Goal: Information Seeking & Learning: Learn about a topic

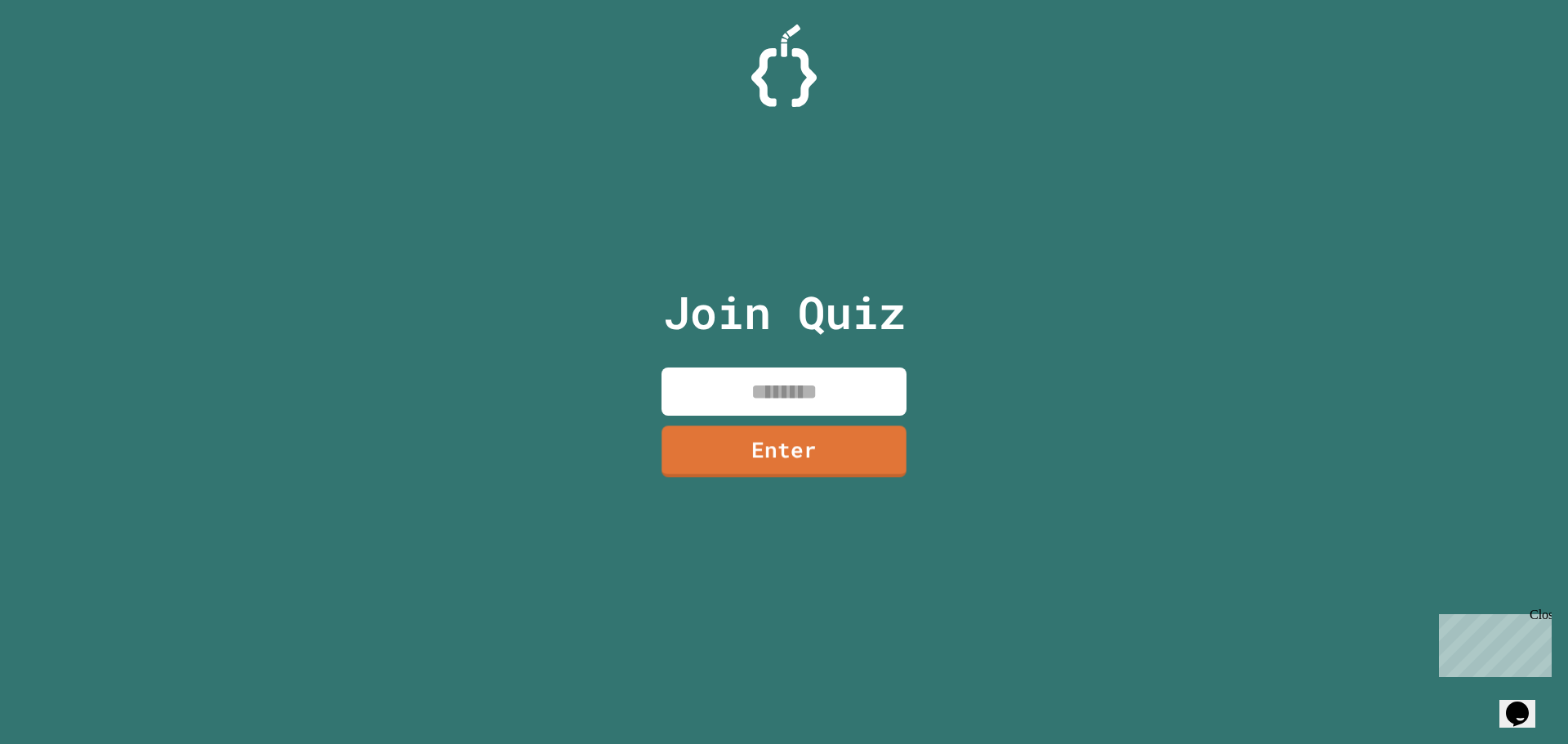
click at [805, 398] on input at bounding box center [784, 391] width 245 height 48
type input "********"
click at [784, 441] on link "Enter" at bounding box center [784, 449] width 244 height 54
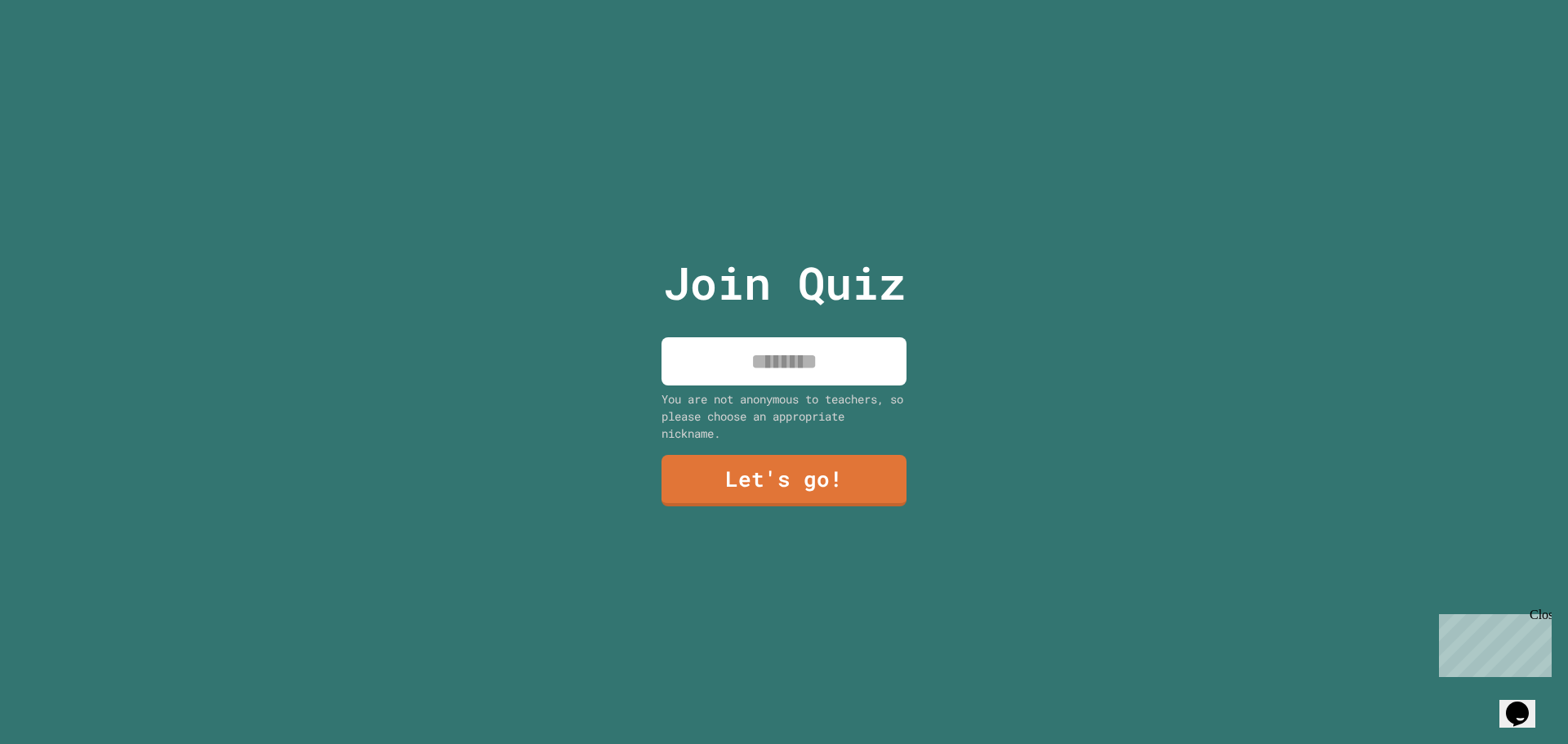
click at [783, 370] on input at bounding box center [784, 361] width 245 height 48
type input "******"
click at [737, 484] on link "Let's go!" at bounding box center [783, 478] width 228 height 54
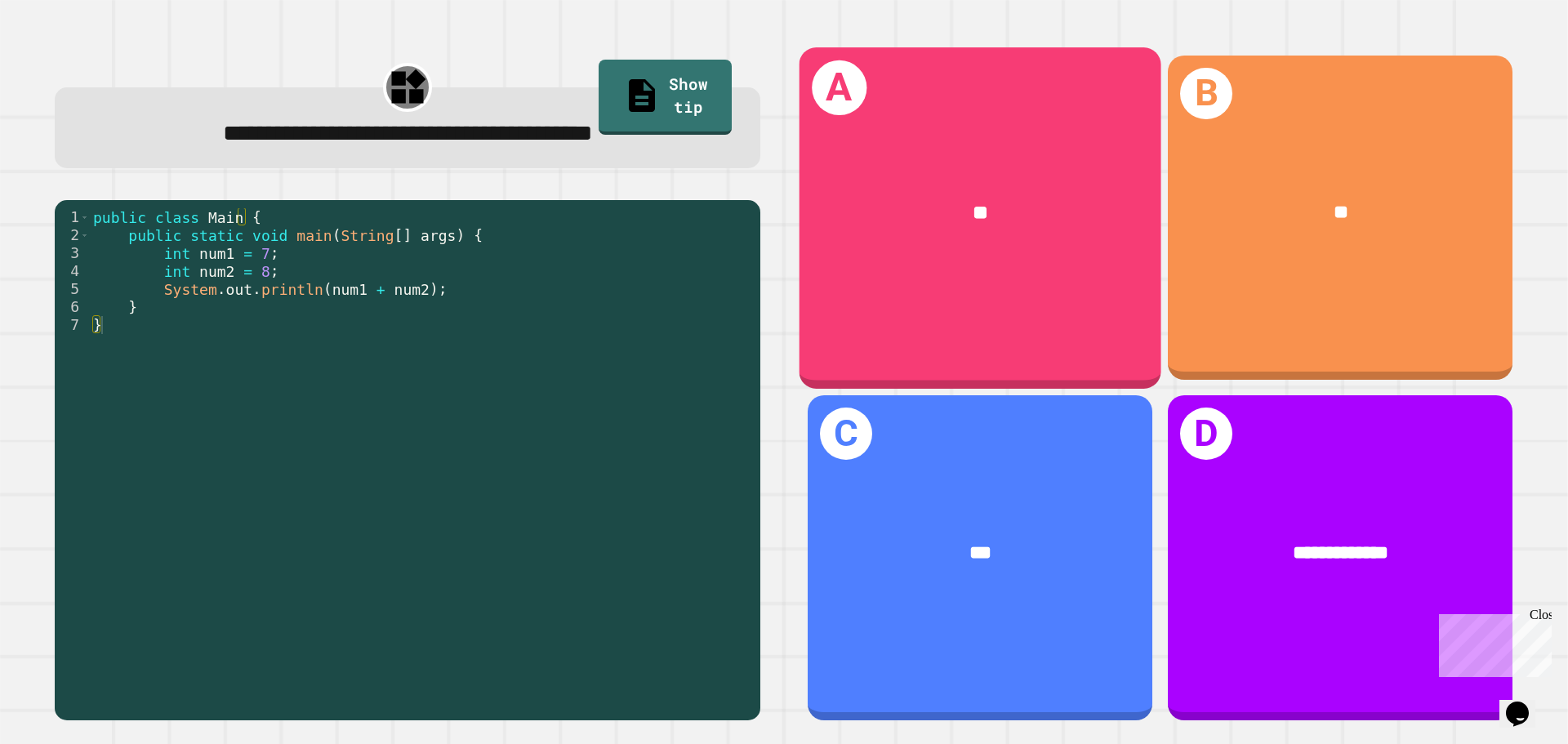
click at [957, 285] on div "A **" at bounding box center [980, 217] width 362 height 341
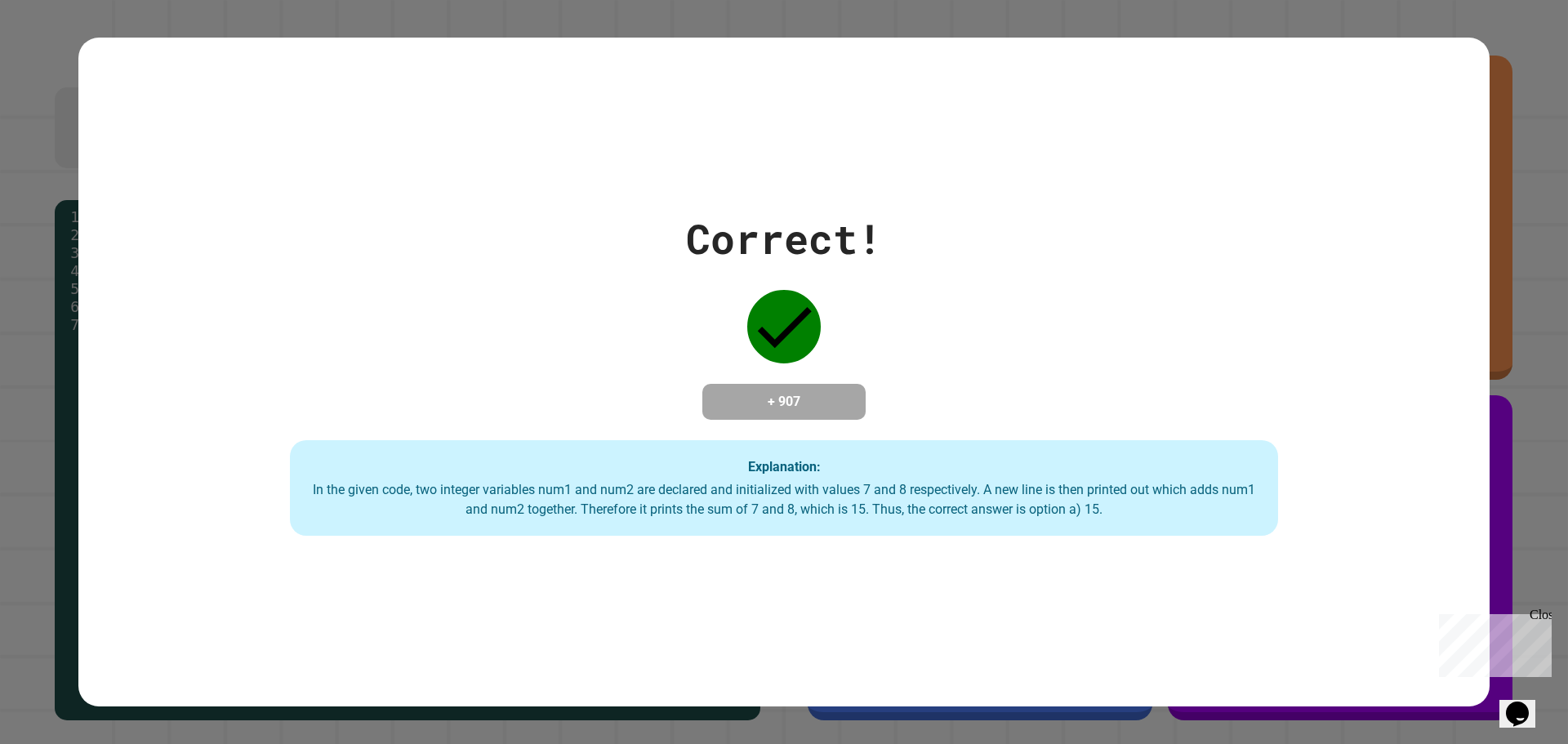
click at [844, 139] on div "Correct! + 907 Explanation: In the given code, two integer variables num1 and n…" at bounding box center [784, 372] width 1411 height 669
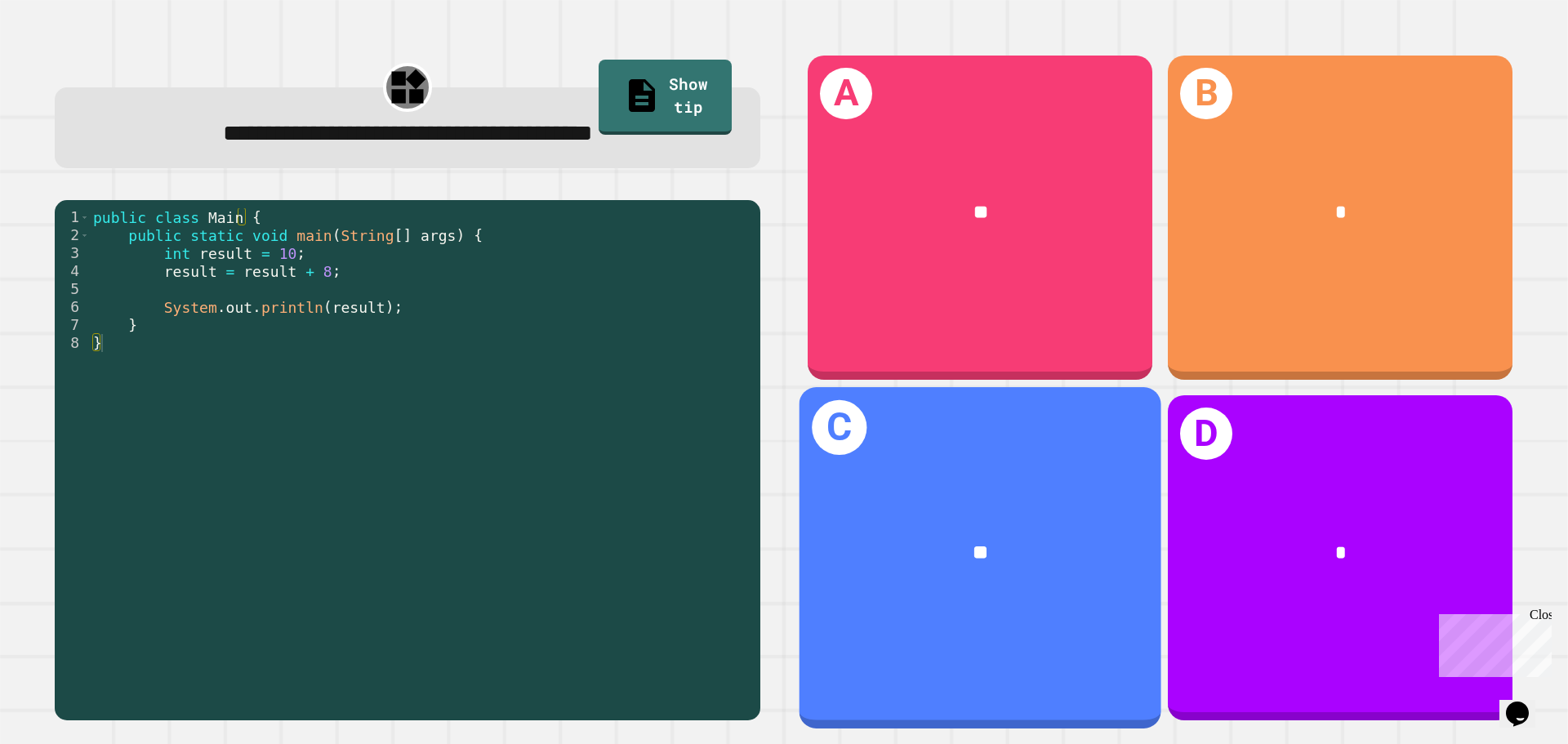
click at [984, 469] on div "C **" at bounding box center [980, 557] width 362 height 341
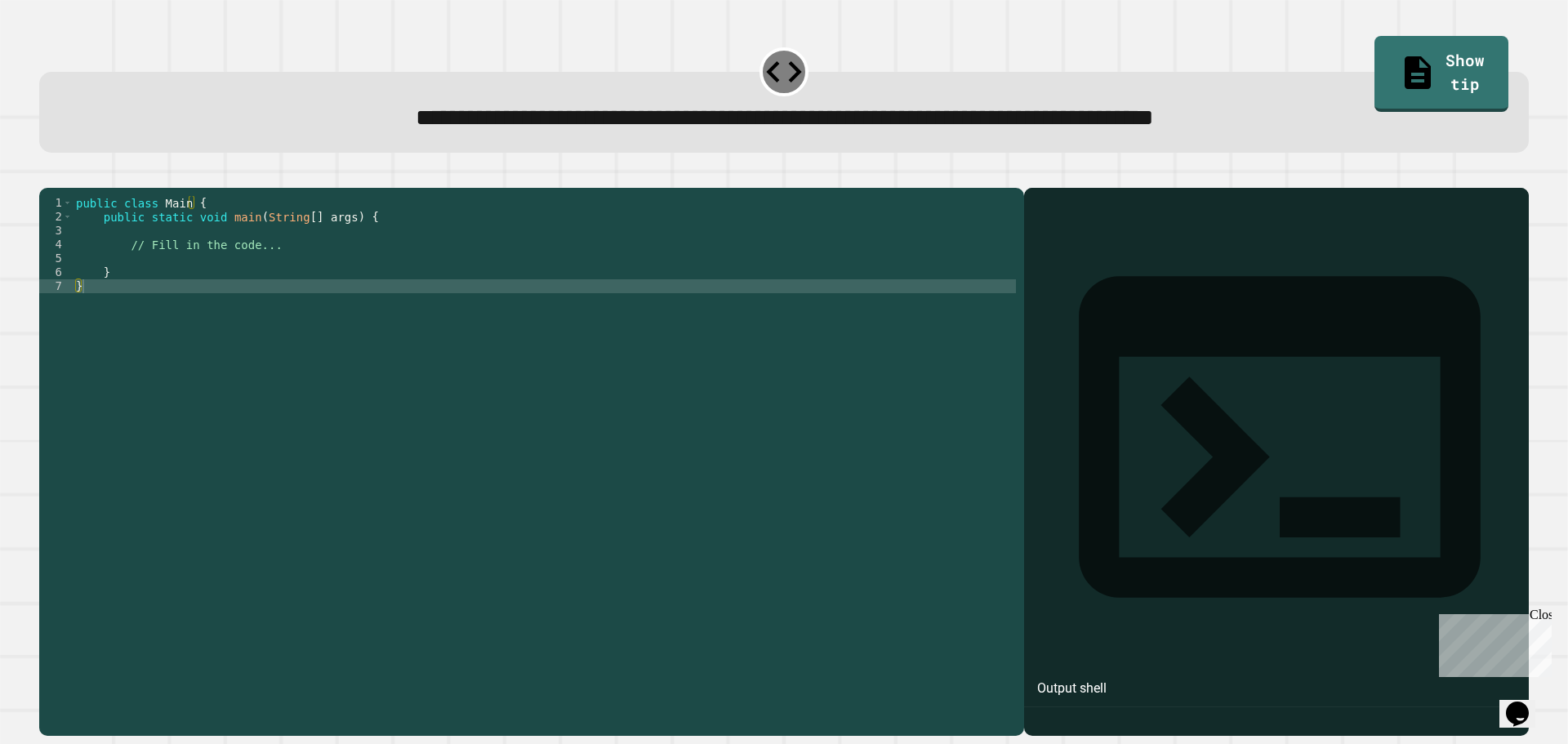
click at [266, 280] on div "public class Main { public static void main ( String [ ] args ) { // Fill in th…" at bounding box center [545, 445] width 943 height 499
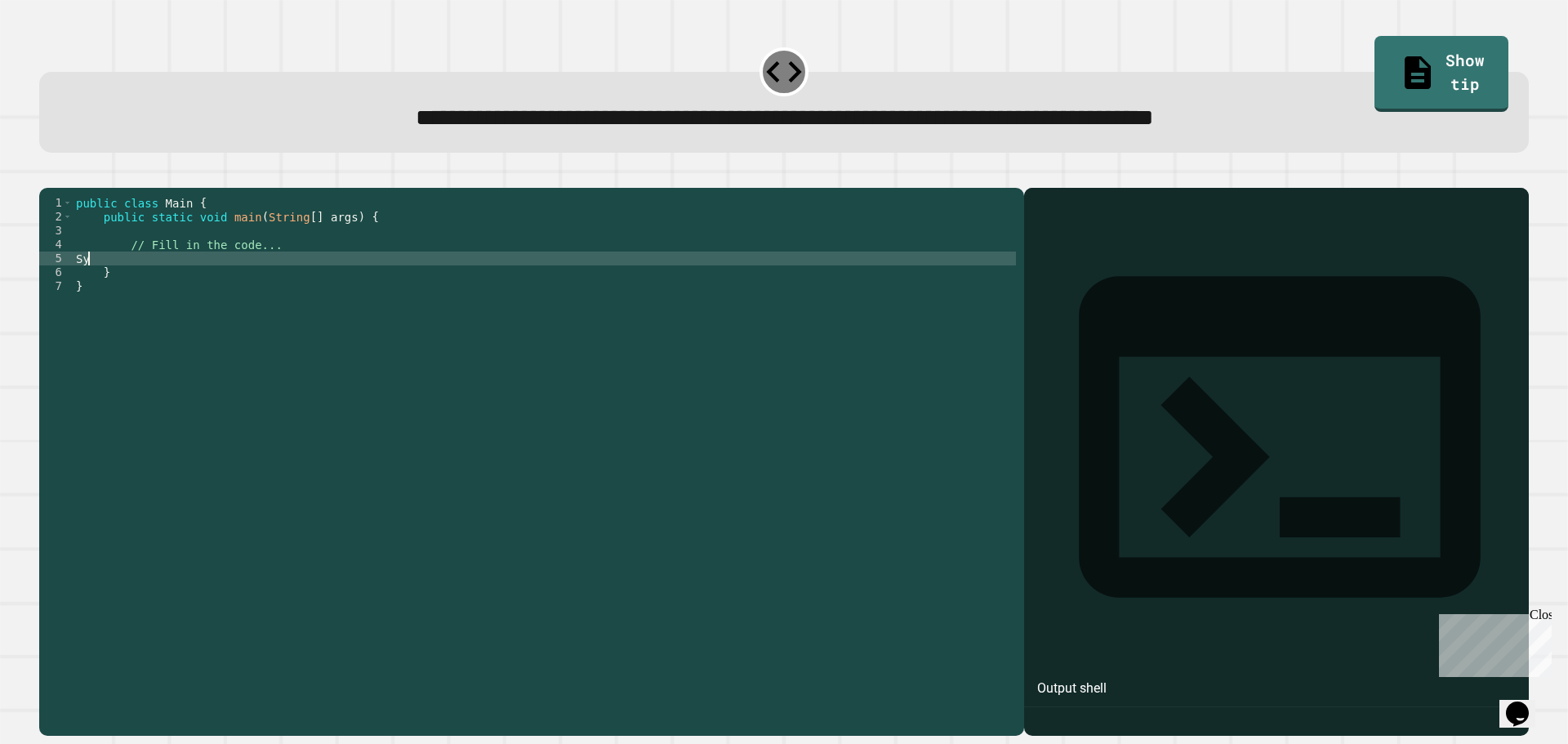
type textarea "*"
click at [316, 287] on div "public class Main { public static void main ( String [ ] args ) { // Fill in th…" at bounding box center [545, 445] width 943 height 499
type textarea "**********"
click at [63, 186] on icon "button" at bounding box center [58, 185] width 9 height 11
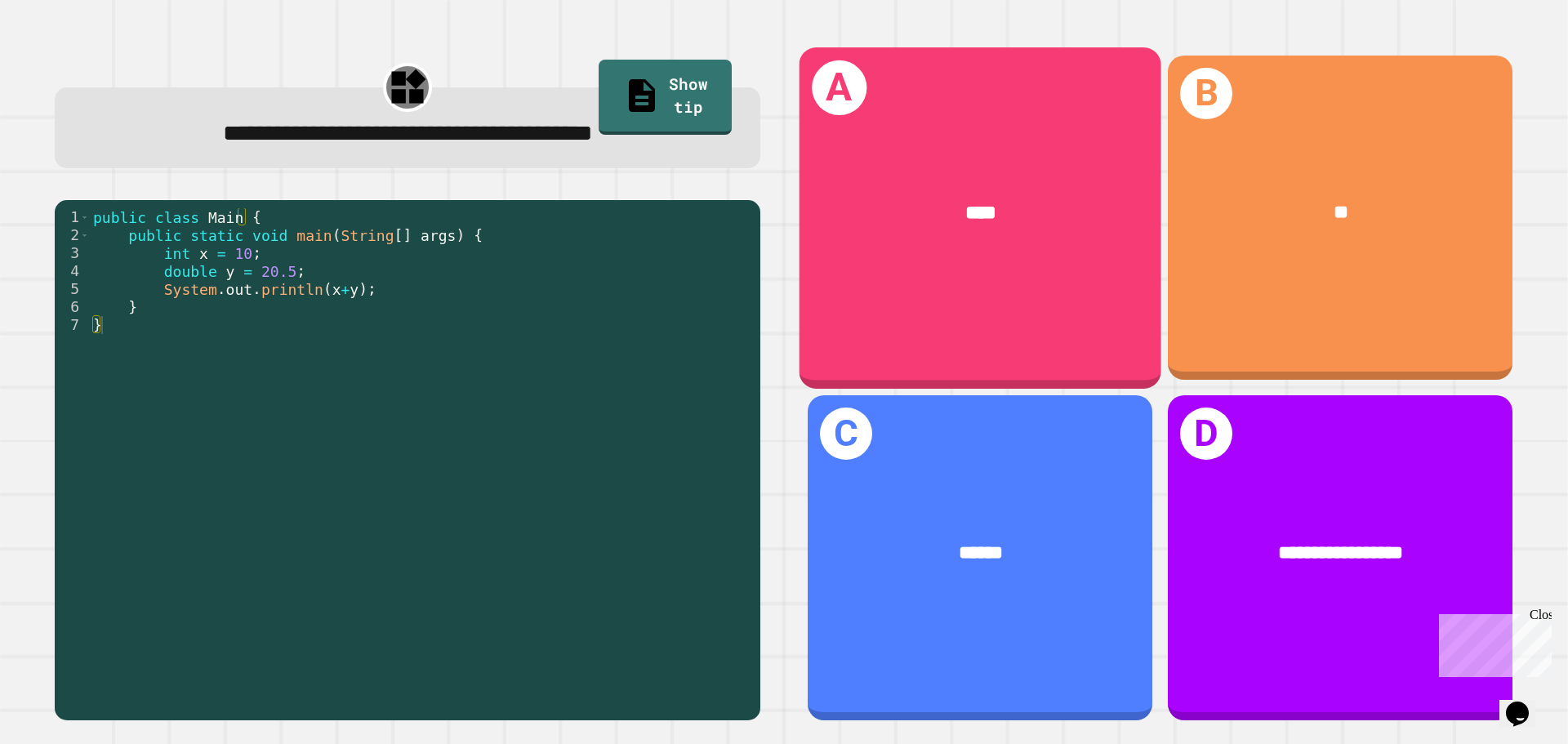
click at [903, 277] on div "A ****" at bounding box center [980, 217] width 362 height 341
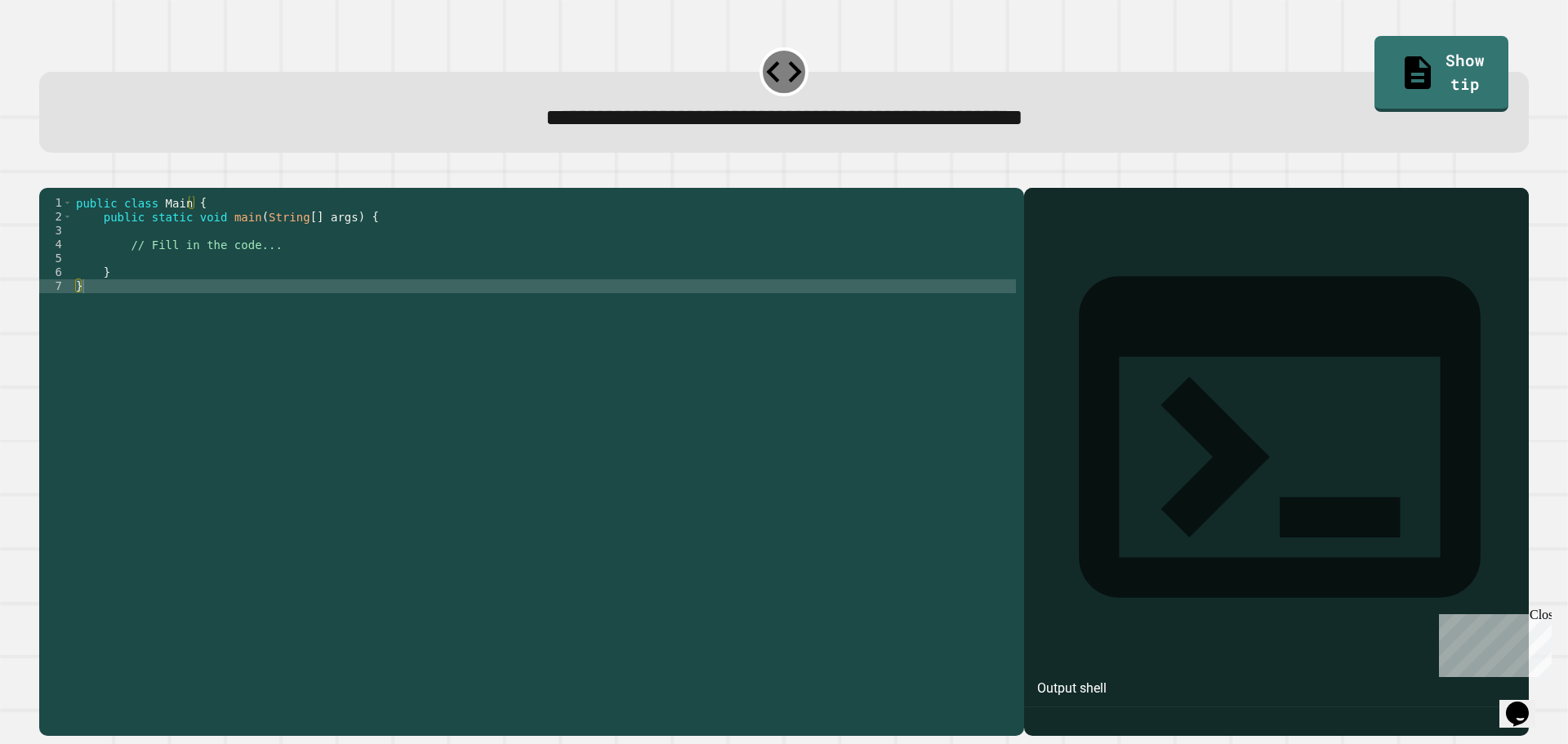
click at [315, 264] on div "public class Main { public static void main ( String [ ] args ) { // Fill in th…" at bounding box center [545, 445] width 943 height 499
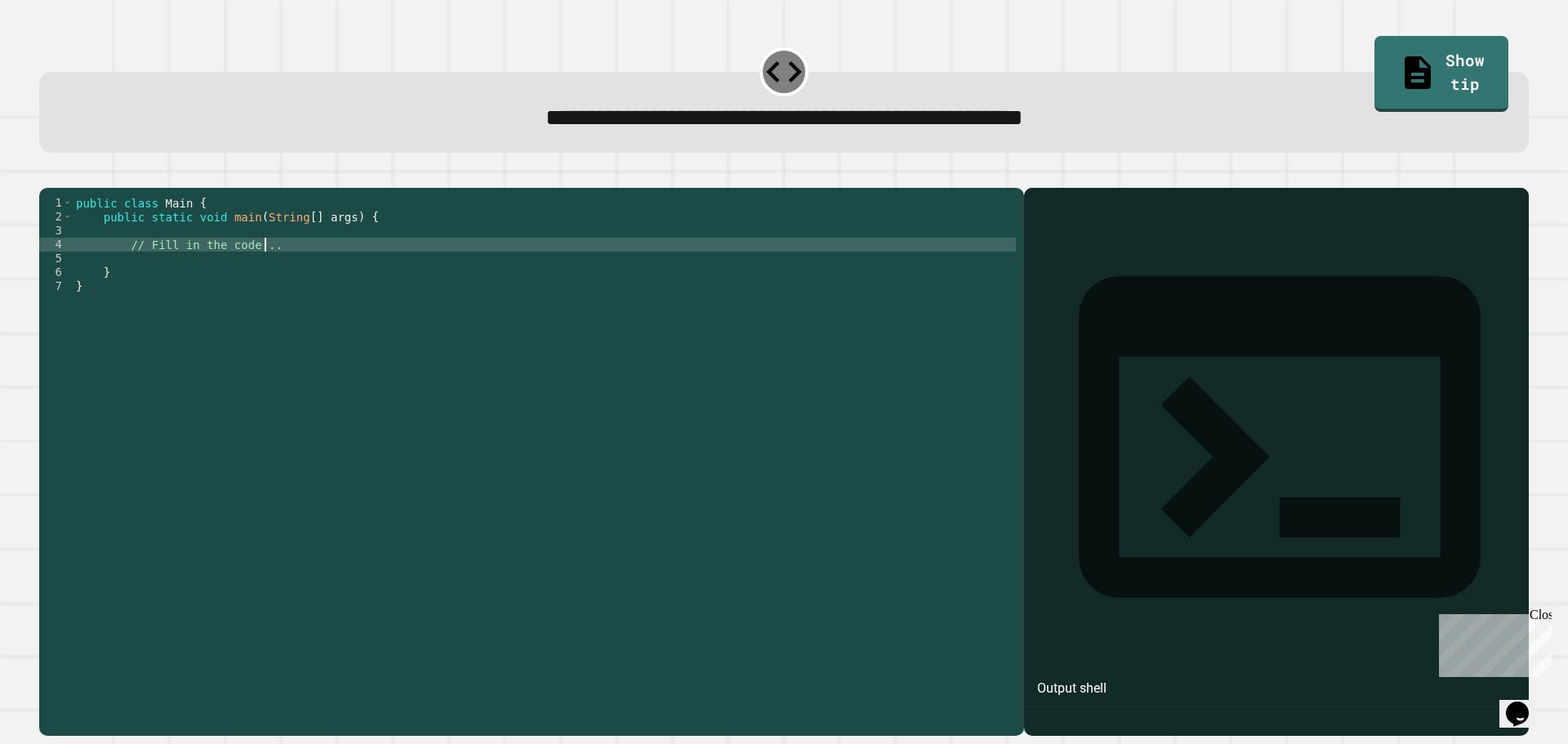
type textarea "**********"
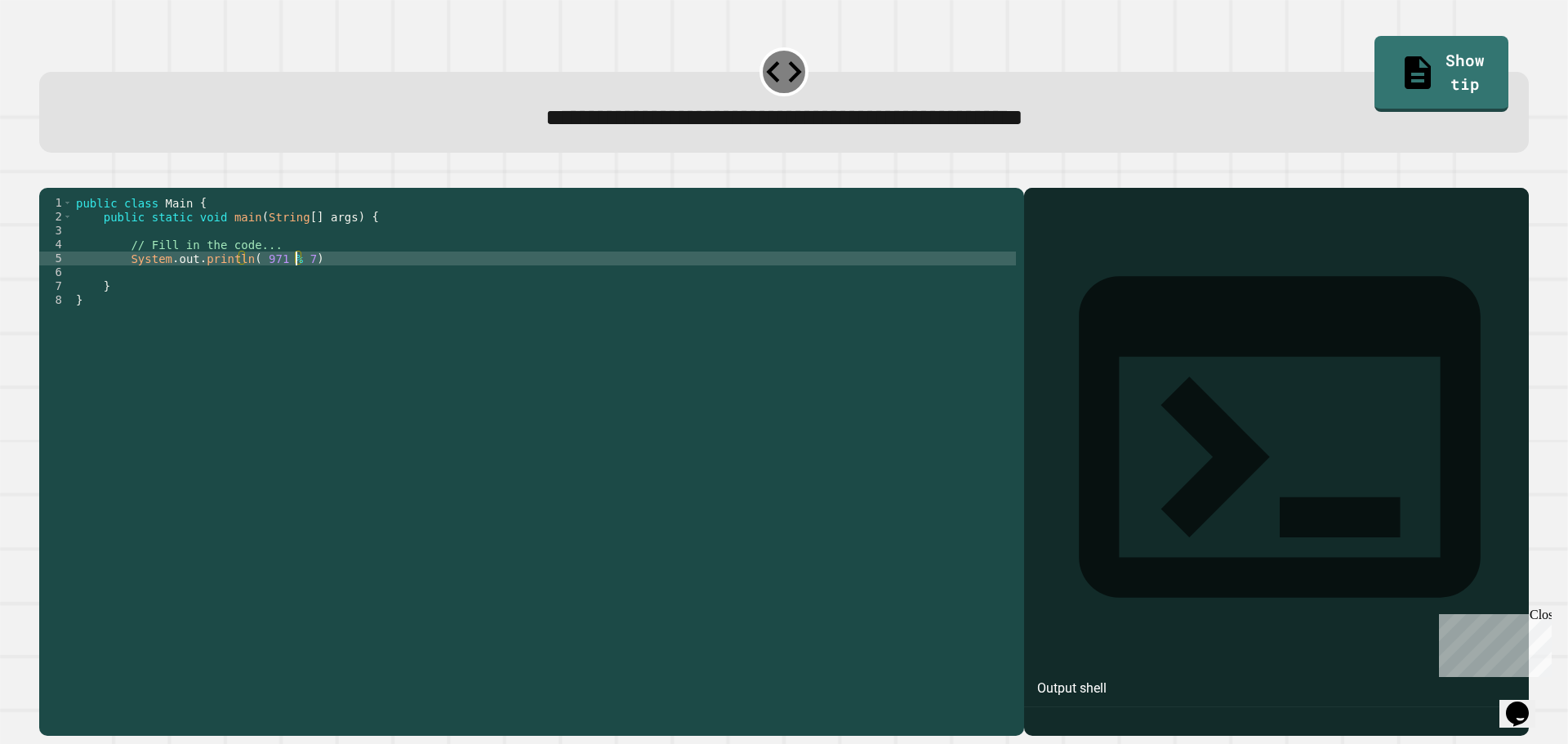
scroll to position [0, 16]
type textarea "**********"
click at [63, 186] on icon "button" at bounding box center [58, 185] width 9 height 11
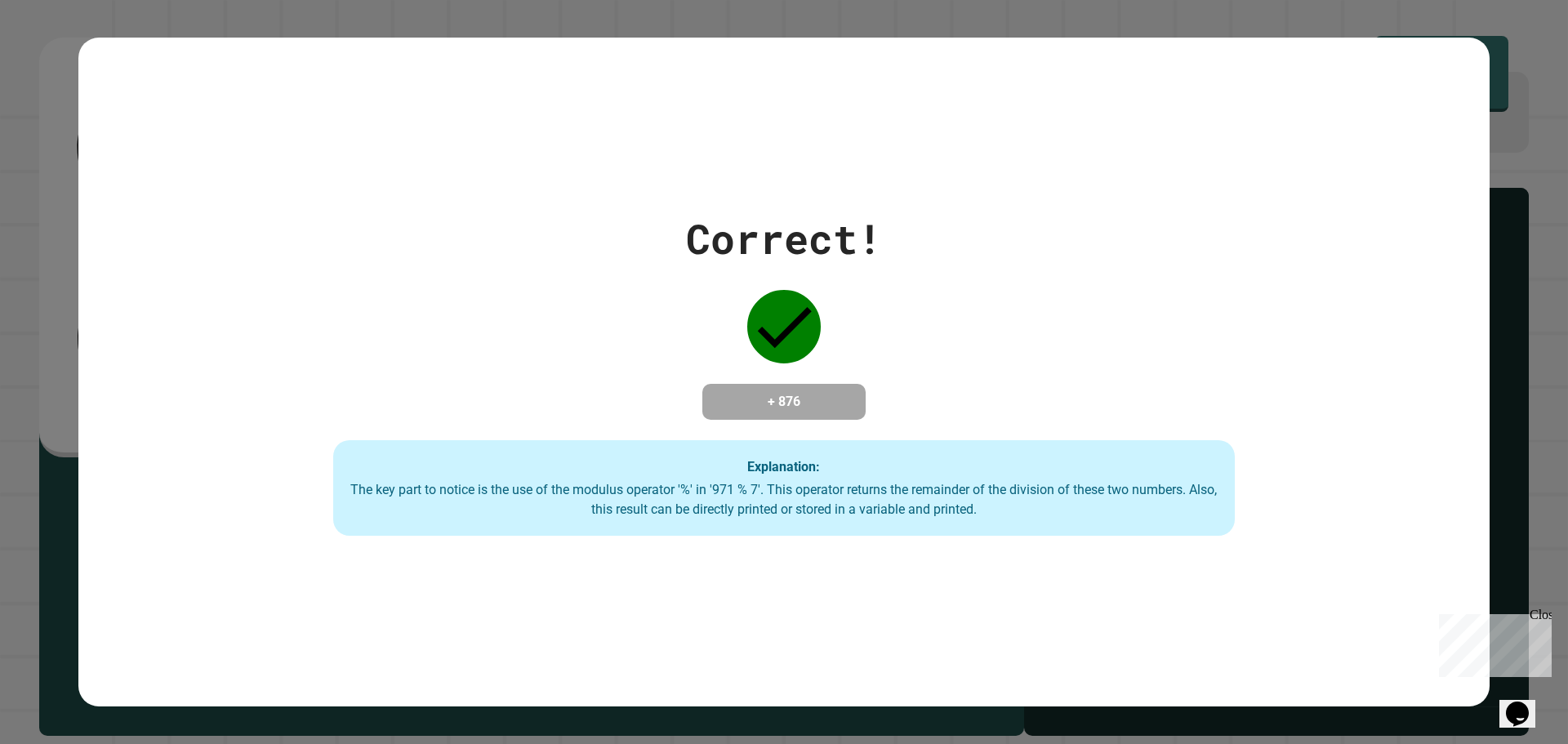
click at [1492, 179] on div "Correct! + 876 Explanation: The key part to notice is the use of the modulus op…" at bounding box center [784, 372] width 1568 height 744
click at [1489, 199] on div "Correct! + 876 Explanation: The key part to notice is the use of the modulus op…" at bounding box center [784, 372] width 1568 height 744
click at [1489, 200] on div "Correct! + 876 Explanation: The key part to notice is the use of the modulus op…" at bounding box center [784, 372] width 1568 height 744
click at [966, 223] on div "Correct! + 876 Explanation: The key part to notice is the use of the modulus op…" at bounding box center [784, 373] width 1287 height 329
click at [1, 198] on div "Correct! + 876 Explanation: The key part to notice is the use of the modulus op…" at bounding box center [784, 372] width 1568 height 744
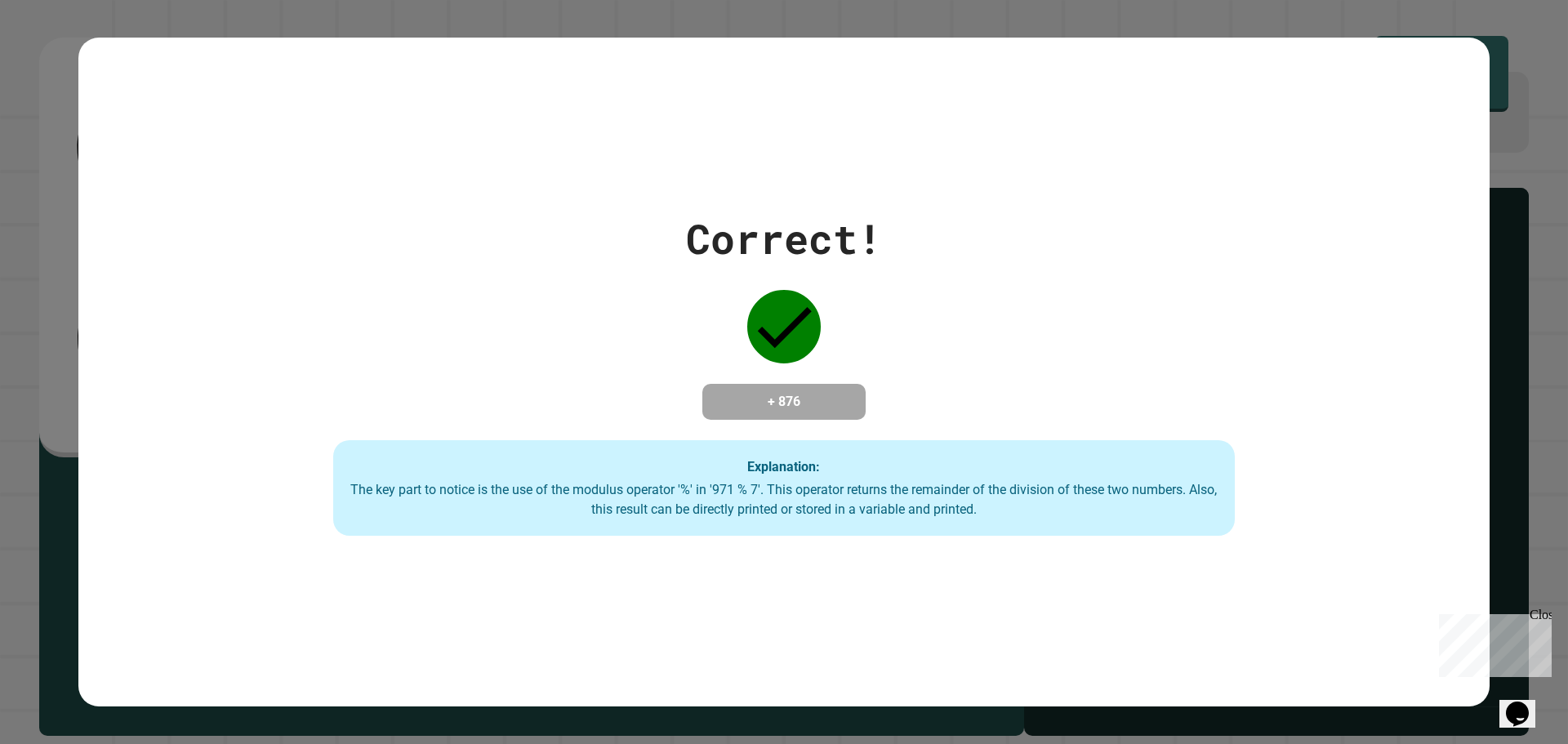
drag, startPoint x: 0, startPoint y: 232, endPoint x: 9, endPoint y: 222, distance: 13.5
click at [6, 223] on div "Correct! + 876 Explanation: The key part to notice is the use of the modulus op…" at bounding box center [784, 372] width 1568 height 744
click at [9, 222] on div "Correct! + 876 Explanation: The key part to notice is the use of the modulus op…" at bounding box center [784, 372] width 1568 height 744
click at [6, 231] on div "Correct! + 876 Explanation: The key part to notice is the use of the modulus op…" at bounding box center [784, 372] width 1568 height 744
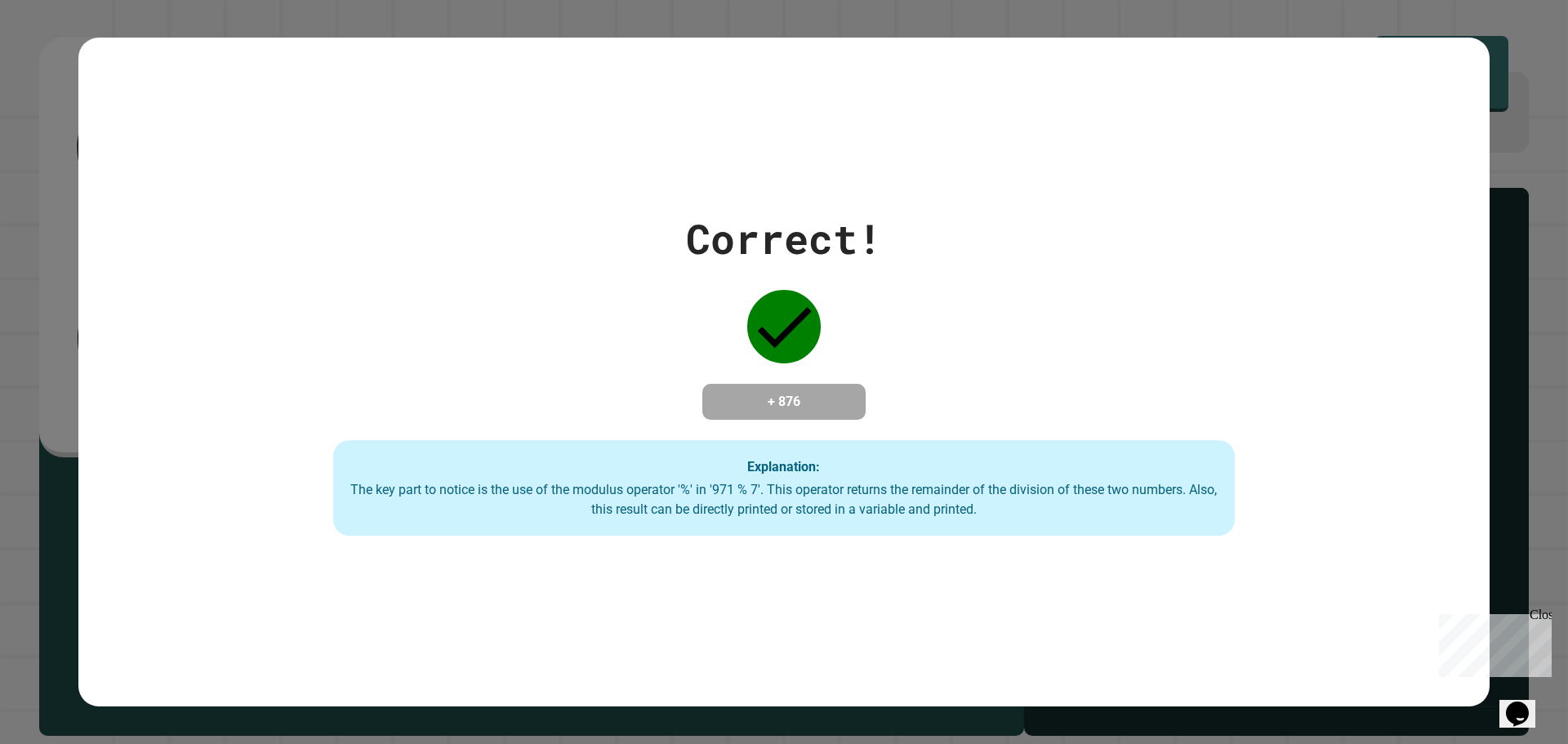
click at [6, 232] on div "Correct! + 876 Explanation: The key part to notice is the use of the modulus op…" at bounding box center [784, 372] width 1568 height 744
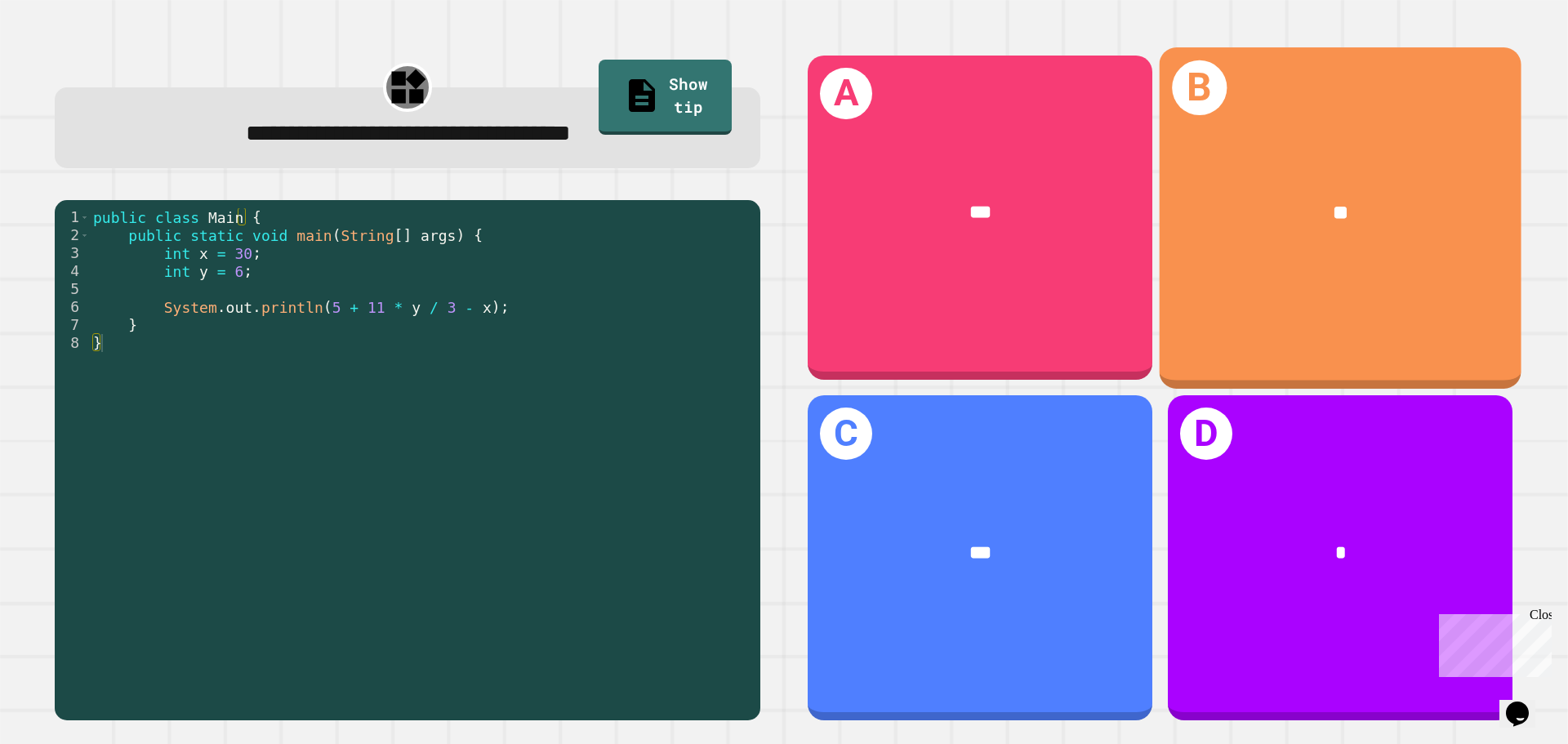
click at [1222, 315] on div "B **" at bounding box center [1340, 217] width 362 height 341
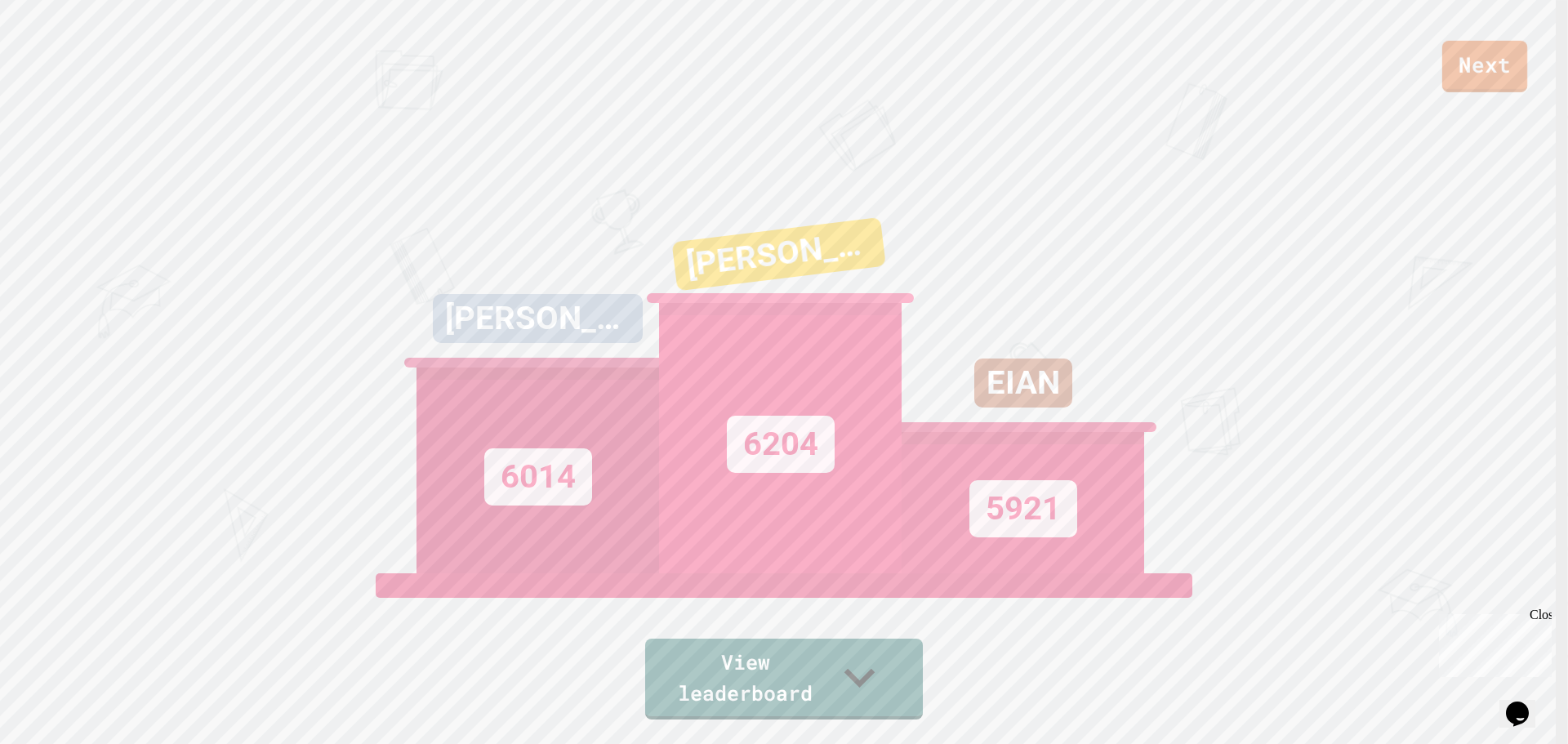
click at [1483, 48] on link "Next" at bounding box center [1484, 66] width 85 height 52
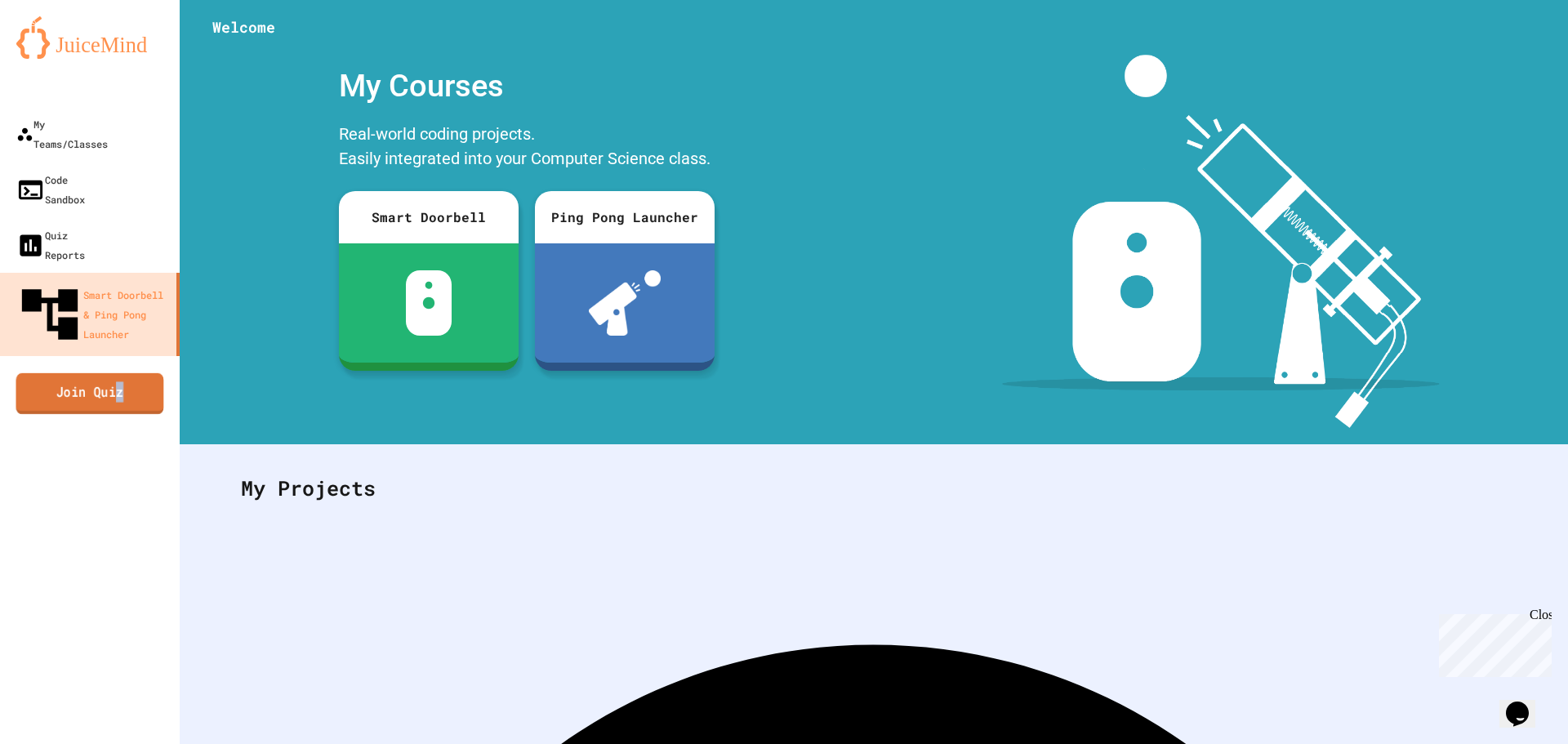
drag, startPoint x: 124, startPoint y: 320, endPoint x: 118, endPoint y: 297, distance: 23.8
click at [118, 372] on link "Join Quiz" at bounding box center [90, 392] width 148 height 41
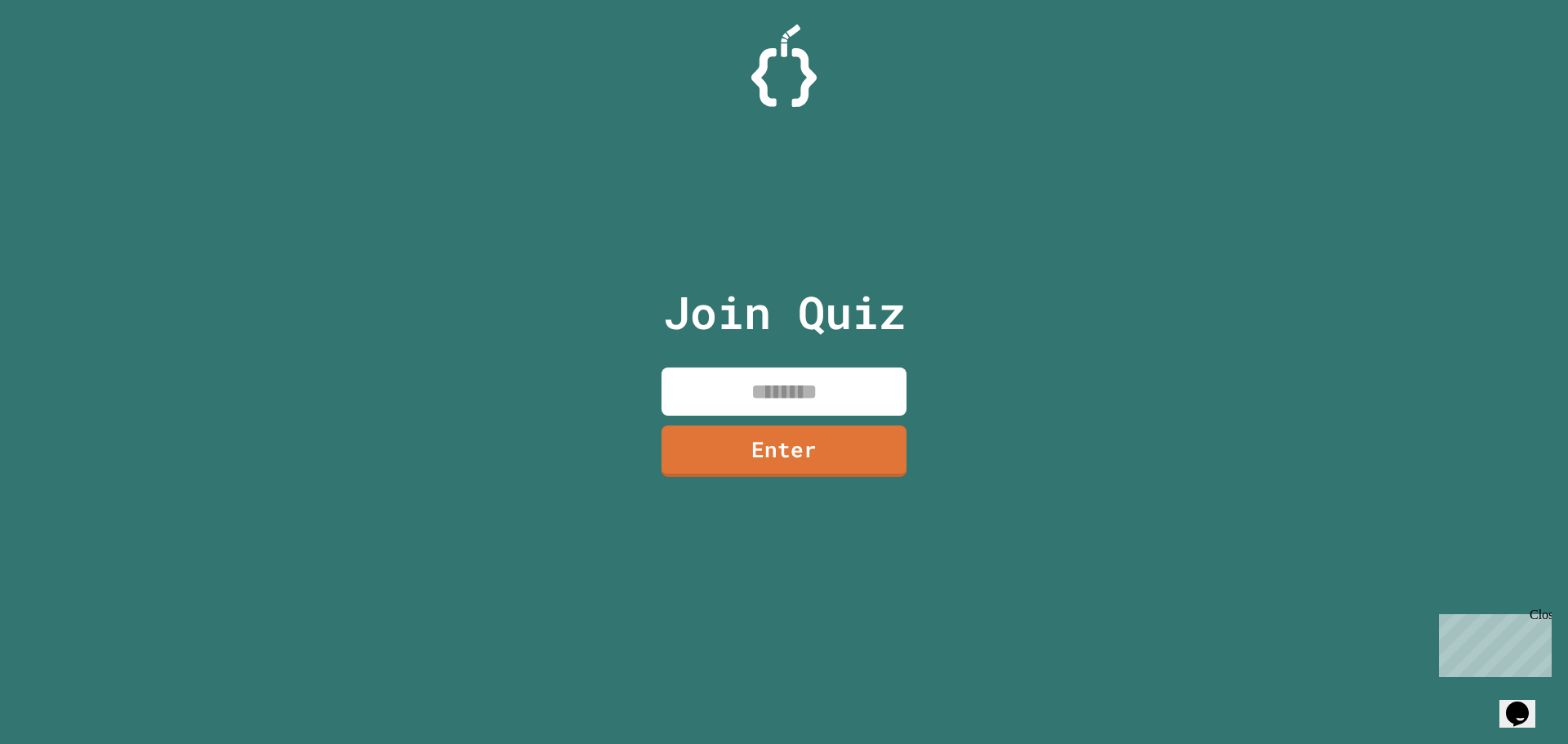
click at [782, 386] on input at bounding box center [784, 391] width 245 height 48
type input "********"
click at [886, 434] on link "Enter" at bounding box center [784, 450] width 249 height 54
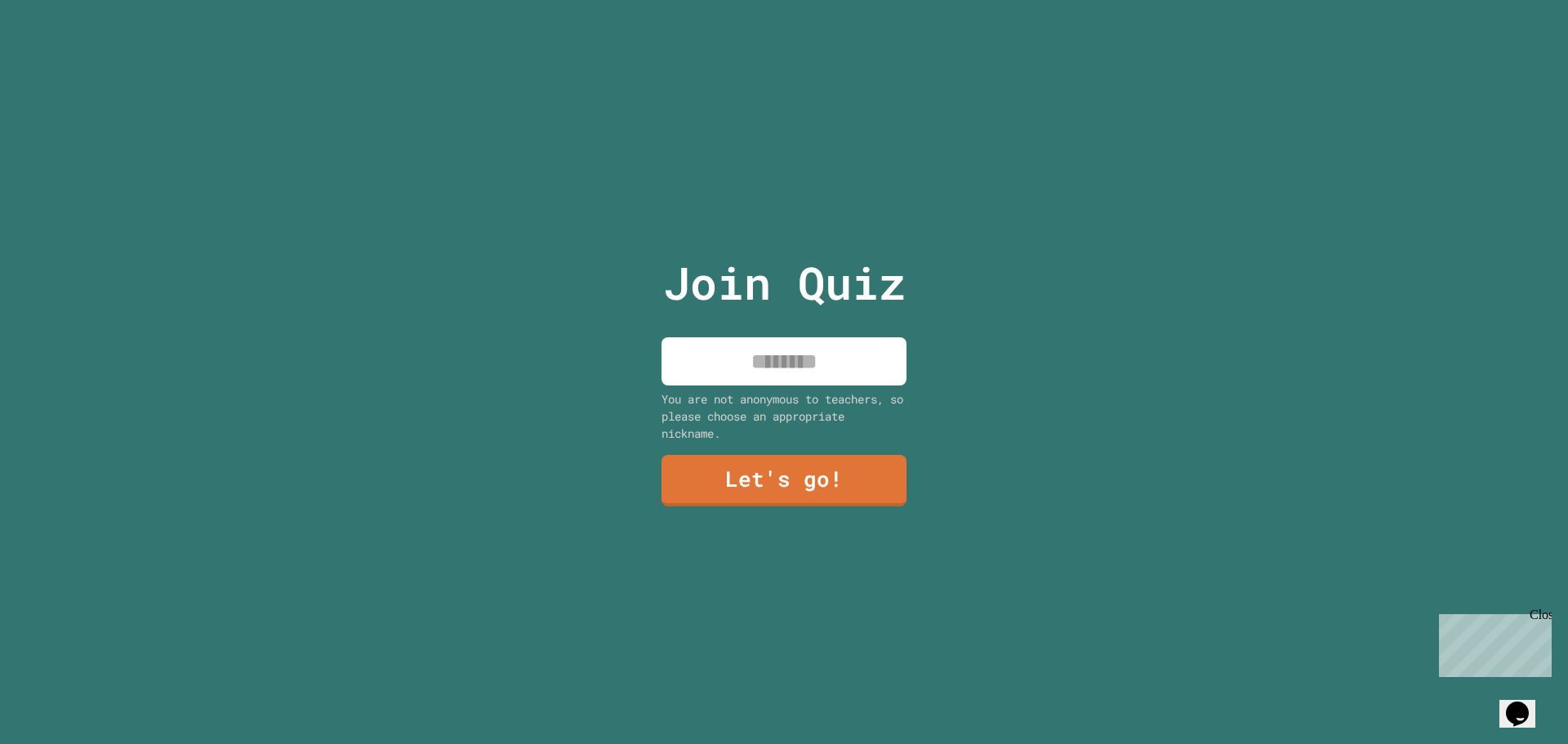
click at [775, 355] on input at bounding box center [784, 361] width 245 height 48
type input "******"
click at [708, 455] on link "Let's go!" at bounding box center [784, 478] width 222 height 54
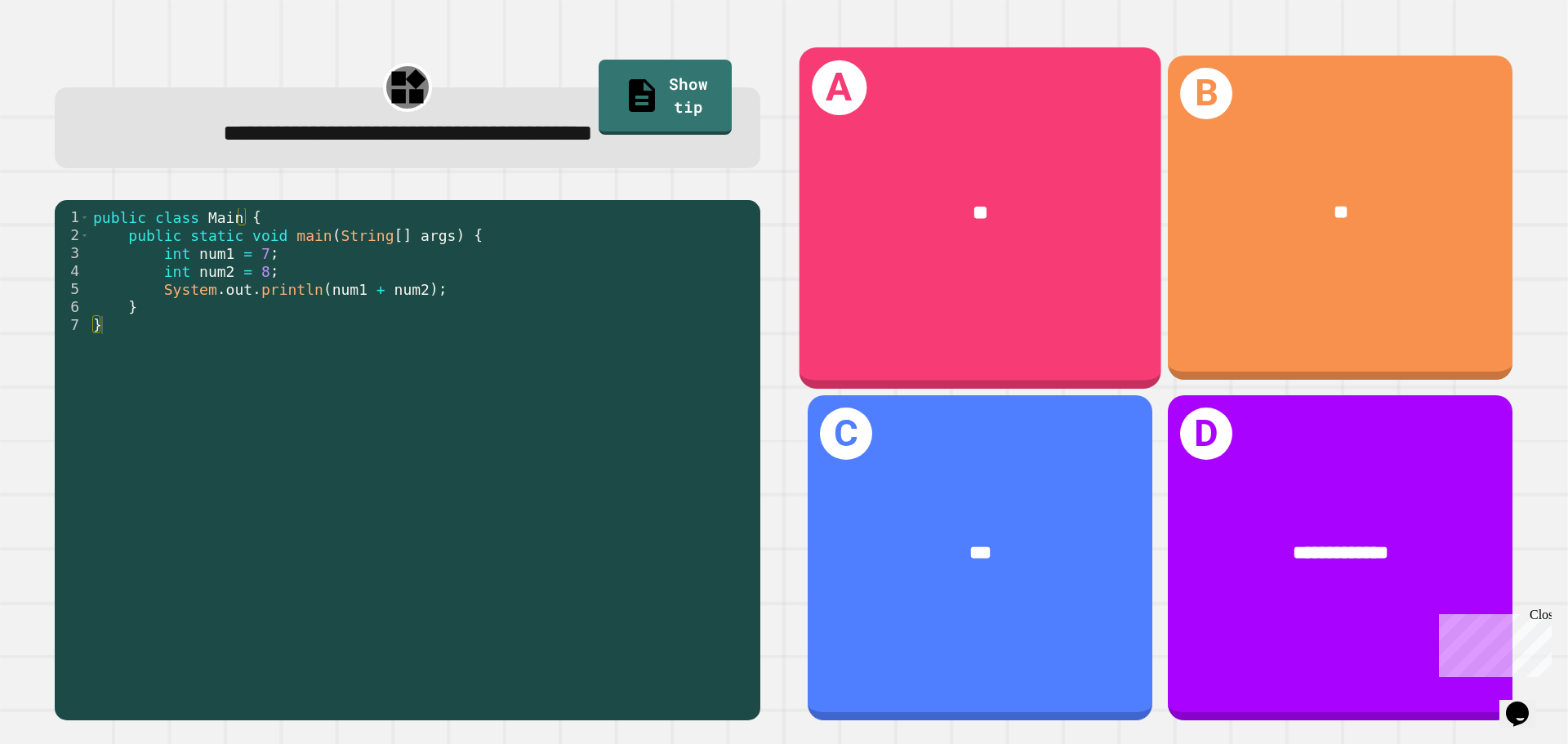
click at [890, 281] on div "A **" at bounding box center [980, 217] width 362 height 341
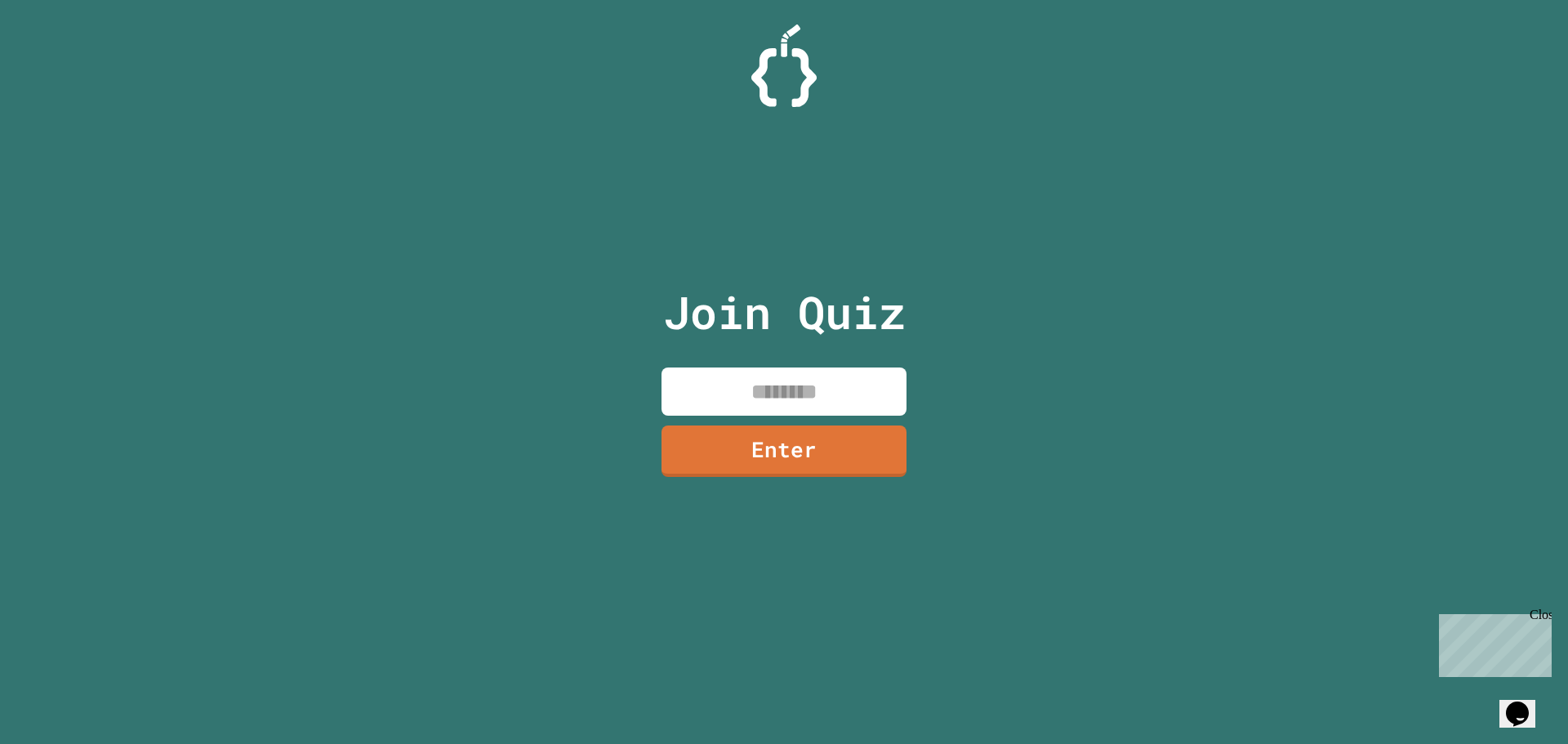
click at [775, 381] on input at bounding box center [784, 391] width 245 height 48
type input "********"
click at [815, 457] on link "Enter" at bounding box center [784, 449] width 233 height 54
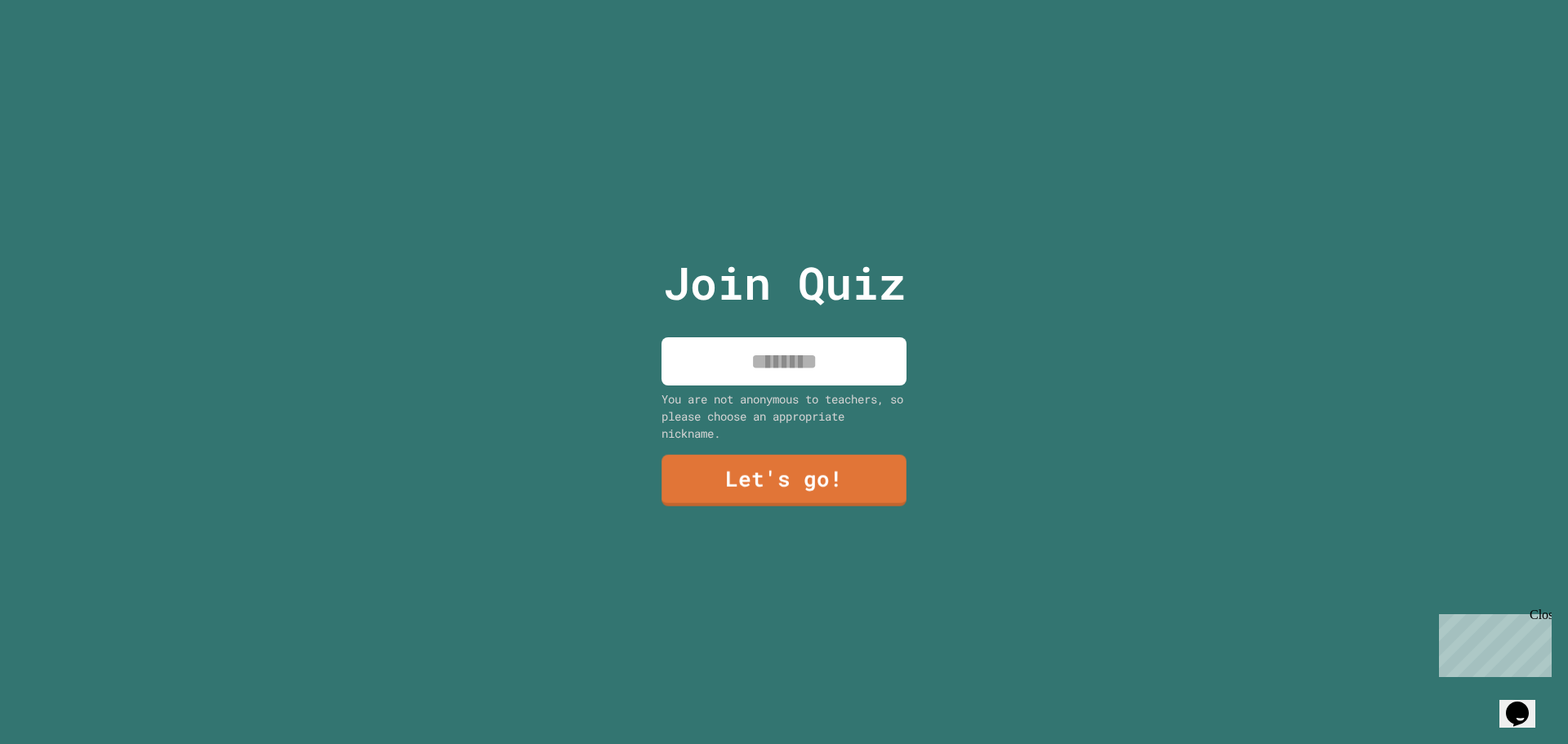
click at [813, 372] on input at bounding box center [784, 361] width 245 height 48
type input "******"
drag, startPoint x: 725, startPoint y: 466, endPoint x: 739, endPoint y: 446, distance: 24.4
click at [739, 452] on link "Let's go!" at bounding box center [784, 479] width 245 height 54
click at [784, 0] on div at bounding box center [784, 0] width 0 height 0
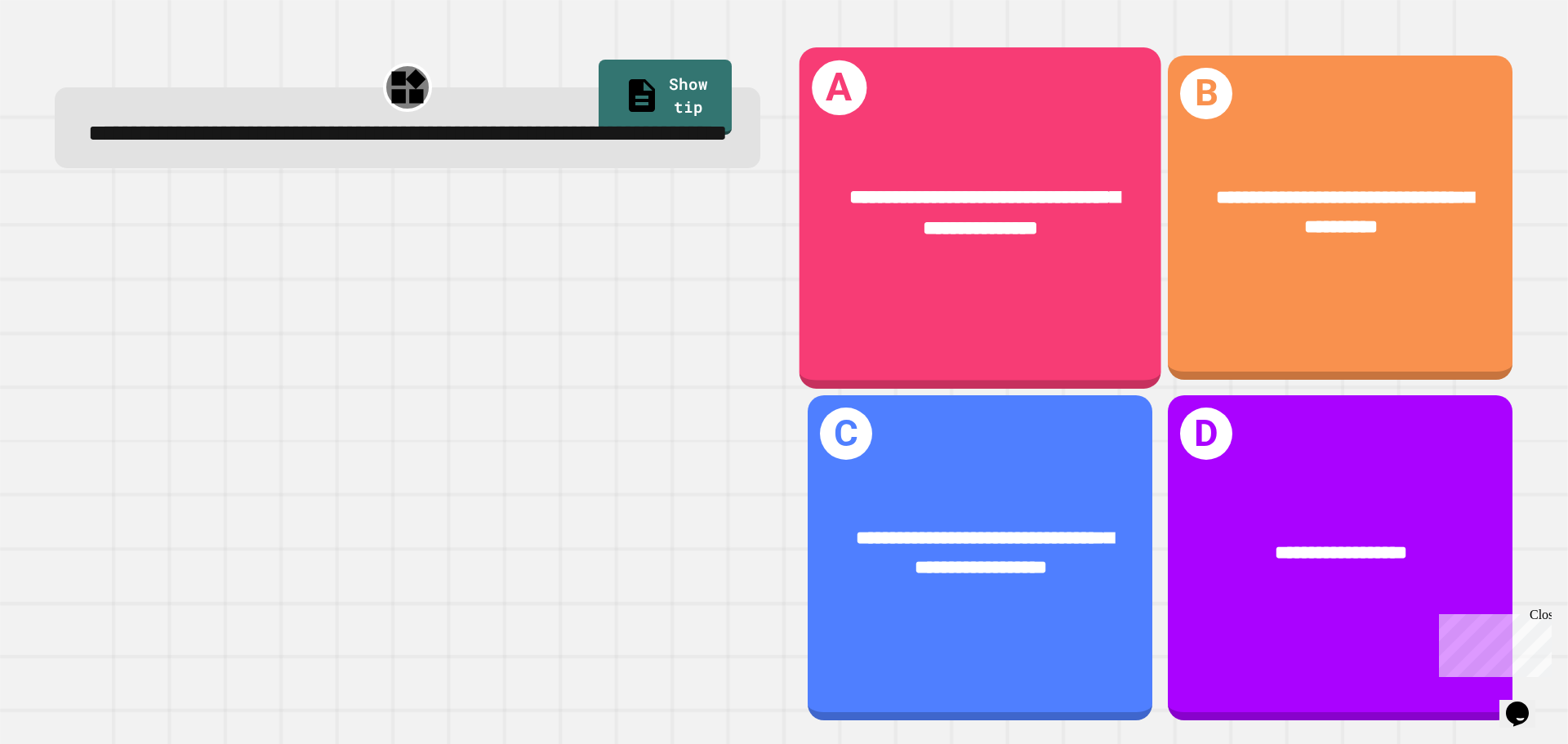
click at [980, 315] on div "**********" at bounding box center [980, 217] width 362 height 341
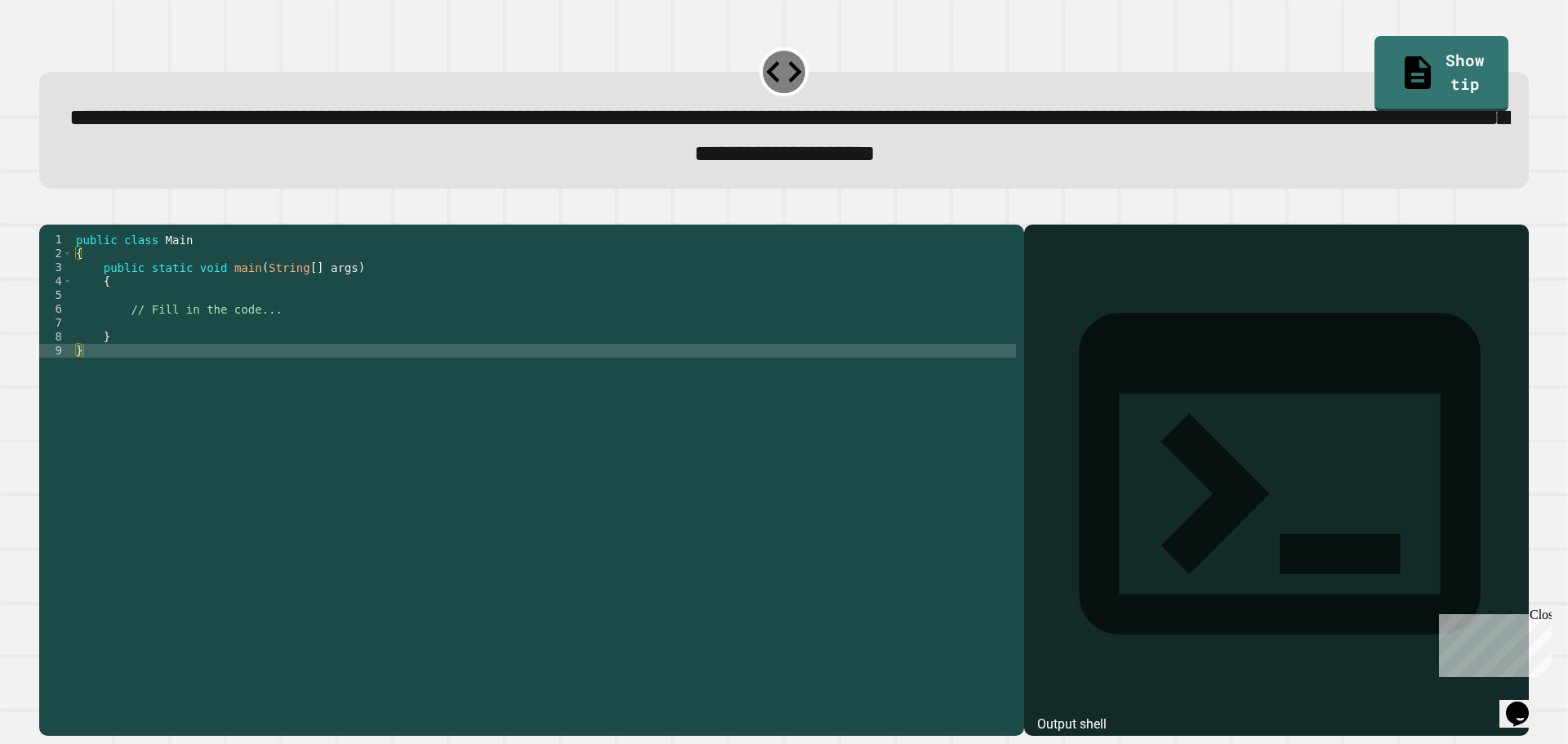
click at [217, 365] on div "public class Main { public static void main ( String [ ] args ) { // Fill in th…" at bounding box center [545, 462] width 943 height 458
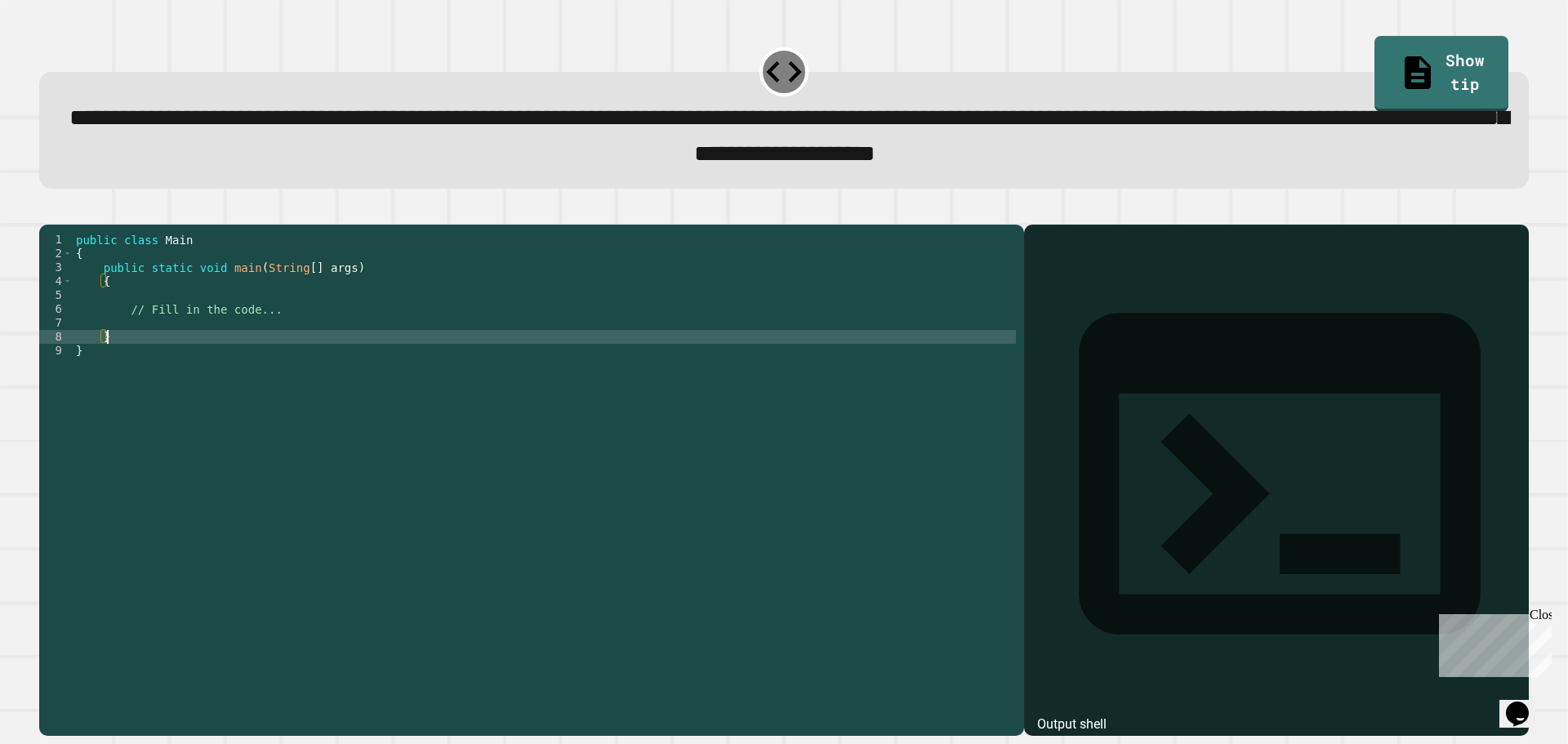
click at [221, 350] on div "public class Main { public static void main ( String [ ] args ) { // Fill in th…" at bounding box center [545, 462] width 943 height 458
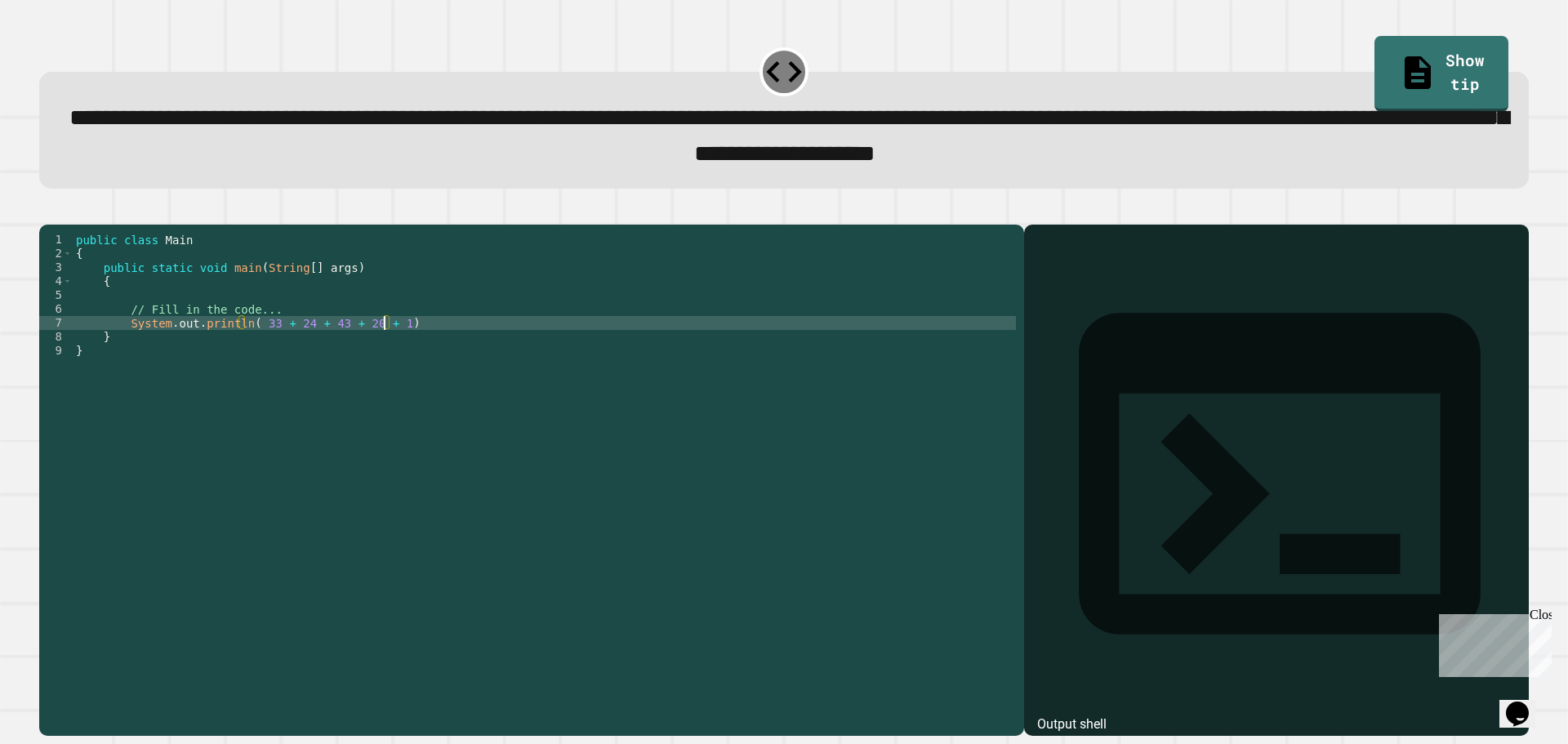
scroll to position [0, 22]
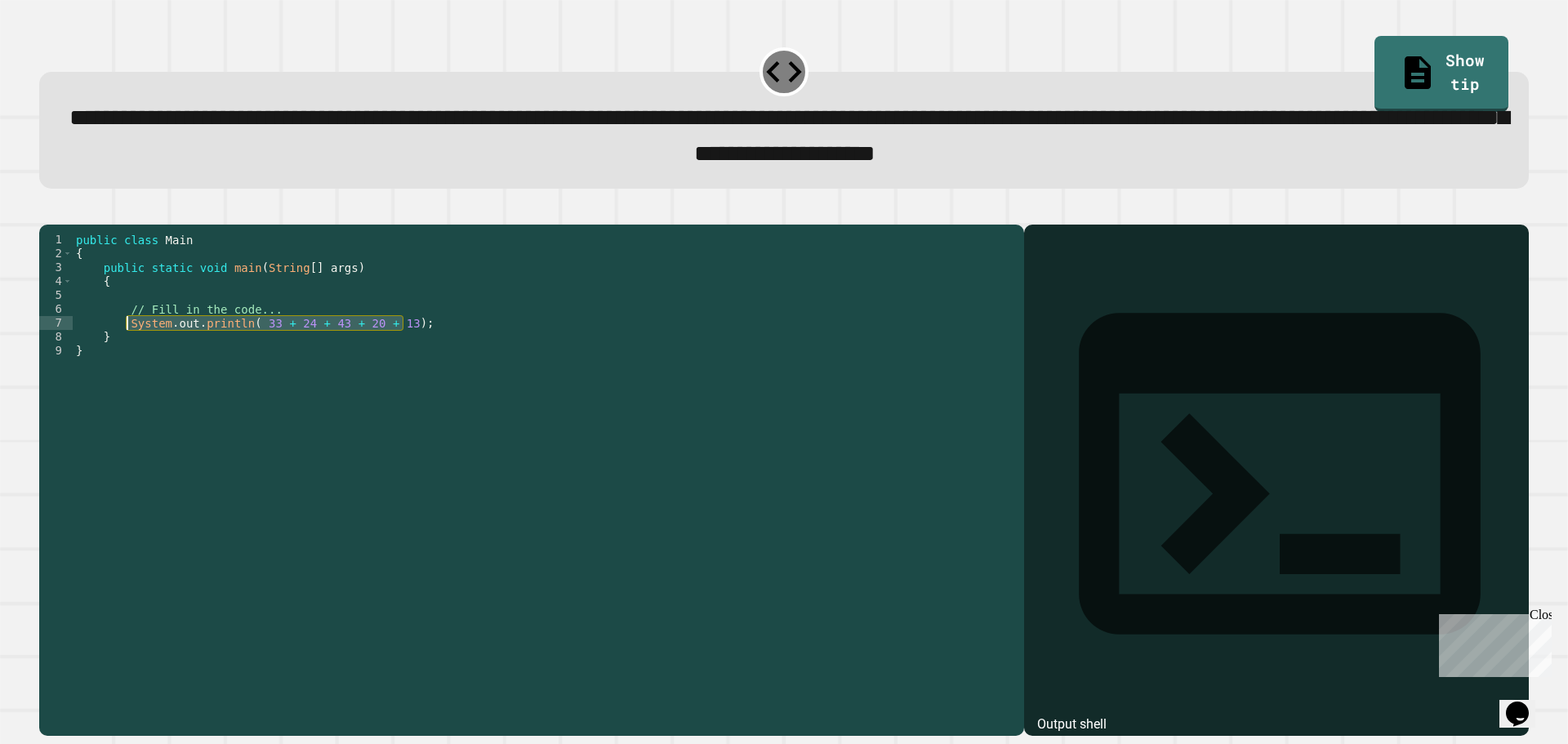
drag, startPoint x: 429, startPoint y: 343, endPoint x: 124, endPoint y: 344, distance: 305.0
click at [124, 344] on div "public class Main { public static void main ( String [ ] args ) { // Fill in th…" at bounding box center [545, 462] width 943 height 458
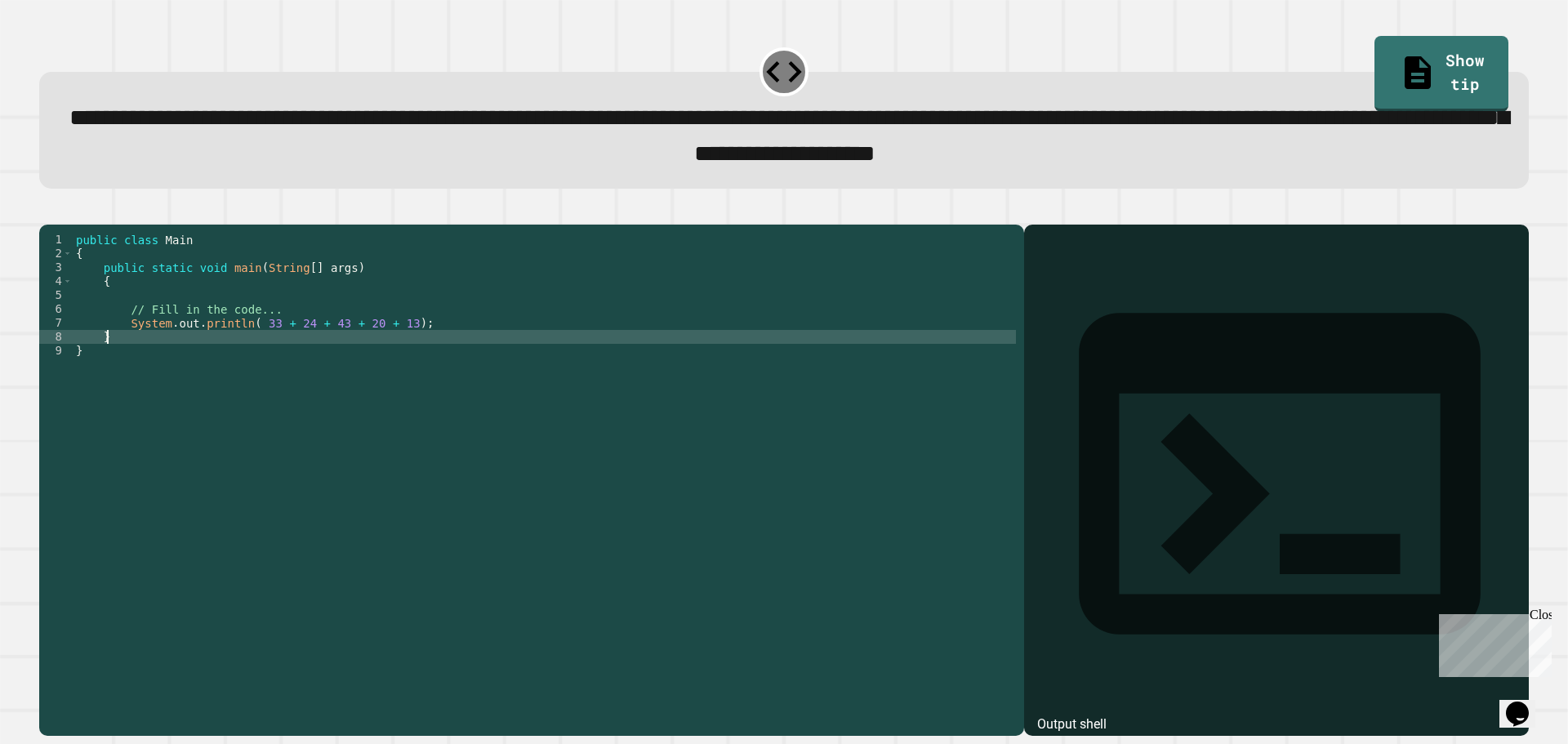
click at [173, 365] on div "public class Main { public static void main ( String [ ] args ) { // Fill in th…" at bounding box center [545, 462] width 943 height 458
drag, startPoint x: 407, startPoint y: 356, endPoint x: 407, endPoint y: 348, distance: 8.0
click at [407, 357] on div "public class Main { public static void main ( String [ ] args ) { // Fill in th…" at bounding box center [545, 462] width 943 height 458
click at [412, 343] on div "public class Main { public static void main ( String [ ] args ) { // Fill in th…" at bounding box center [545, 462] width 943 height 458
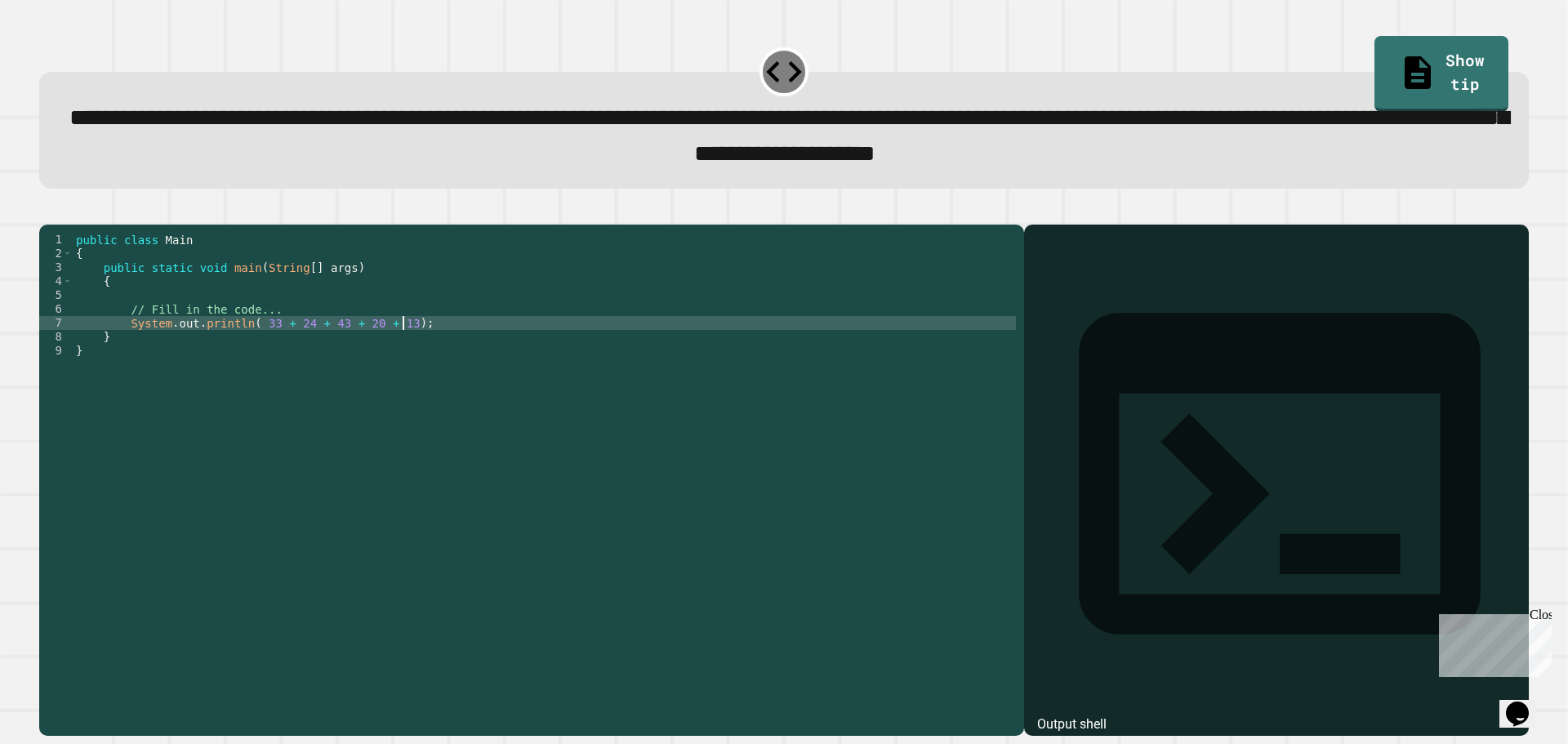
type textarea "**********"
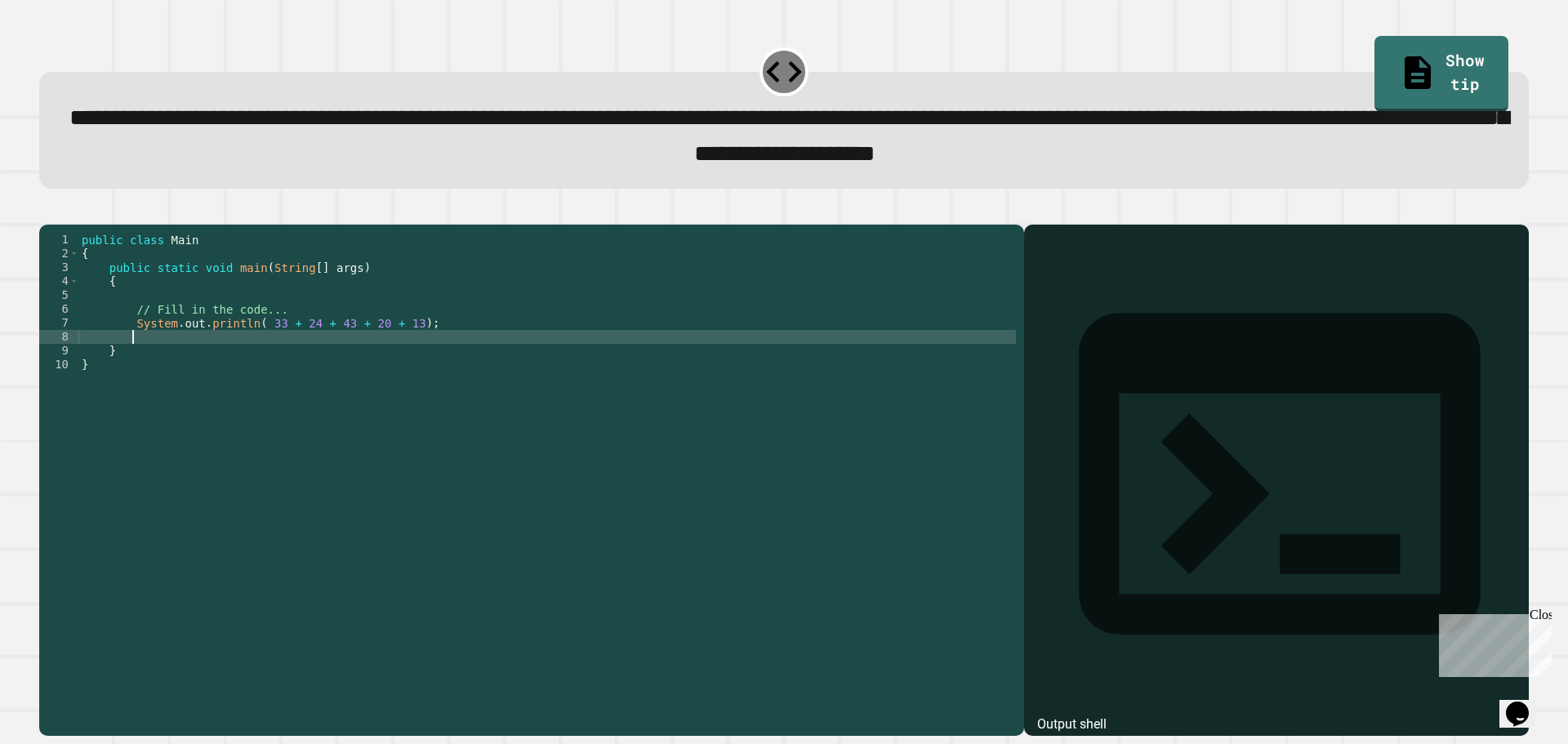
paste textarea "**********"
click at [256, 358] on div "public class Main { public static void main ( String [ ] args ) { // Fill in th…" at bounding box center [547, 462] width 938 height 458
click at [458, 365] on div "public class Main { public static void main ( String [ ] args ) { // Fill in th…" at bounding box center [547, 462] width 938 height 458
type textarea "**********"
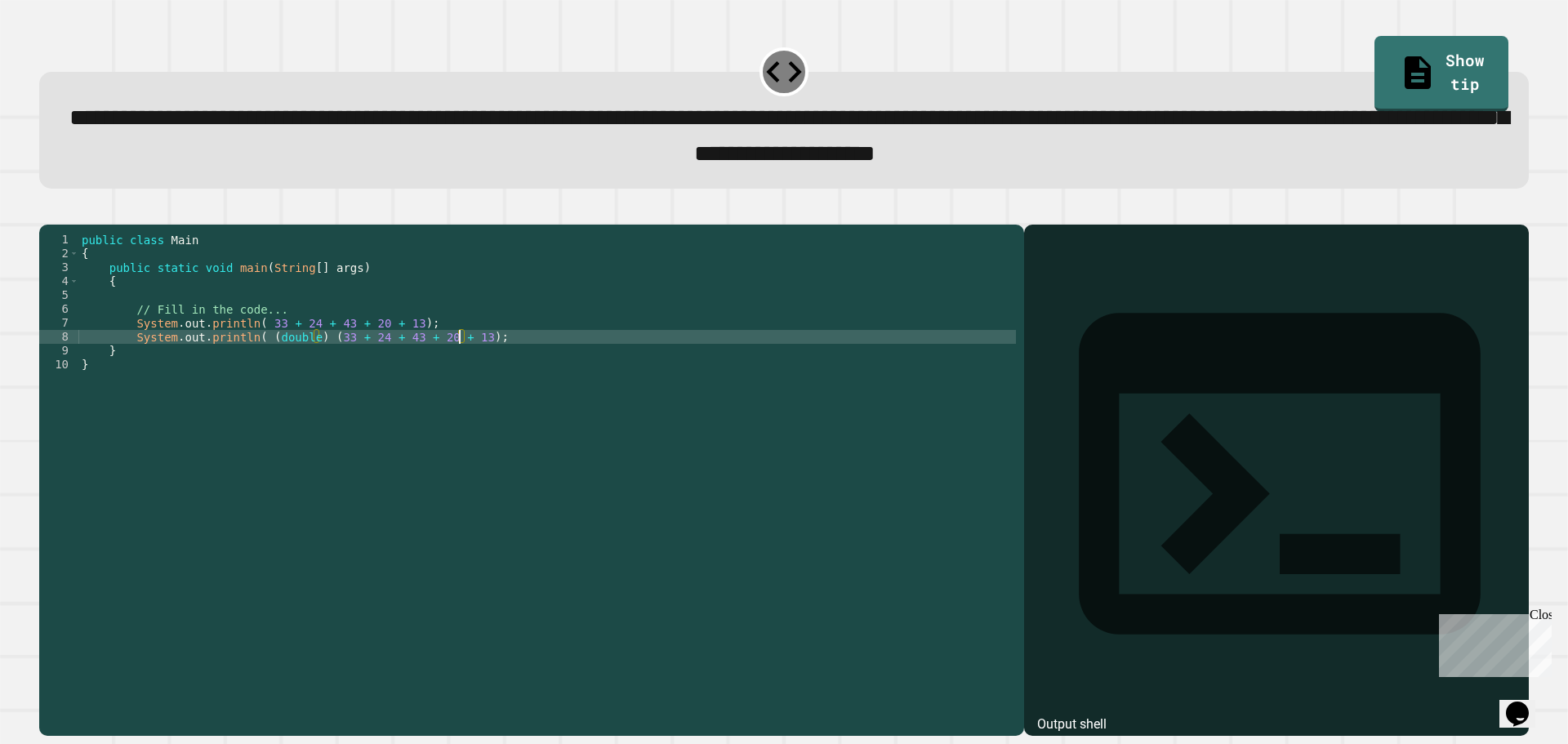
scroll to position [0, 27]
click at [484, 364] on div "public class Main { public static void main ( String [ ] args ) { // Fill in th…" at bounding box center [547, 462] width 938 height 458
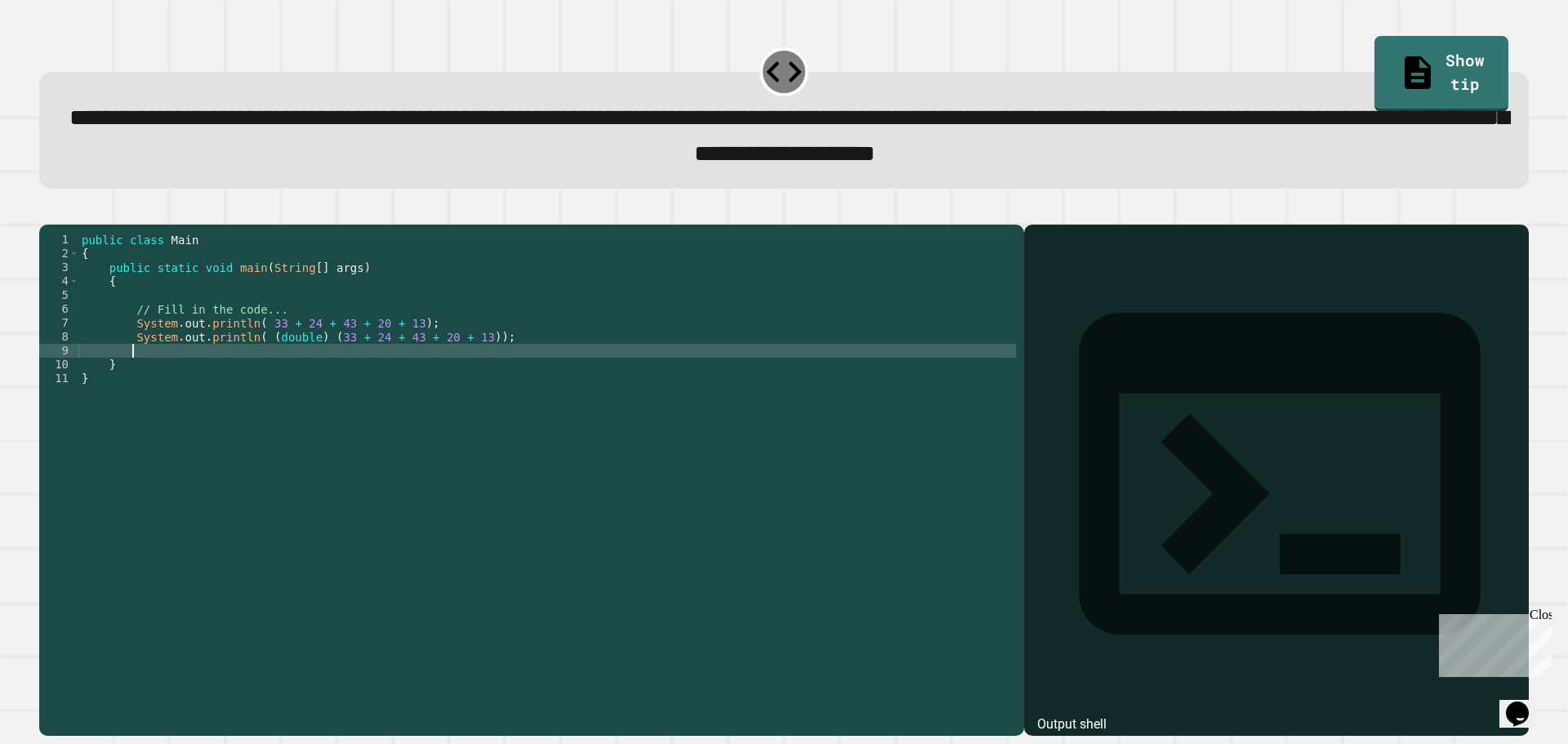
paste textarea "**********"
click at [255, 378] on div "public class Main { public static void main ( String [ ] args ) { // Fill in th…" at bounding box center [547, 462] width 938 height 458
click at [80, 224] on div at bounding box center [784, 214] width 1490 height 19
click at [47, 210] on icon "button" at bounding box center [47, 210] width 0 height 0
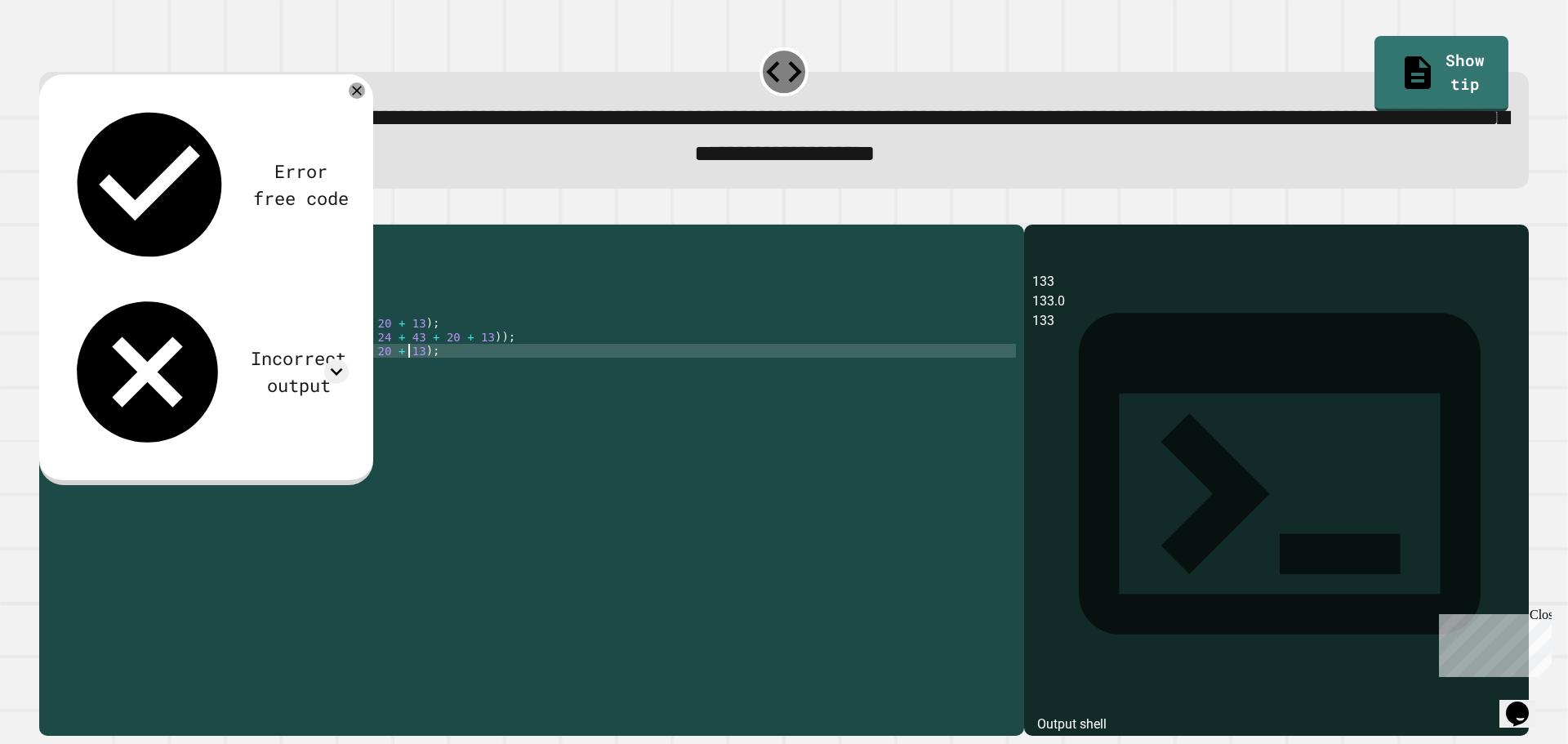
click at [417, 380] on div "public class Main { public static void main ( String [ ] args ) { // Fill in th…" at bounding box center [547, 462] width 938 height 458
click at [363, 102] on div "Error free code 133 133.0 133 Incorrect output Expected output 26 26.6 27 My ou…" at bounding box center [206, 280] width 334 height 411
click at [360, 100] on icon at bounding box center [356, 90] width 19 height 19
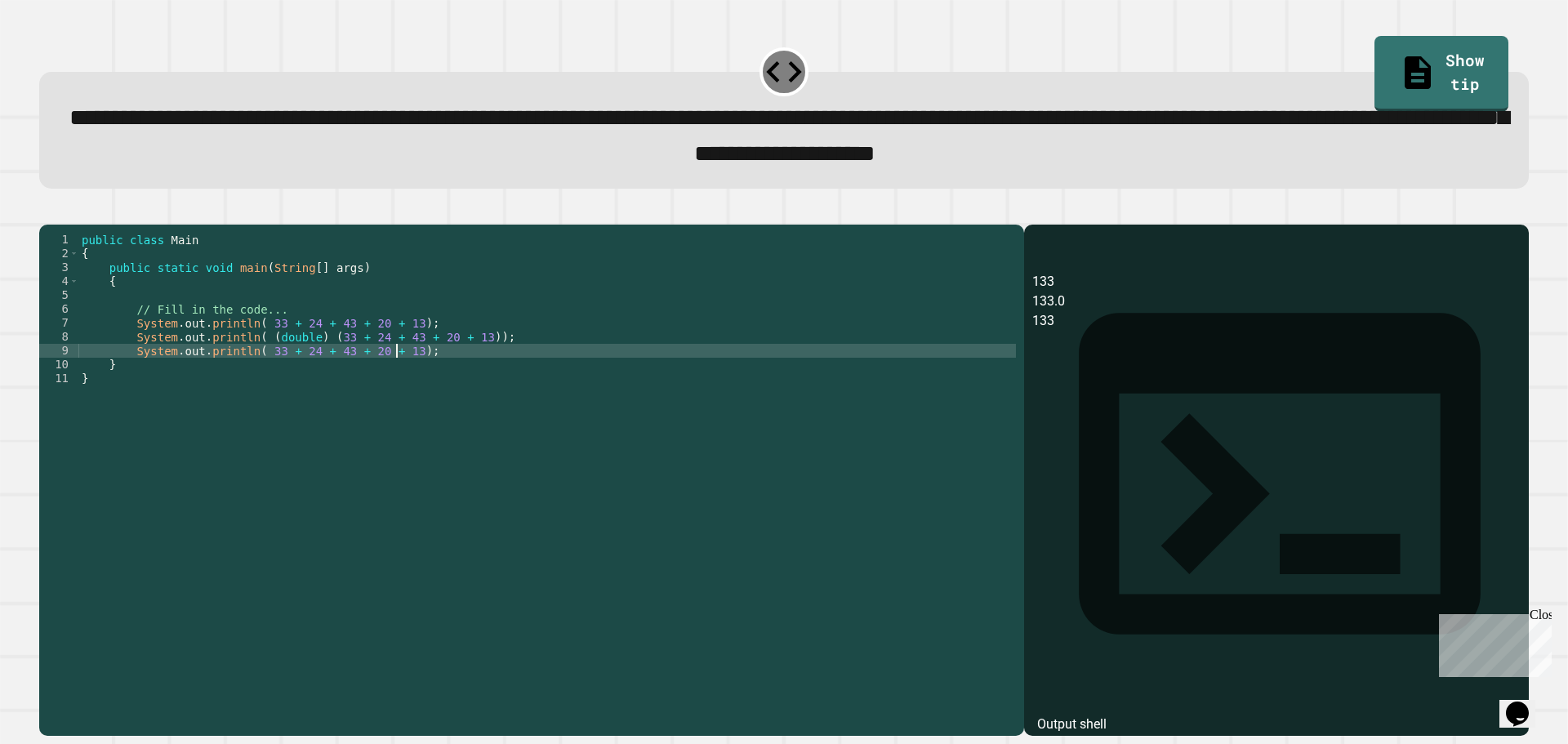
click at [399, 372] on div "public class Main { public static void main ( String [ ] args ) { // Fill in th…" at bounding box center [547, 462] width 938 height 458
click at [256, 375] on div "public class Main { public static void main ( String [ ] args ) { // Fill in th…" at bounding box center [547, 462] width 938 height 458
click at [47, 210] on icon "button" at bounding box center [47, 210] width 0 height 0
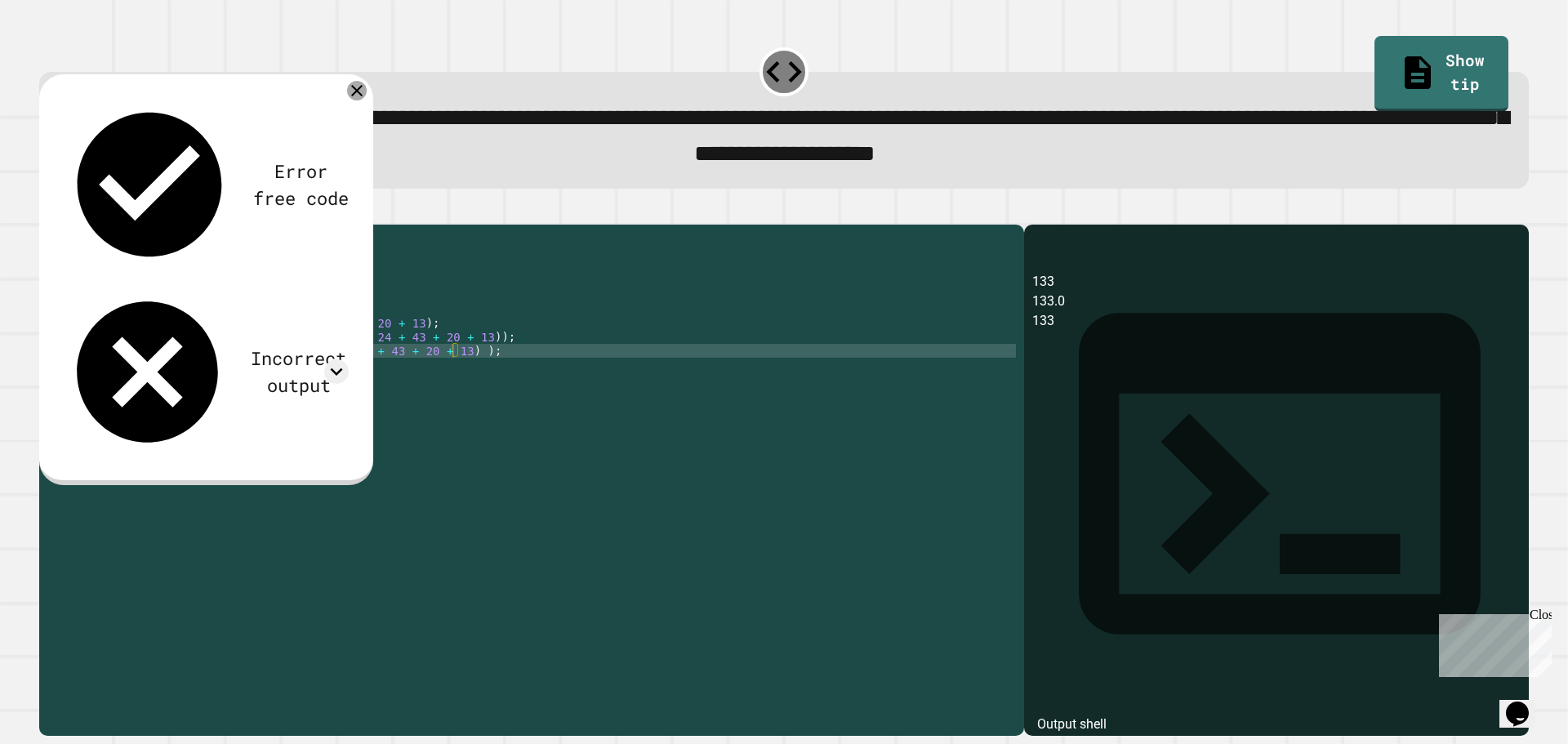
click at [353, 94] on icon at bounding box center [356, 90] width 19 height 19
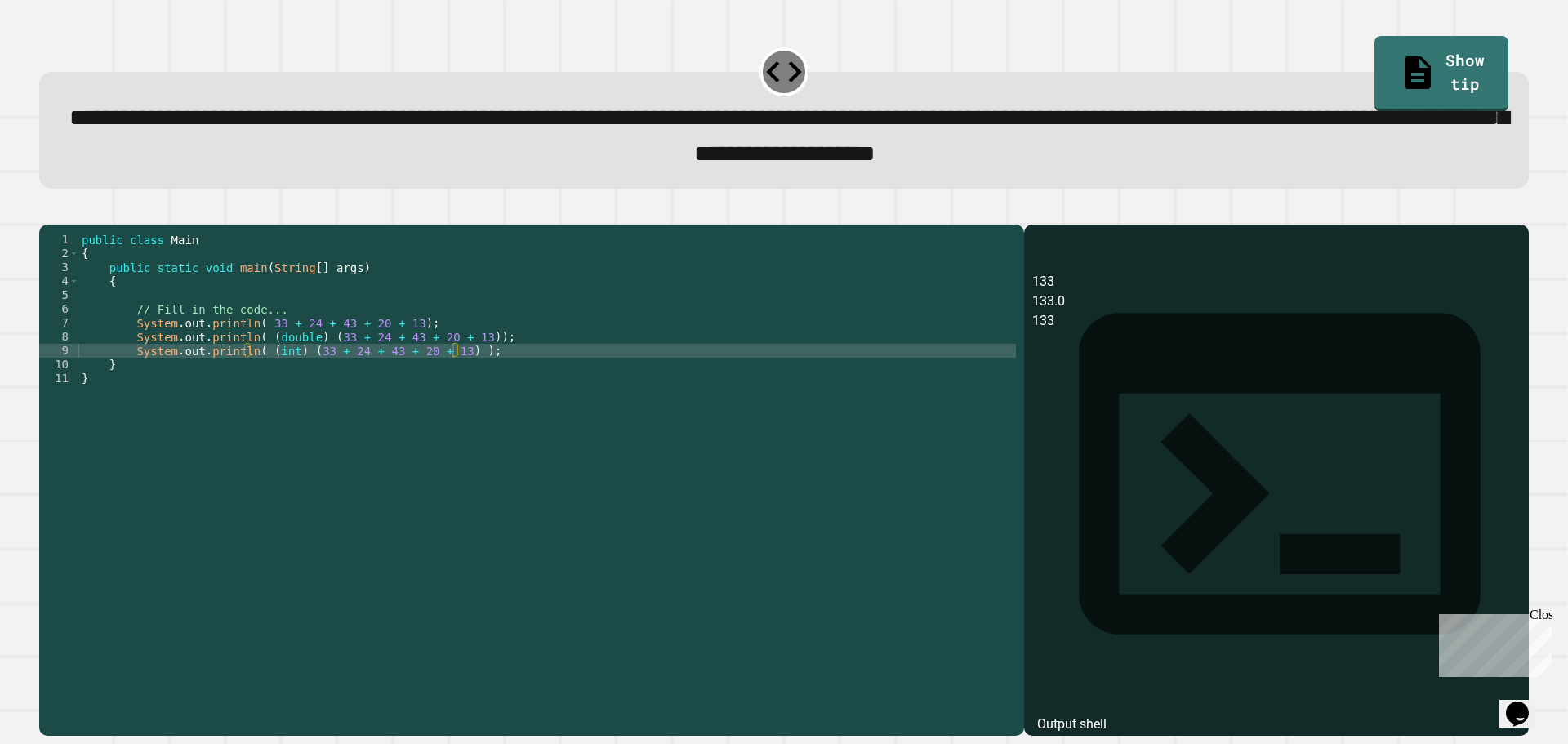
scroll to position [0, 23]
click at [258, 344] on div "public class Main { public static void main ( String [ ] args ) { // Fill in th…" at bounding box center [547, 462] width 938 height 458
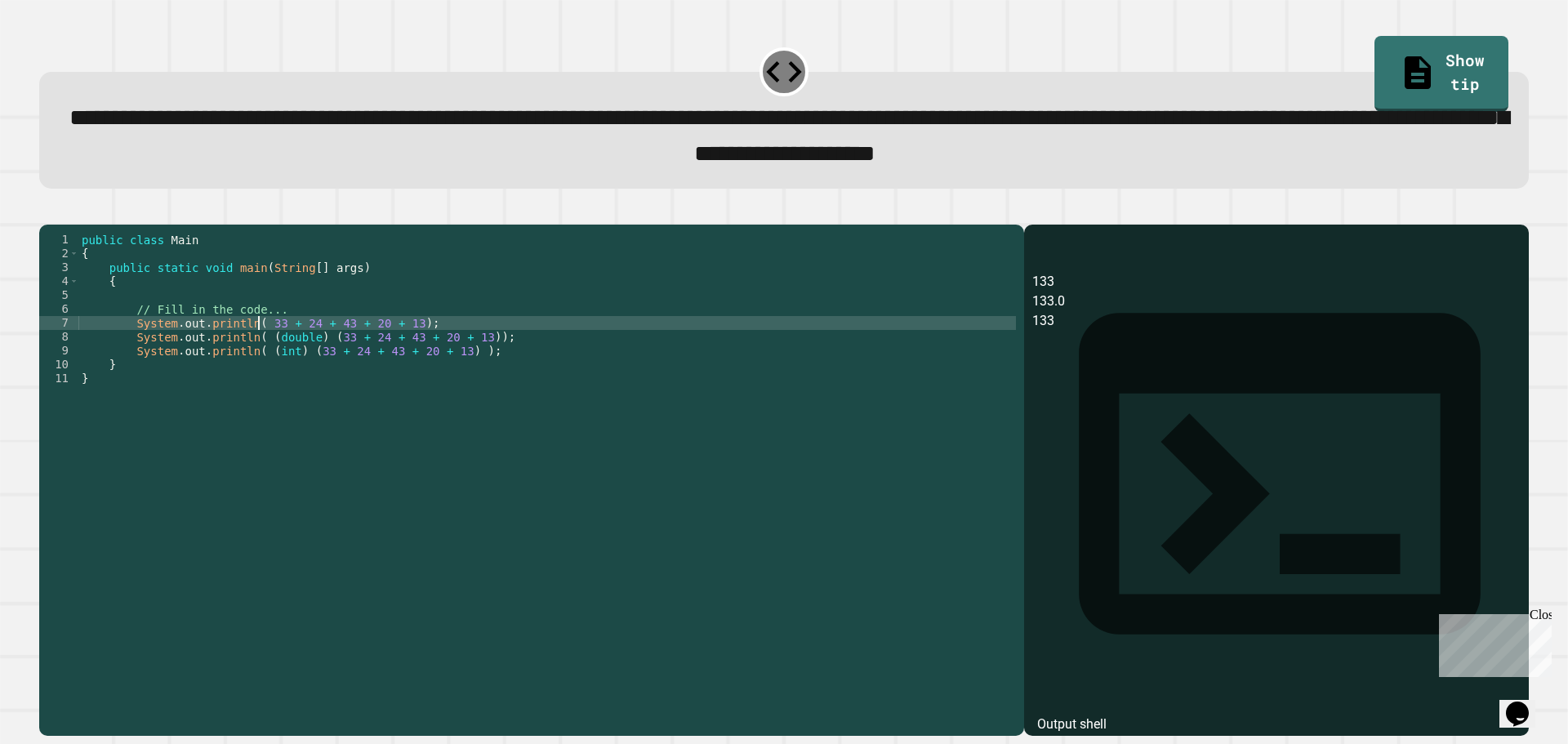
click at [398, 350] on div "public class Main { public static void main ( String [ ] args ) { // Fill in th…" at bounding box center [547, 462] width 938 height 458
click at [407, 352] on div "public class Main { public static void main ( String [ ] args ) { // Fill in th…" at bounding box center [547, 462] width 938 height 458
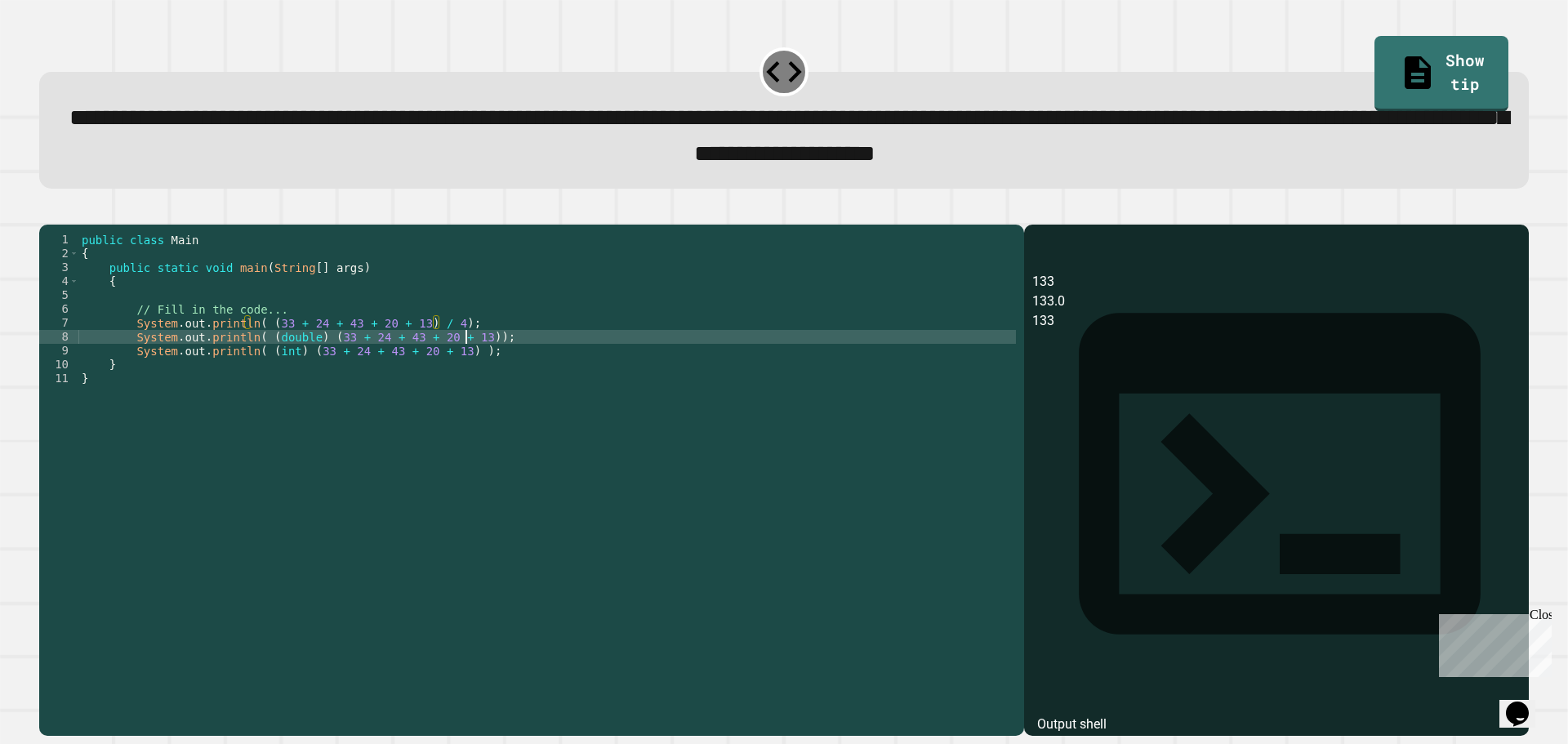
click at [463, 366] on div "public class Main { public static void main ( String [ ] args ) { // Fill in th…" at bounding box center [547, 462] width 938 height 458
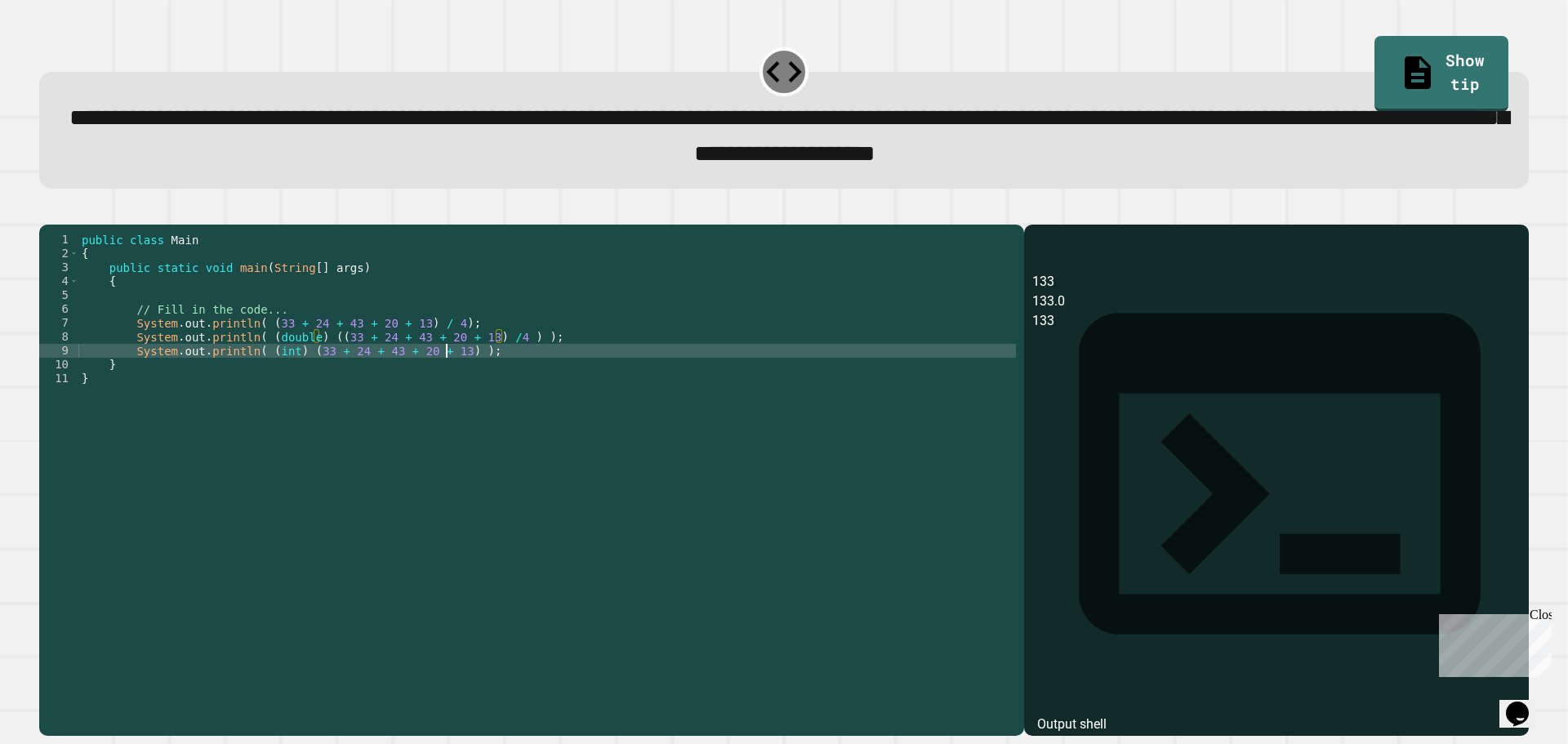
click at [447, 378] on div "public class Main { public static void main ( String [ ] args ) { // Fill in th…" at bounding box center [547, 462] width 938 height 458
click at [296, 379] on div "public class Main { public static void main ( String [ ] args ) { // Fill in th…" at bounding box center [547, 462] width 938 height 458
click at [47, 210] on button "button" at bounding box center [47, 210] width 0 height 0
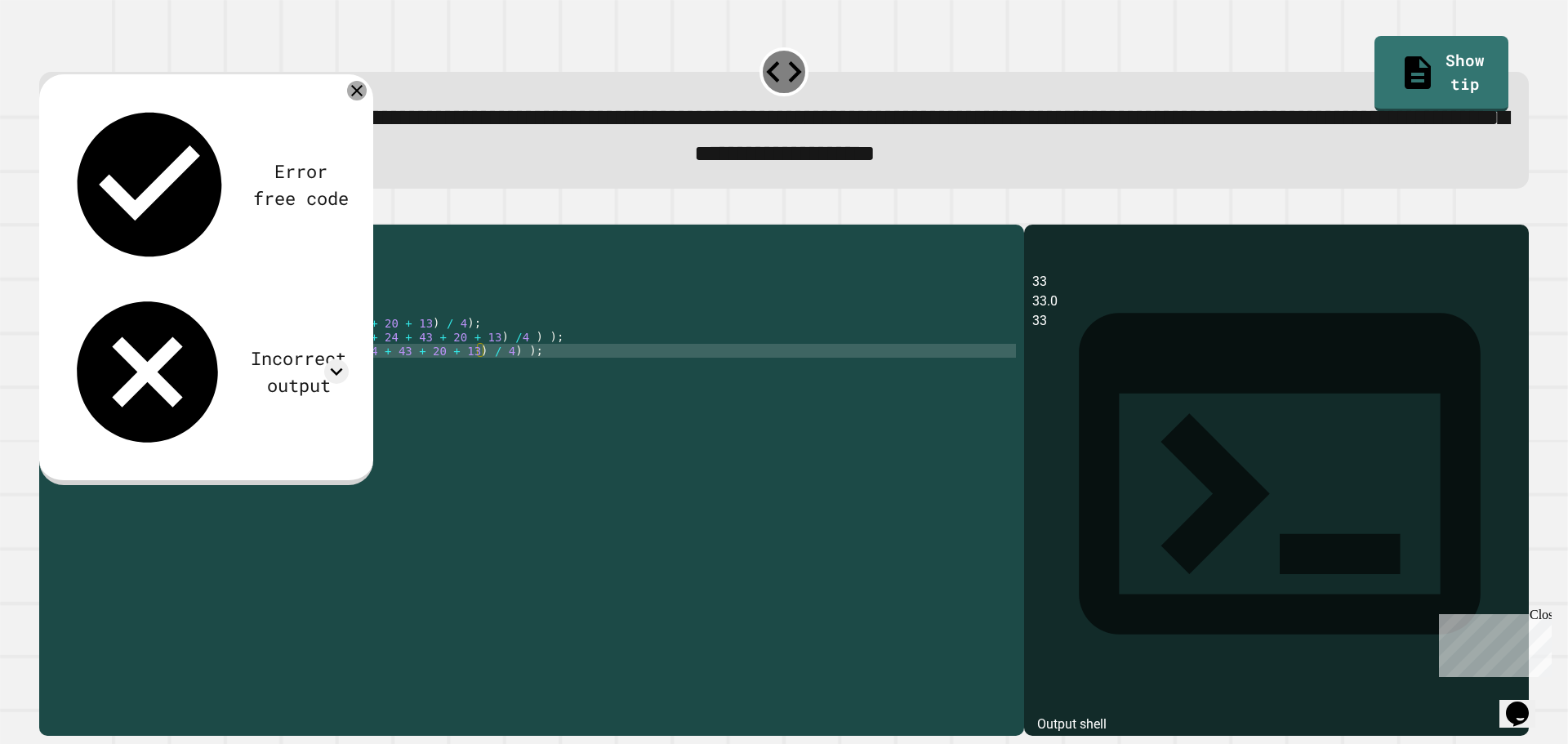
click at [357, 96] on icon at bounding box center [356, 90] width 11 height 11
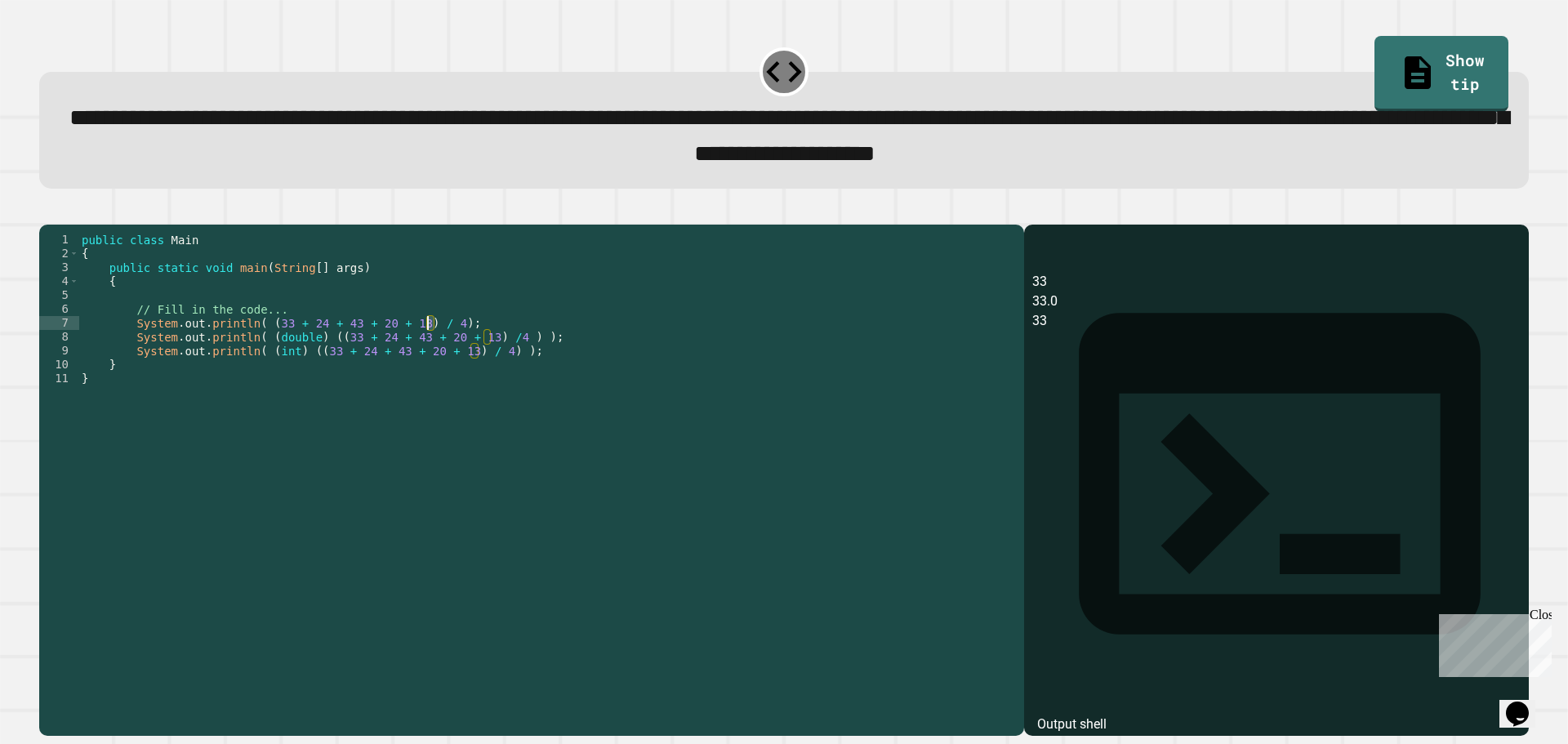
click at [428, 351] on div "public class Main { public static void main ( String [ ] args ) { // Fill in th…" at bounding box center [547, 462] width 938 height 458
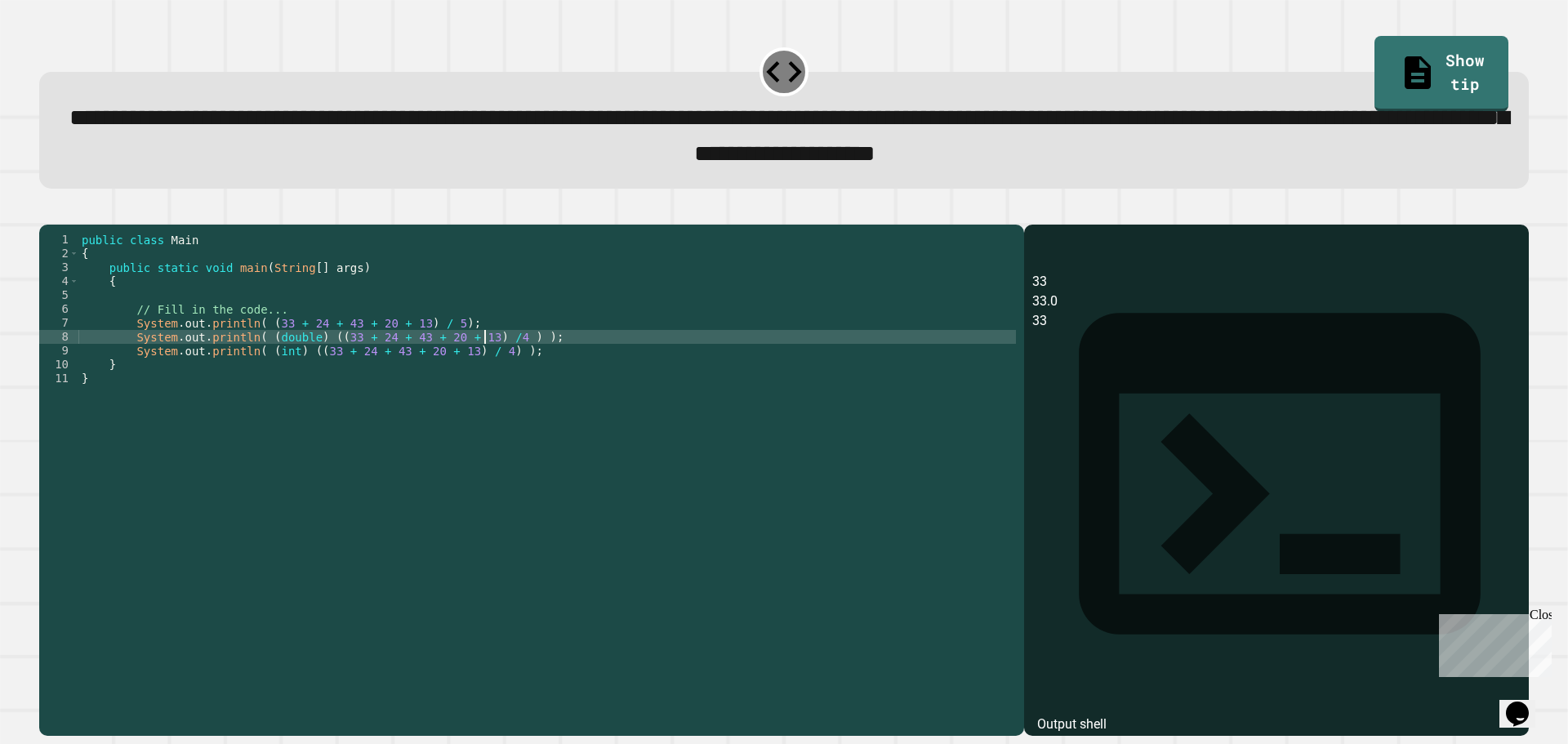
click at [486, 362] on div "public class Main { public static void main ( String [ ] args ) { // Fill in th…" at bounding box center [547, 462] width 938 height 458
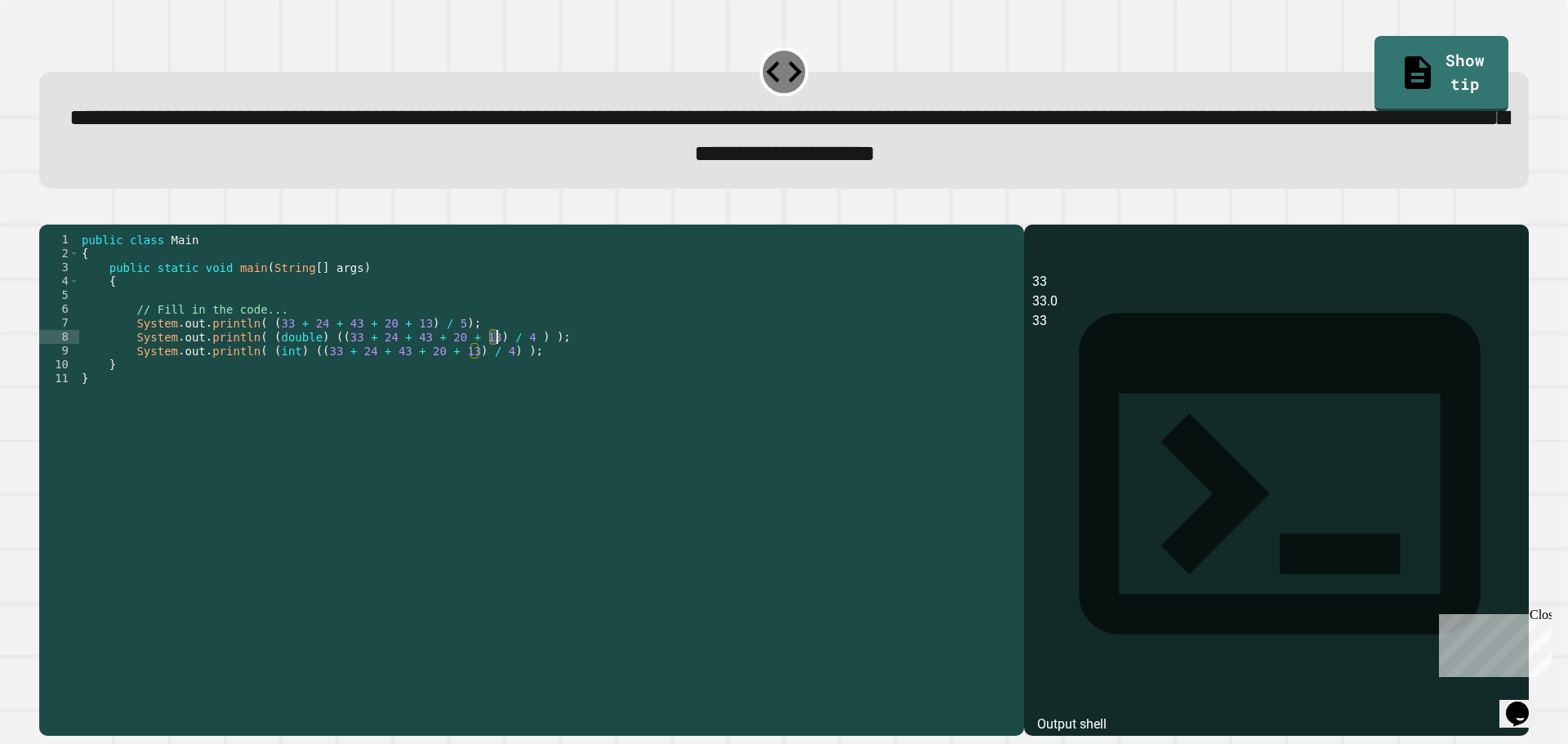
click at [496, 363] on div "public class Main { public static void main ( String [ ] args ) { // Fill in th…" at bounding box center [547, 462] width 938 height 458
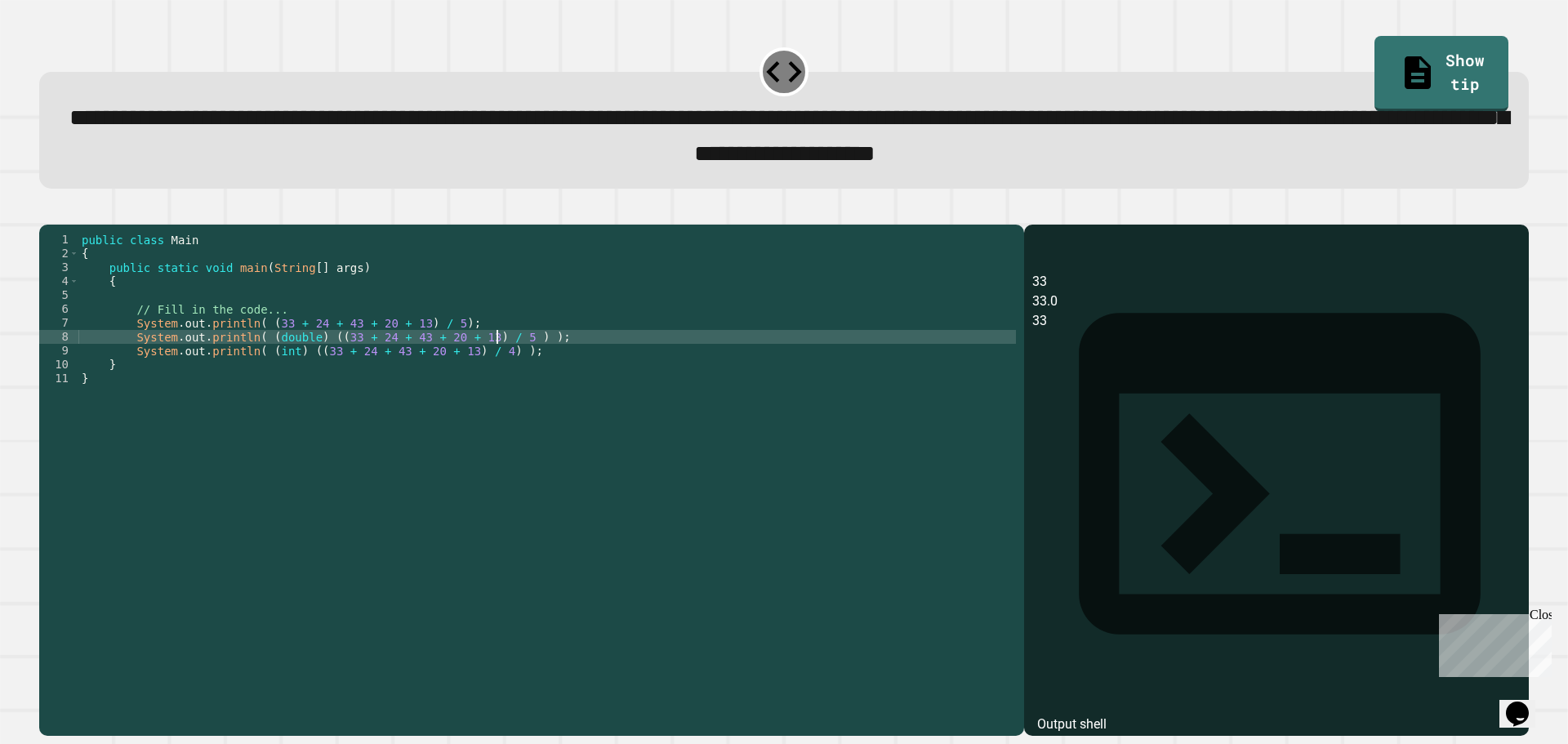
scroll to position [0, 30]
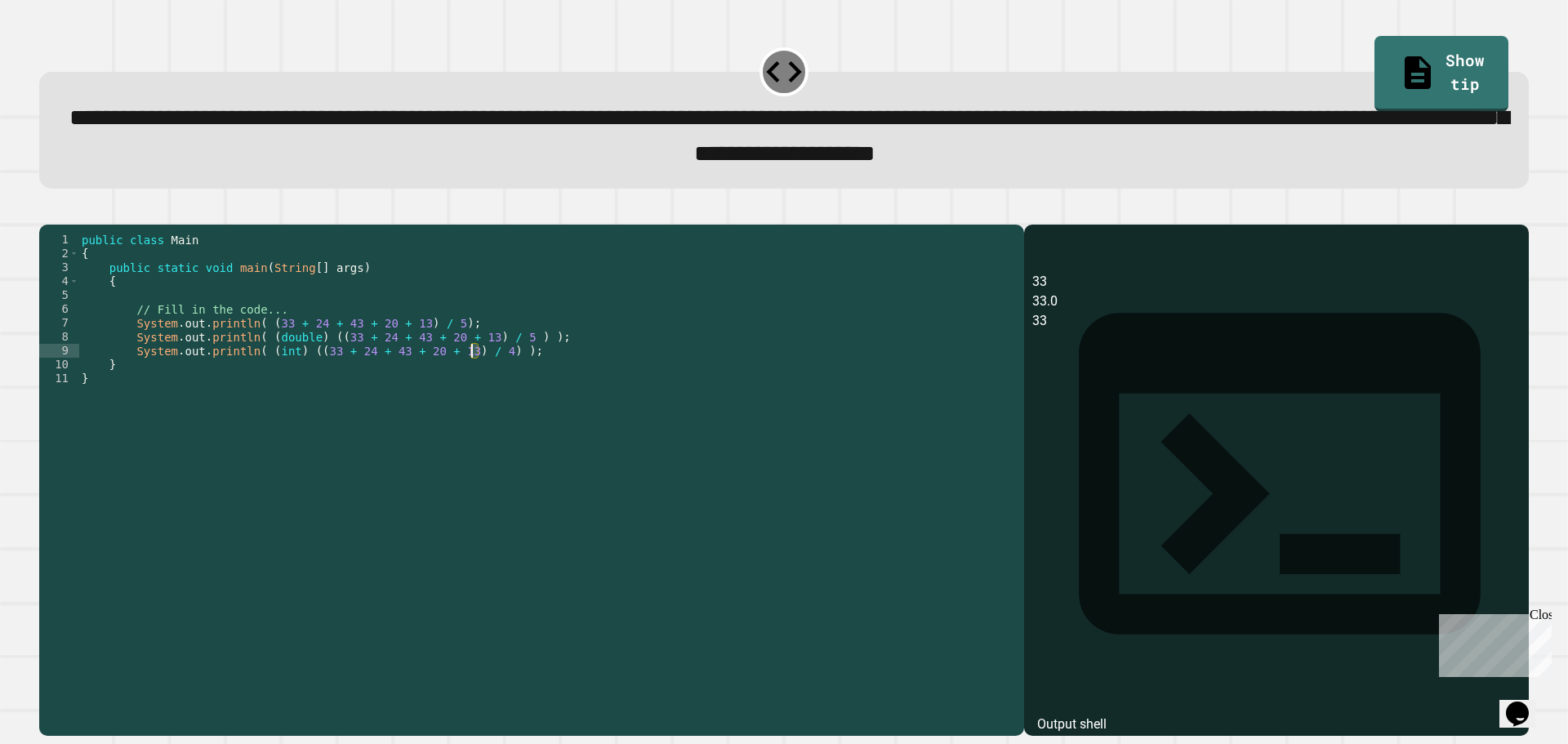
click at [473, 376] on div "public class Main { public static void main ( String [ ] args ) { // Fill in th…" at bounding box center [547, 462] width 938 height 458
click at [47, 210] on button "button" at bounding box center [47, 210] width 0 height 0
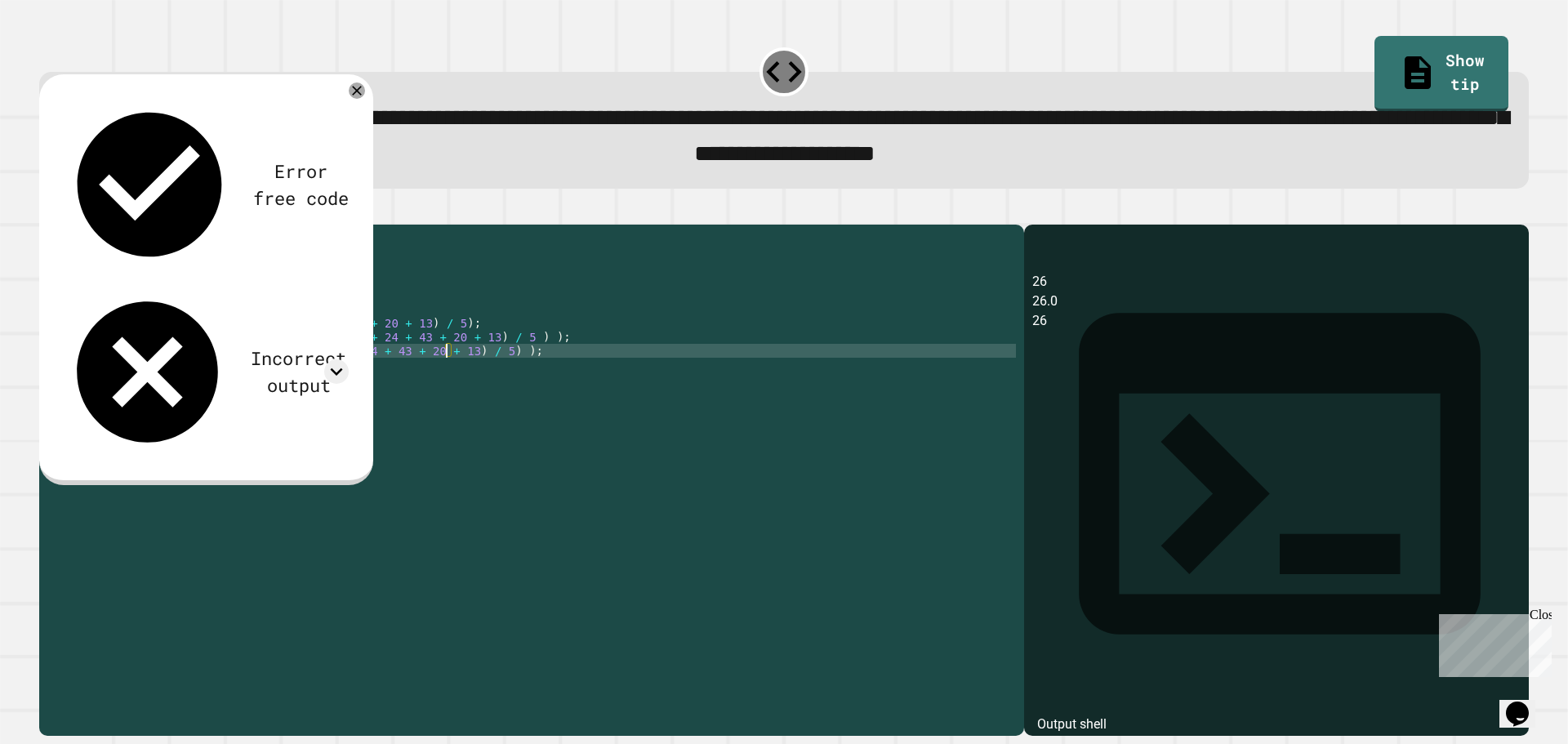
click at [449, 375] on div "public class Main { public static void main ( String [ ] args ) { // Fill in th…" at bounding box center [547, 462] width 938 height 458
click at [351, 100] on icon at bounding box center [357, 90] width 18 height 18
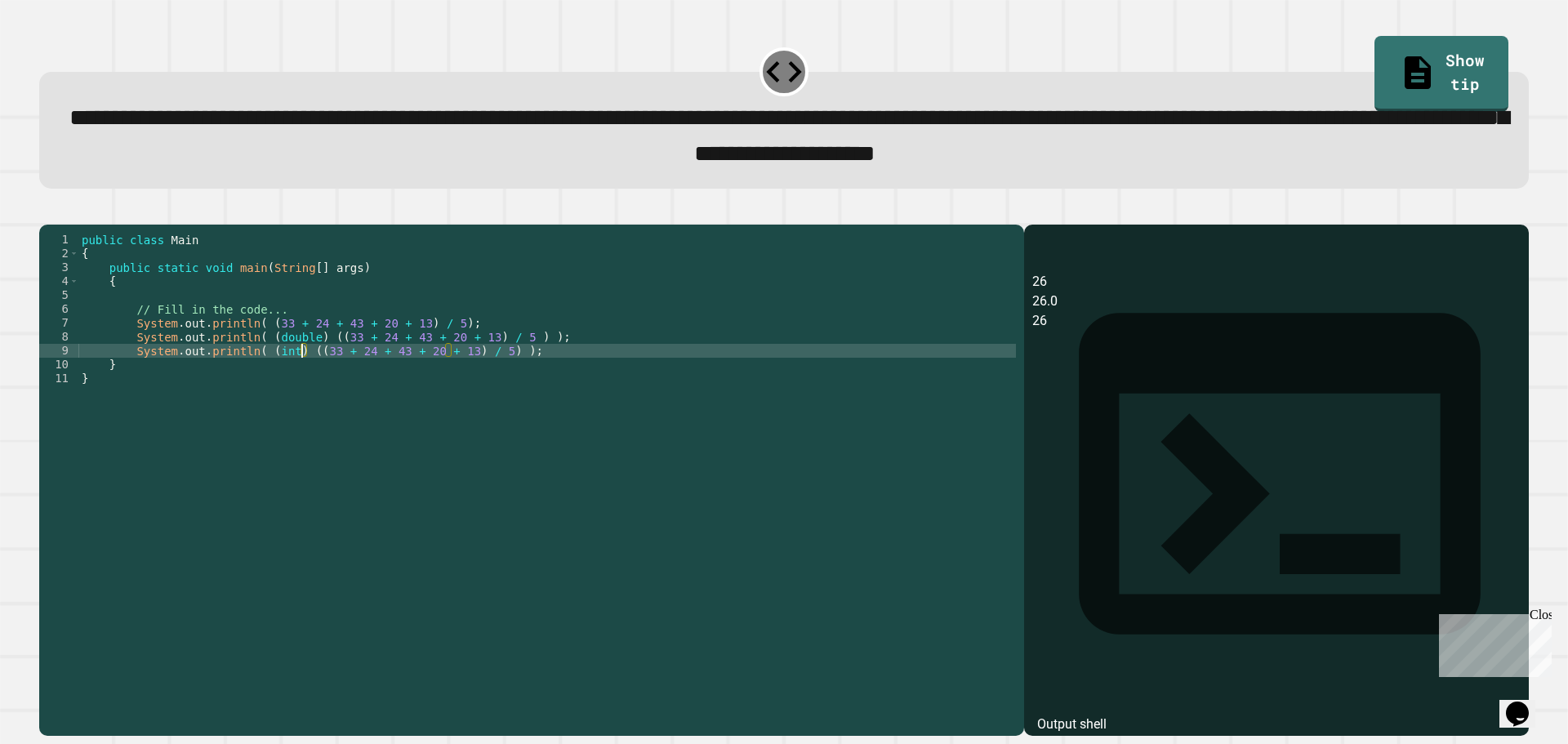
click at [300, 379] on div "public class Main { public static void main ( String [ ] args ) { // Fill in th…" at bounding box center [547, 462] width 938 height 458
click at [293, 378] on div "public class Main { public static void main ( String [ ] args ) { // Fill in th…" at bounding box center [547, 462] width 938 height 458
click at [302, 378] on div "public class Main { public static void main ( String [ ] args ) { // Fill in th…" at bounding box center [547, 462] width 938 height 458
click at [309, 378] on div "public class Main { public static void main ( String [ ] args ) { // Fill in th…" at bounding box center [547, 462] width 938 height 458
click at [293, 378] on div "public class Main { public static void main ( String [ ] args ) { // Fill in th…" at bounding box center [547, 462] width 938 height 458
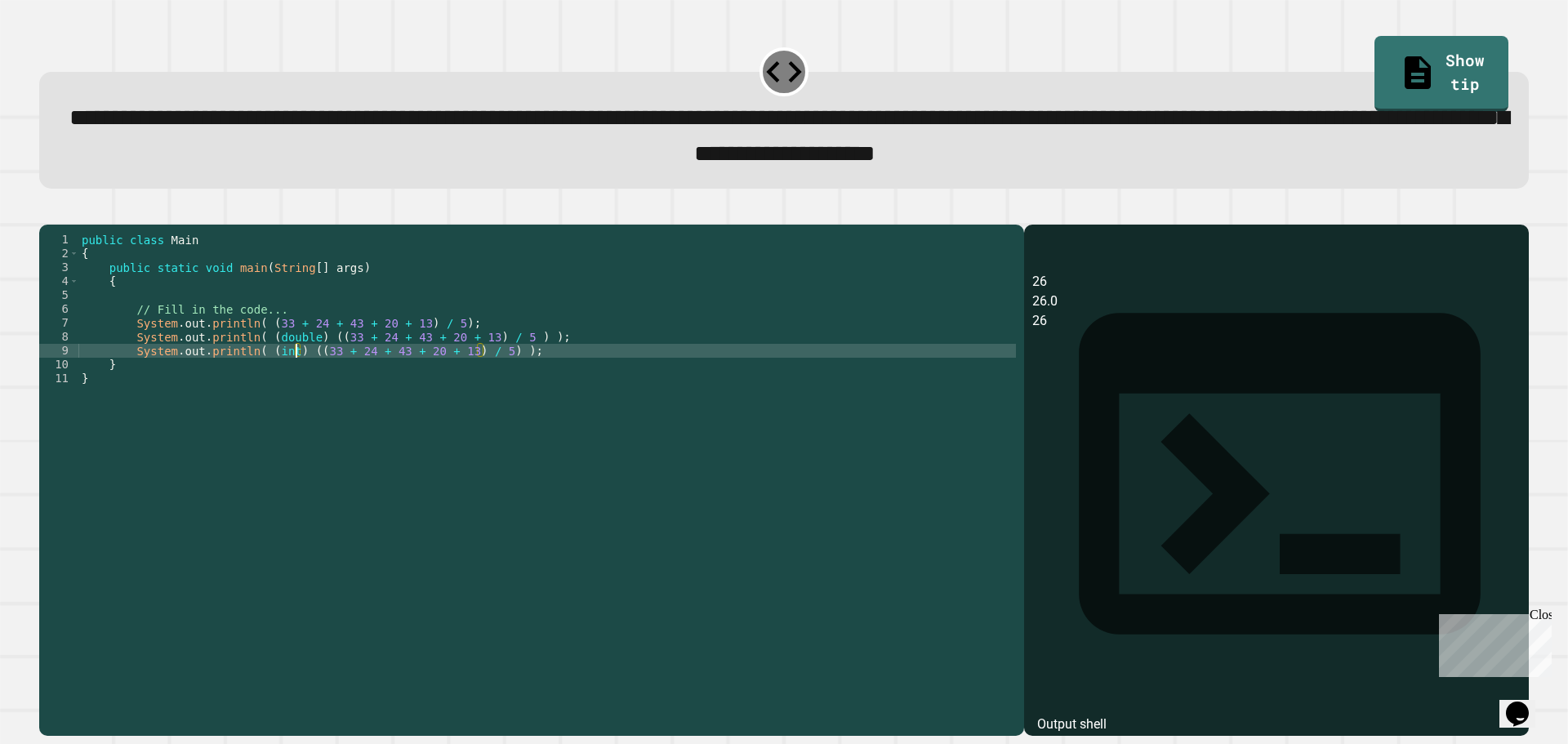
click at [450, 350] on div "public class Main { public static void main ( String [ ] args ) { // Fill in th…" at bounding box center [547, 462] width 938 height 458
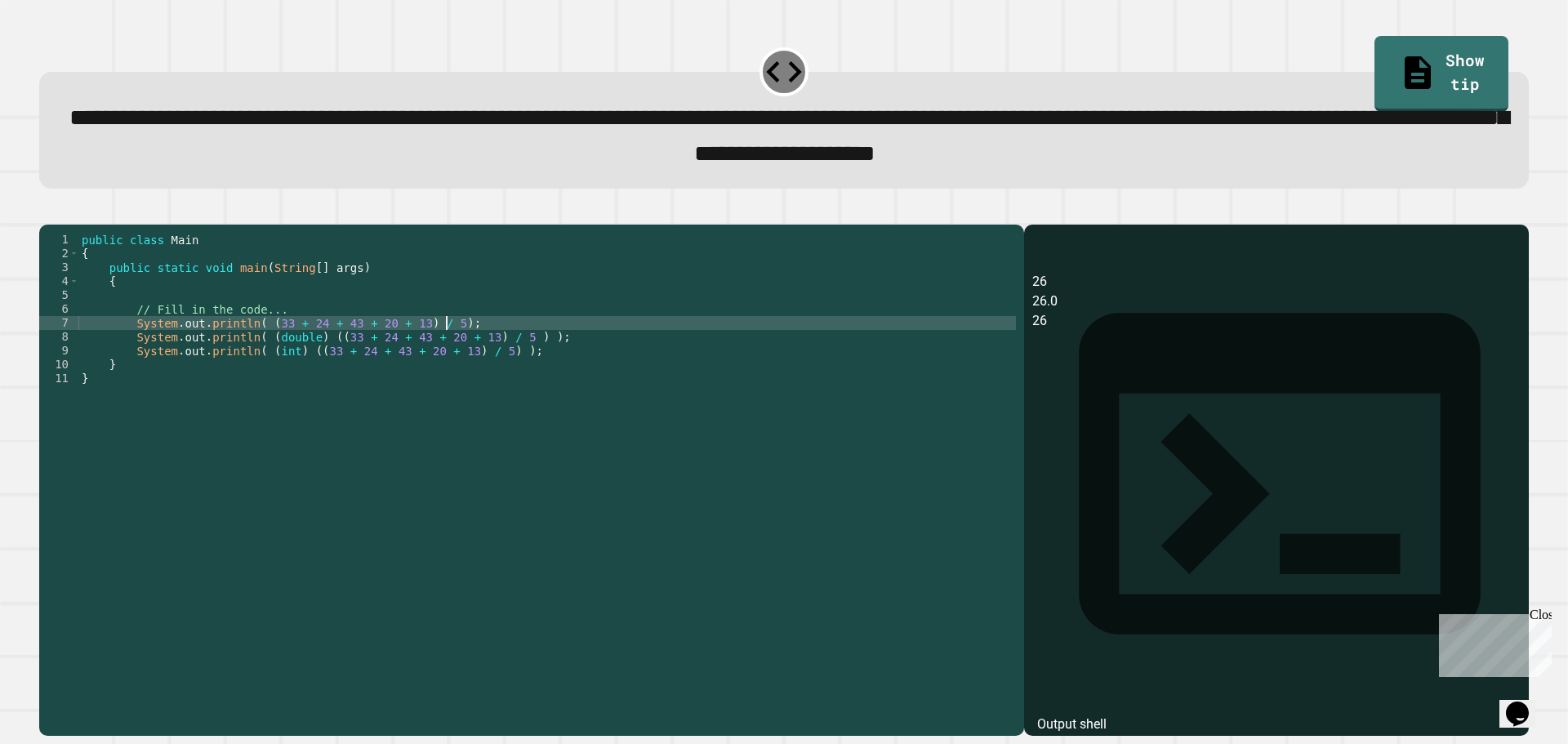
scroll to position [0, 25]
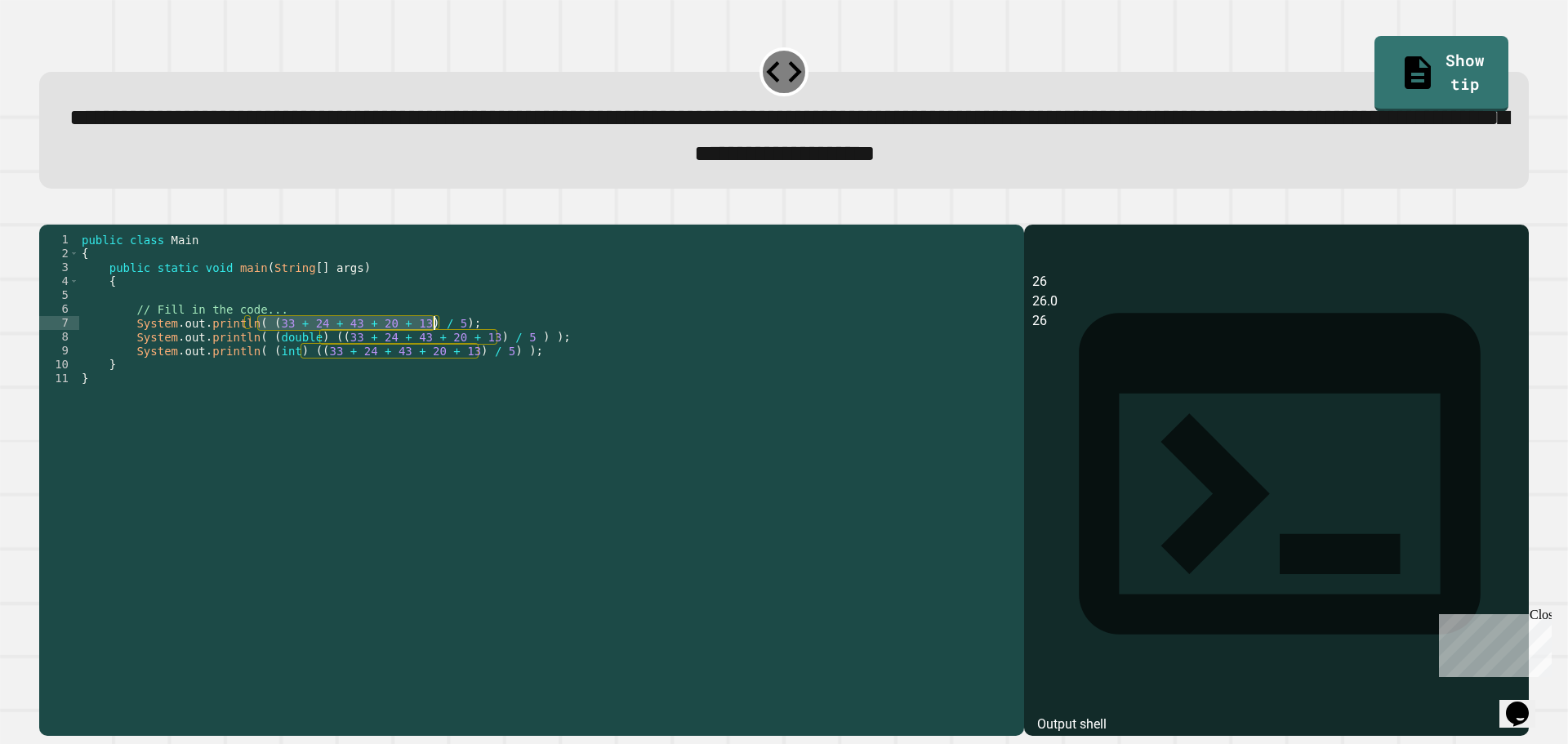
drag, startPoint x: 256, startPoint y: 353, endPoint x: 436, endPoint y: 344, distance: 180.2
click at [436, 344] on div "public class Main { public static void main ( String [ ] args ) { // Fill in th…" at bounding box center [547, 462] width 938 height 458
click at [381, 336] on div "public class Main { public static void main ( String [ ] args ) { // Fill in th…" at bounding box center [547, 462] width 938 height 458
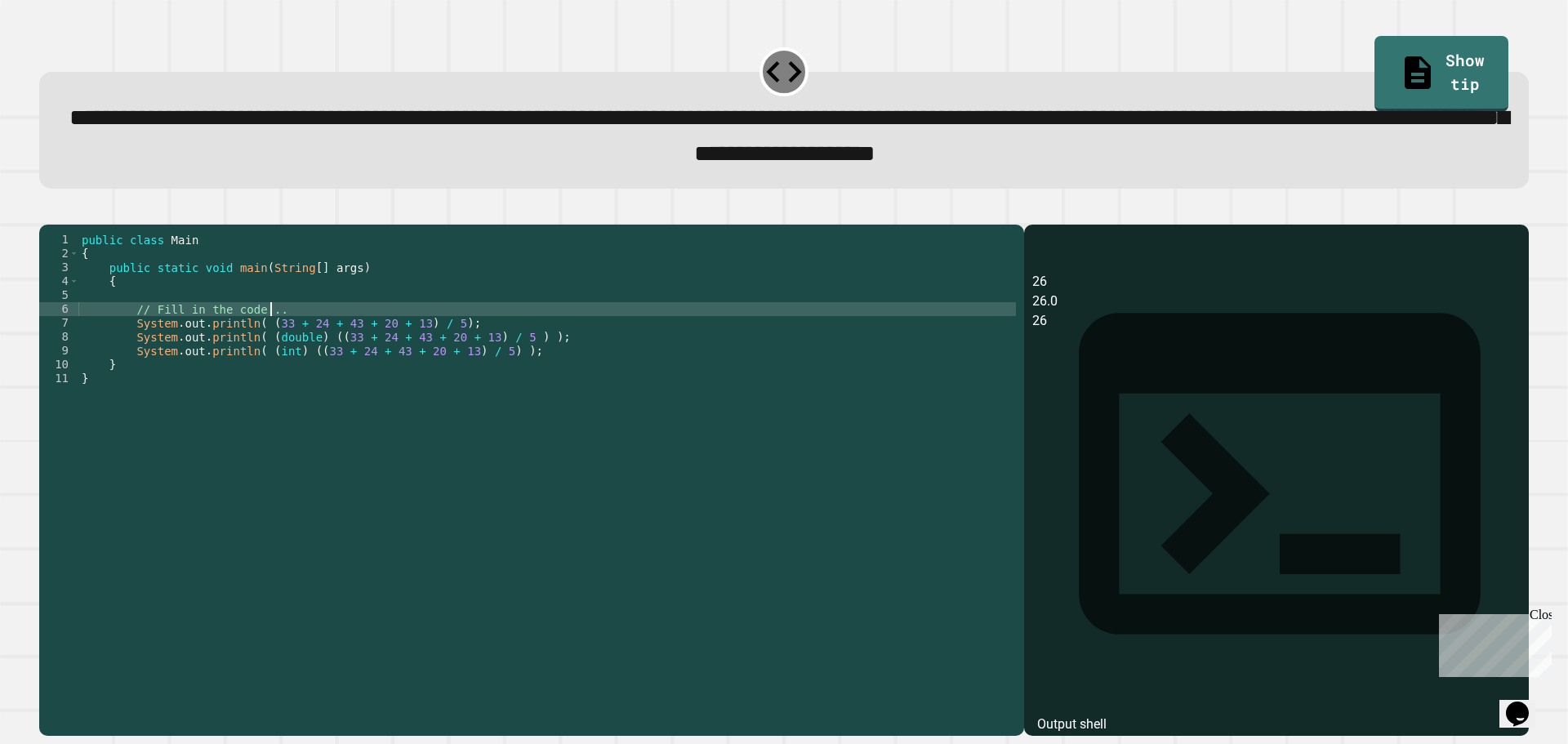
type textarea "**********"
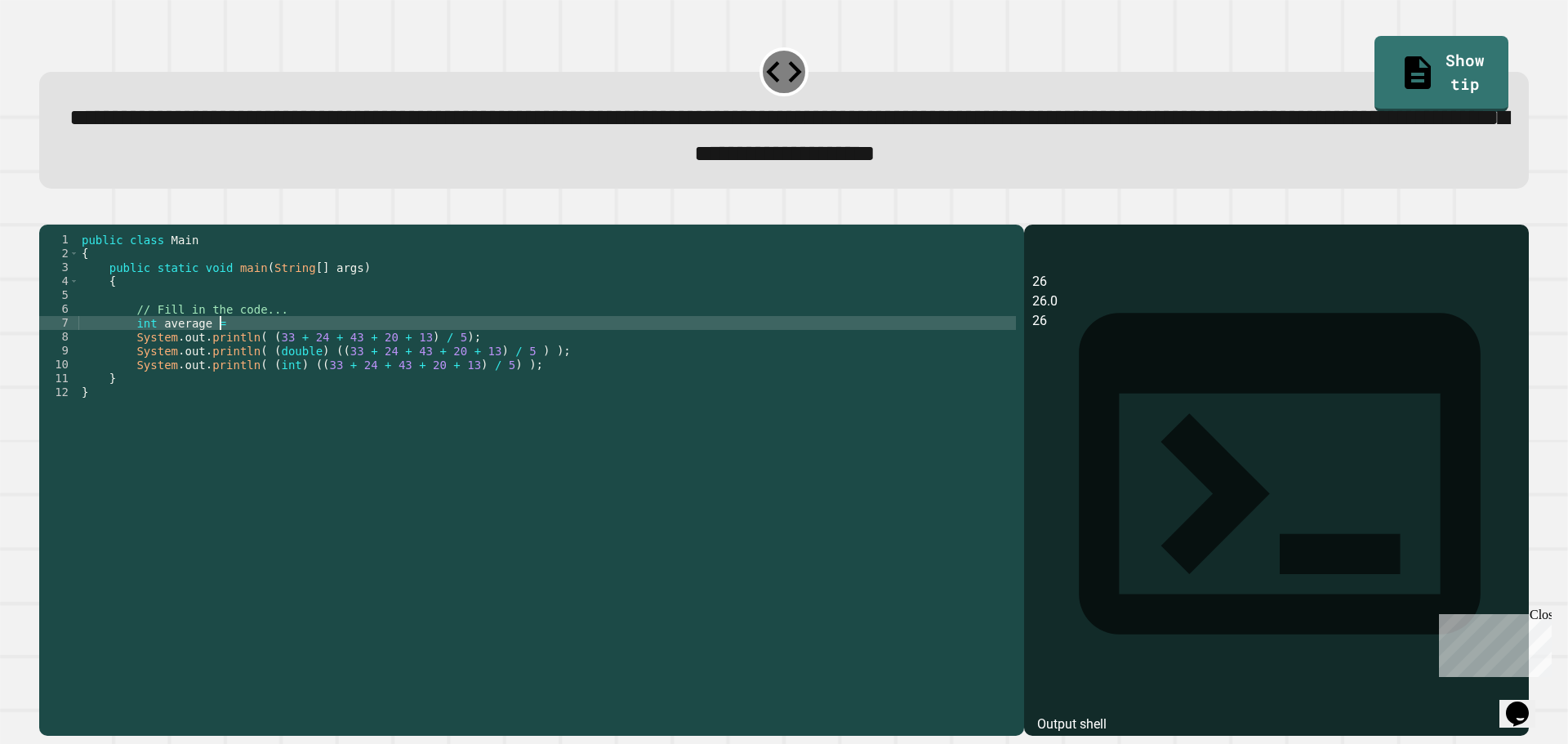
scroll to position [0, 9]
paste textarea "**********"
click at [427, 345] on div "public class Main { public static void main ( String [ ] args ) { // Fill in th…" at bounding box center [547, 462] width 938 height 458
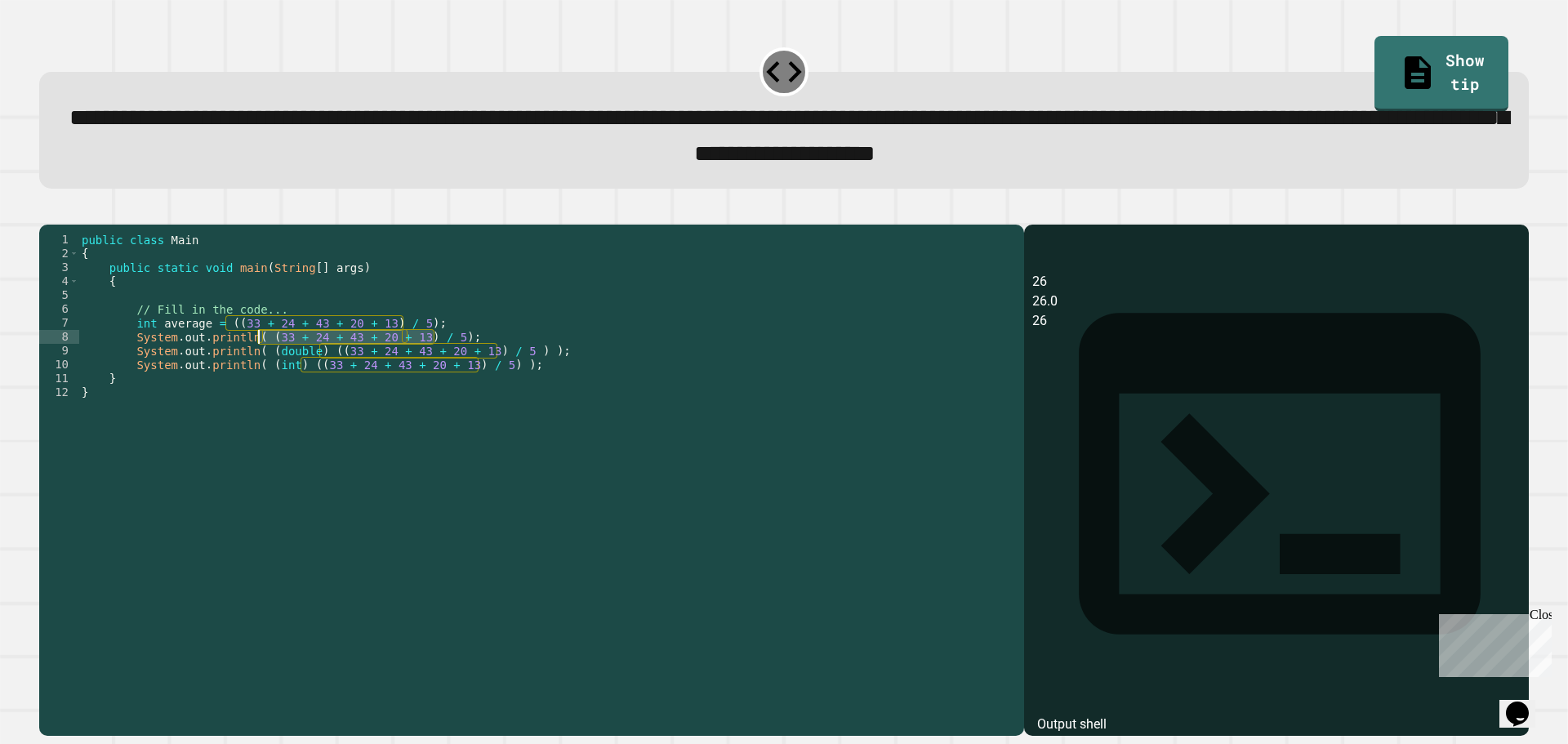
drag, startPoint x: 432, startPoint y: 363, endPoint x: 259, endPoint y: 366, distance: 173.0
click at [259, 366] on div "public class Main { public static void main ( String [ ] args ) { // Fill in th…" at bounding box center [547, 462] width 938 height 458
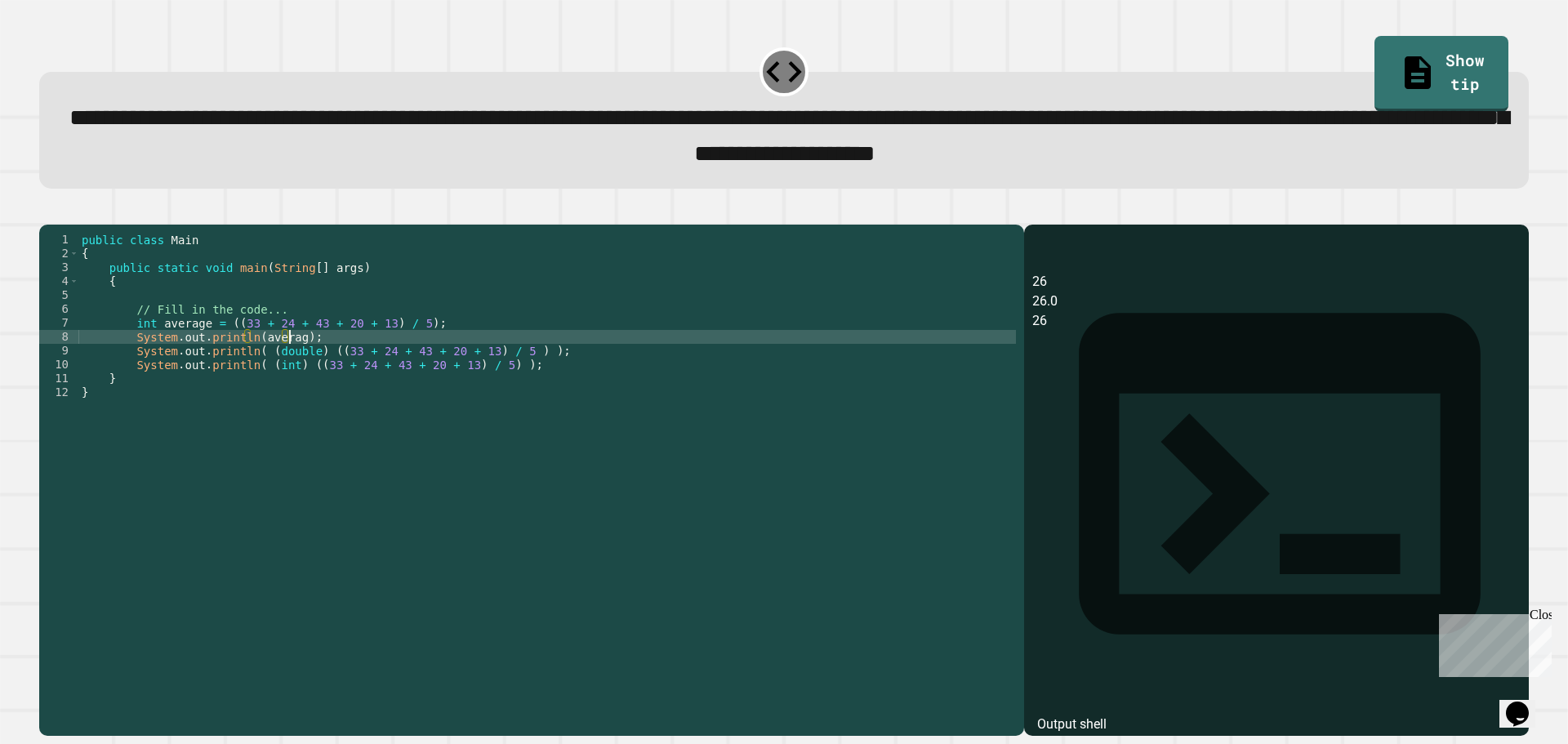
scroll to position [0, 15]
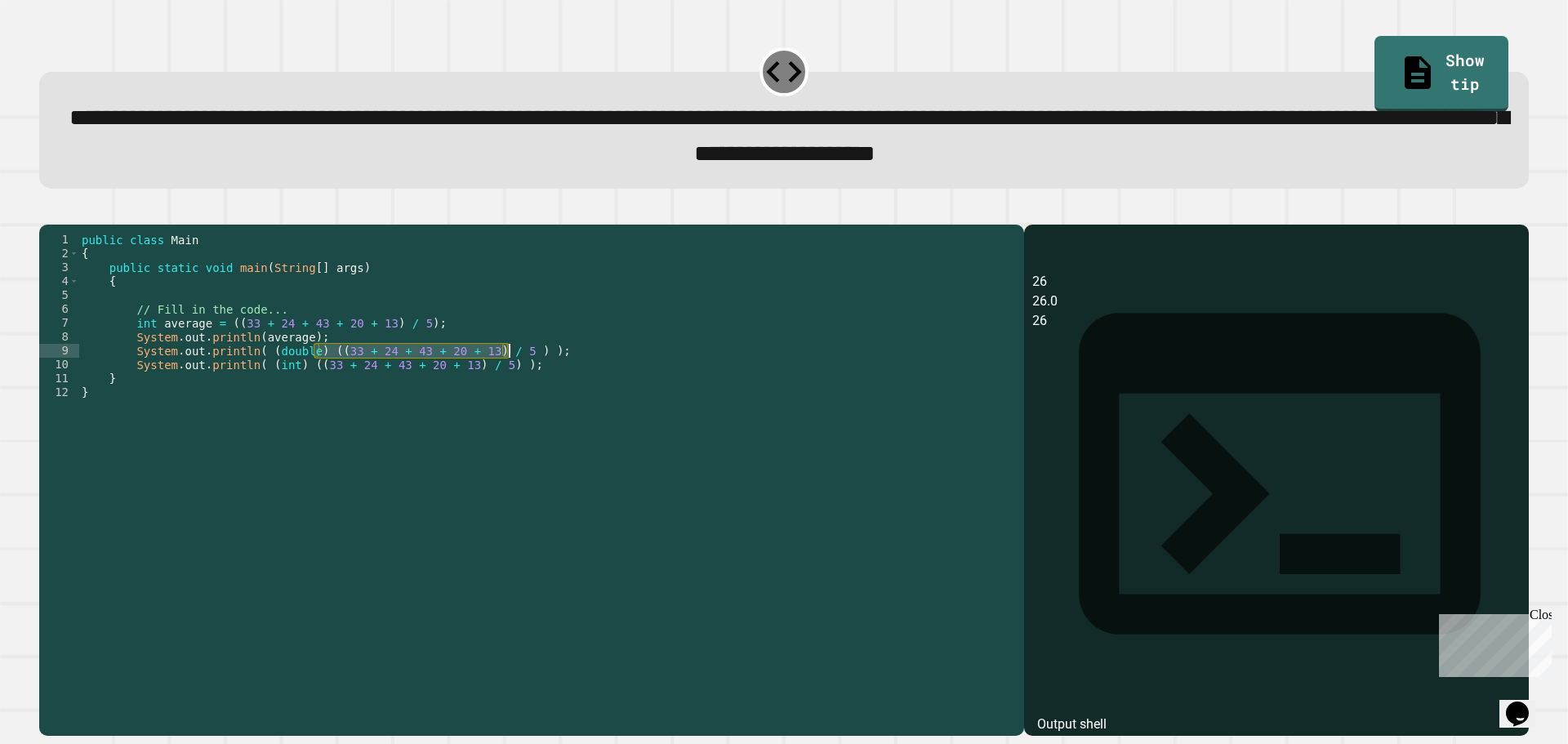
drag, startPoint x: 313, startPoint y: 379, endPoint x: 507, endPoint y: 378, distance: 194.0
click at [507, 378] on div "public class Main { public static void main ( String [ ] args ) { // Fill in th…" at bounding box center [547, 462] width 938 height 458
drag, startPoint x: 484, startPoint y: 390, endPoint x: 296, endPoint y: 391, distance: 188.0
click at [296, 391] on div "public class Main { public static void main ( String [ ] args ) { // Fill in th…" at bounding box center [547, 462] width 938 height 458
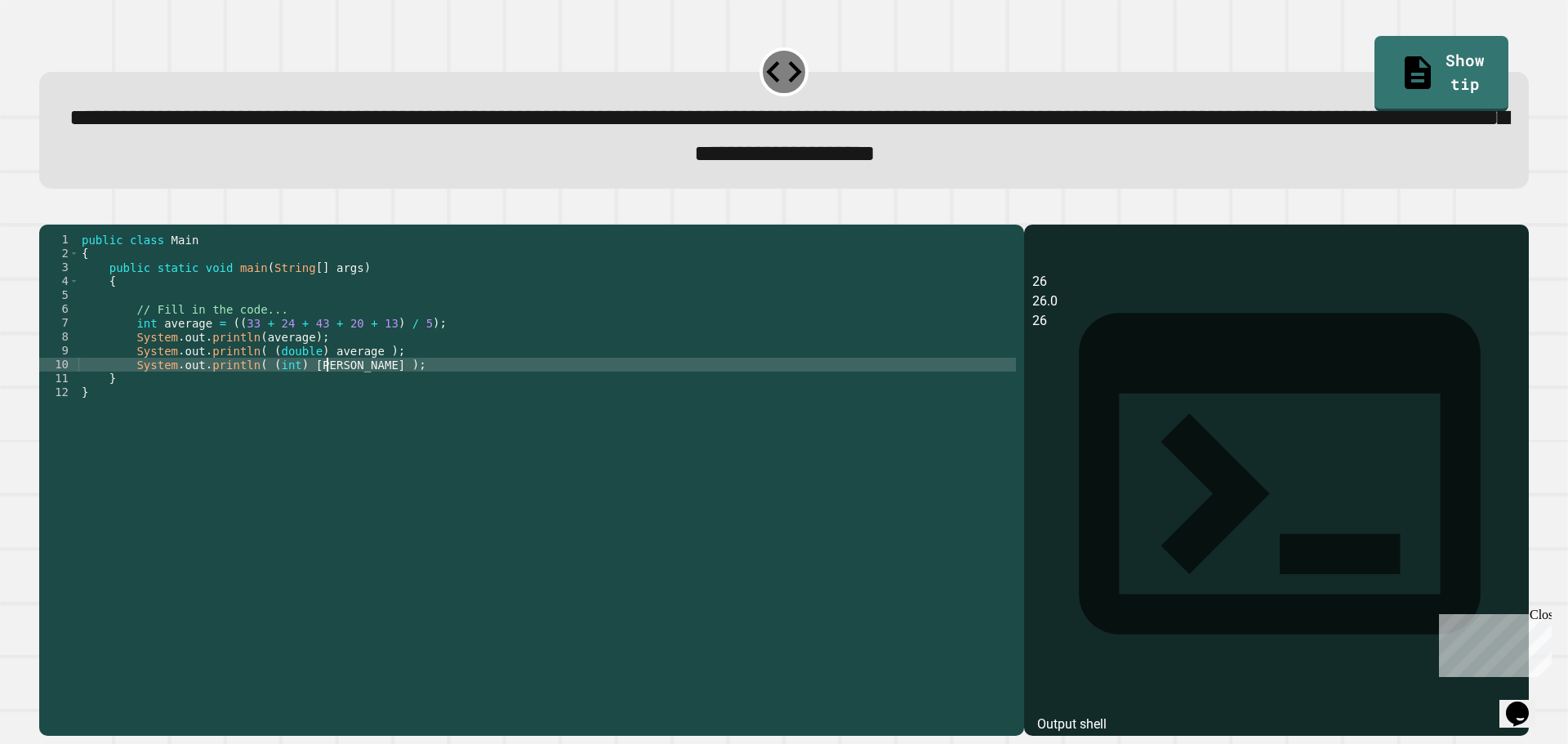
scroll to position [0, 18]
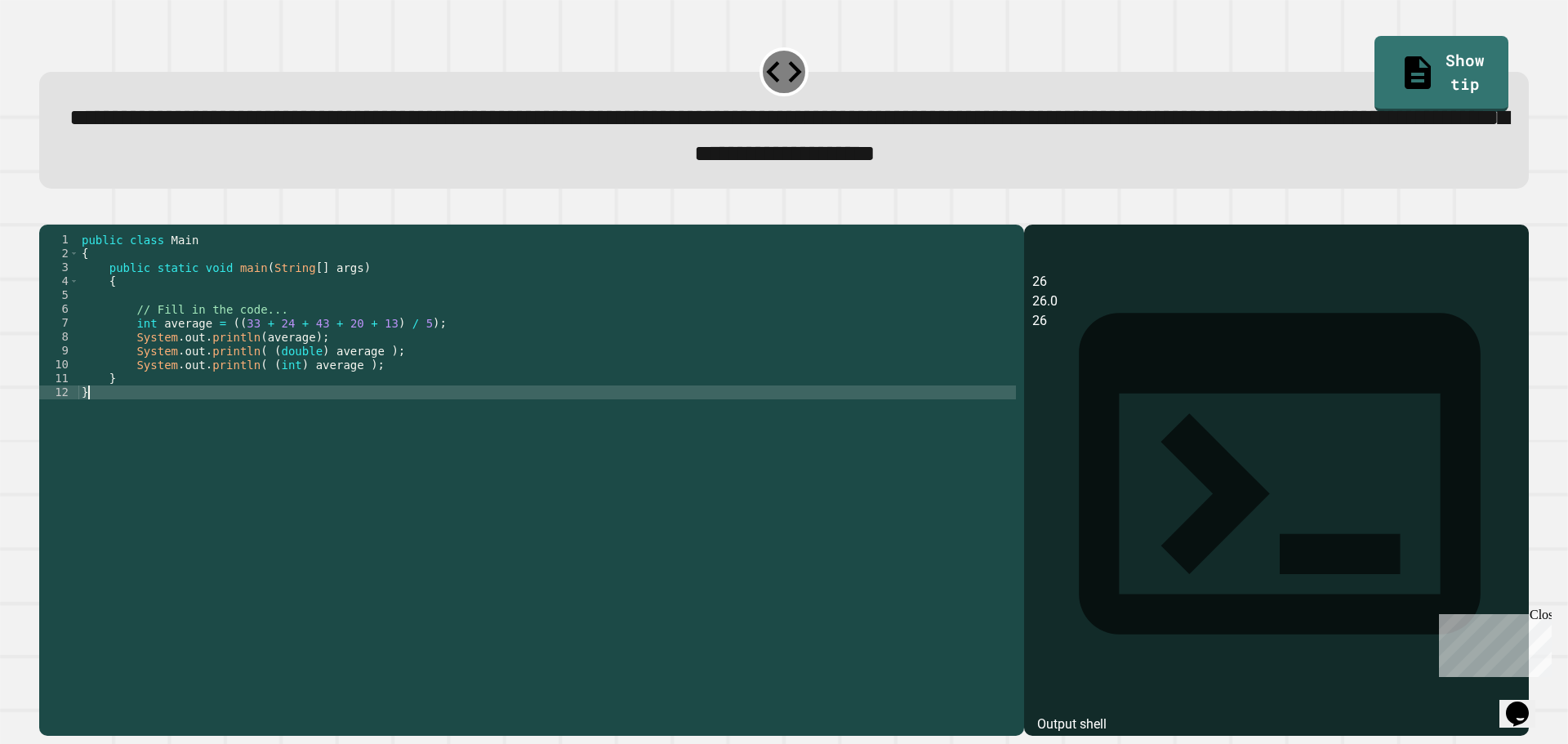
click at [384, 419] on div "public class Main { public static void main ( String [ ] args ) { // Fill in th…" at bounding box center [547, 462] width 938 height 458
click at [47, 210] on icon "button" at bounding box center [47, 210] width 0 height 0
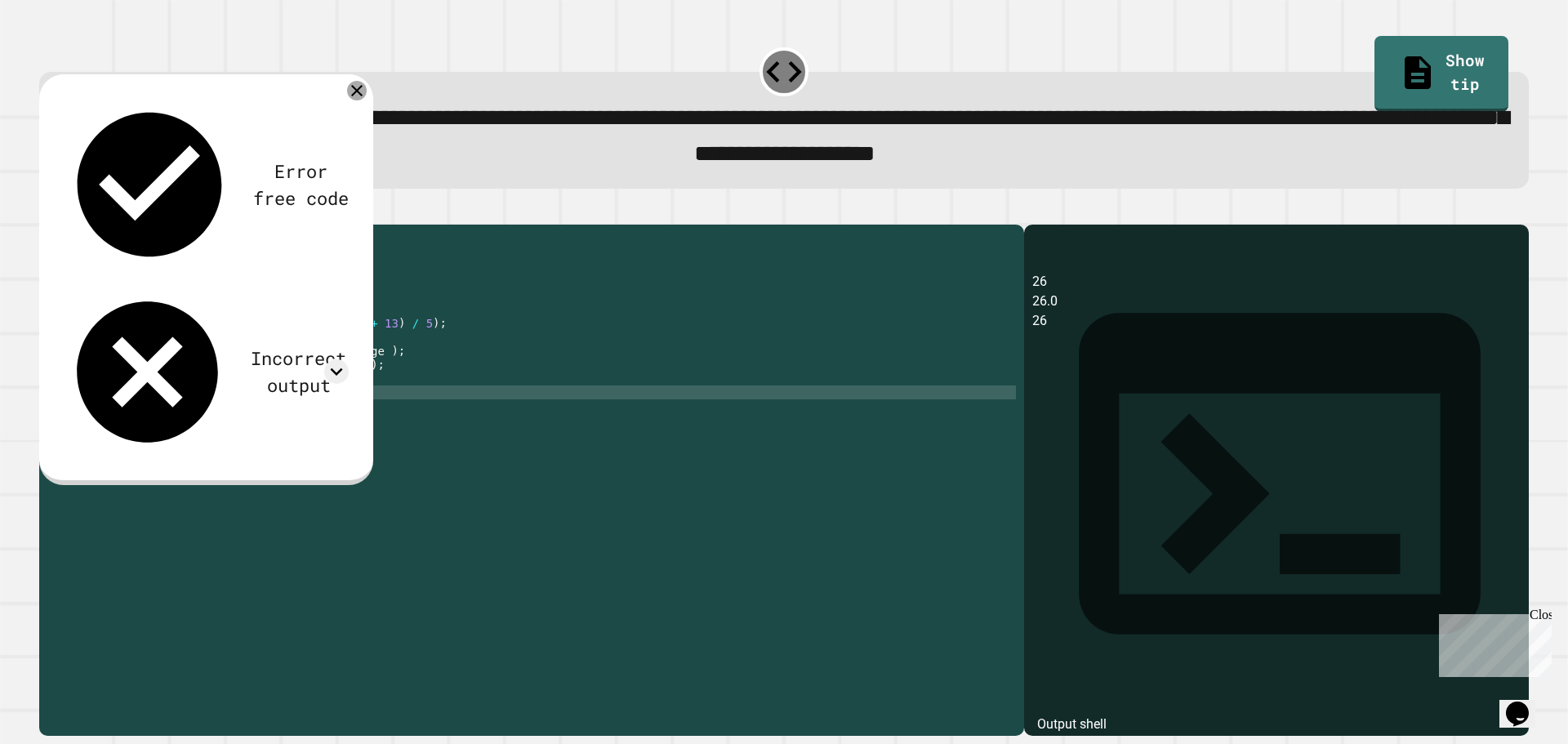
click at [357, 92] on icon at bounding box center [356, 90] width 19 height 19
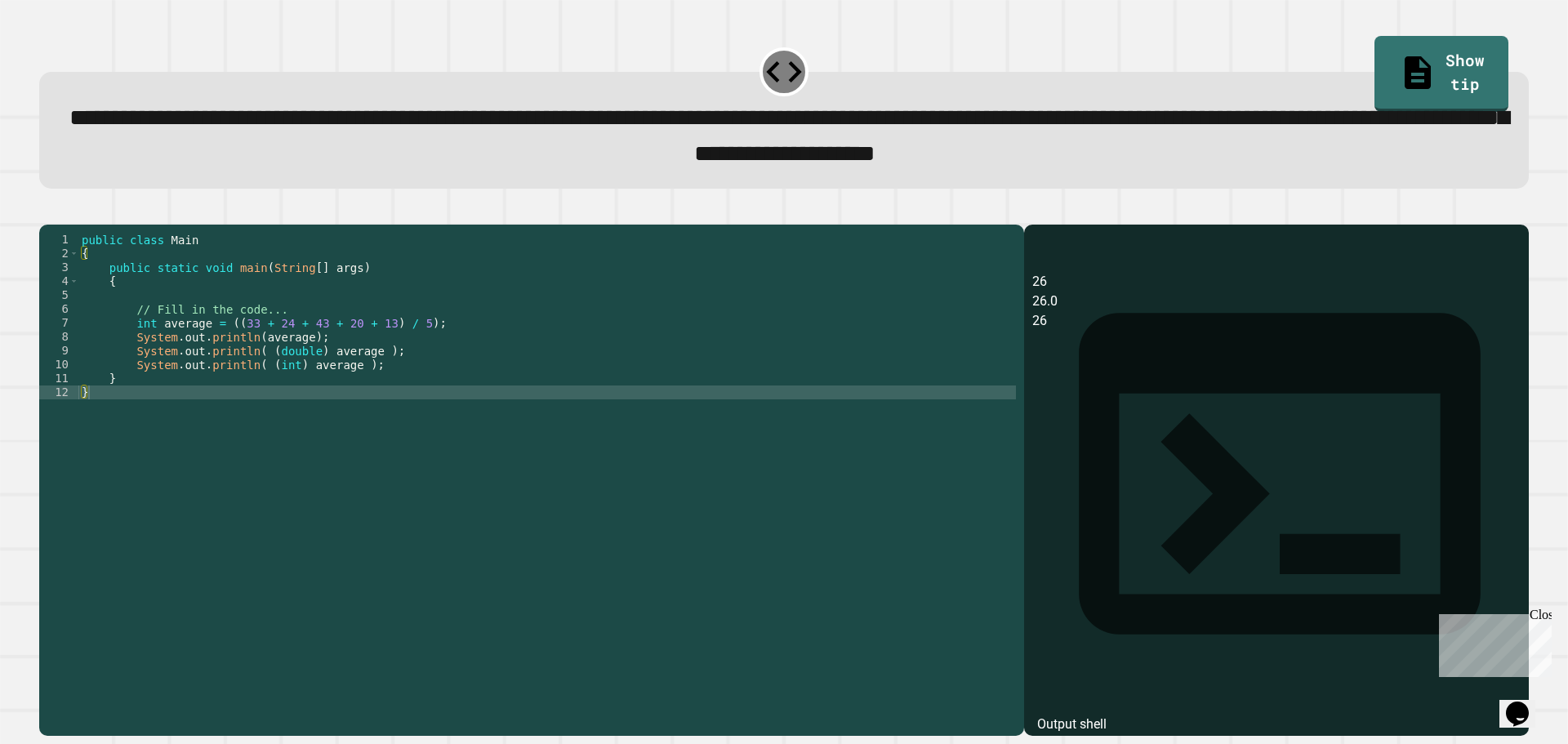
click at [337, 400] on div "public class Main { public static void main ( String [ ] args ) { // Fill in th…" at bounding box center [547, 462] width 938 height 458
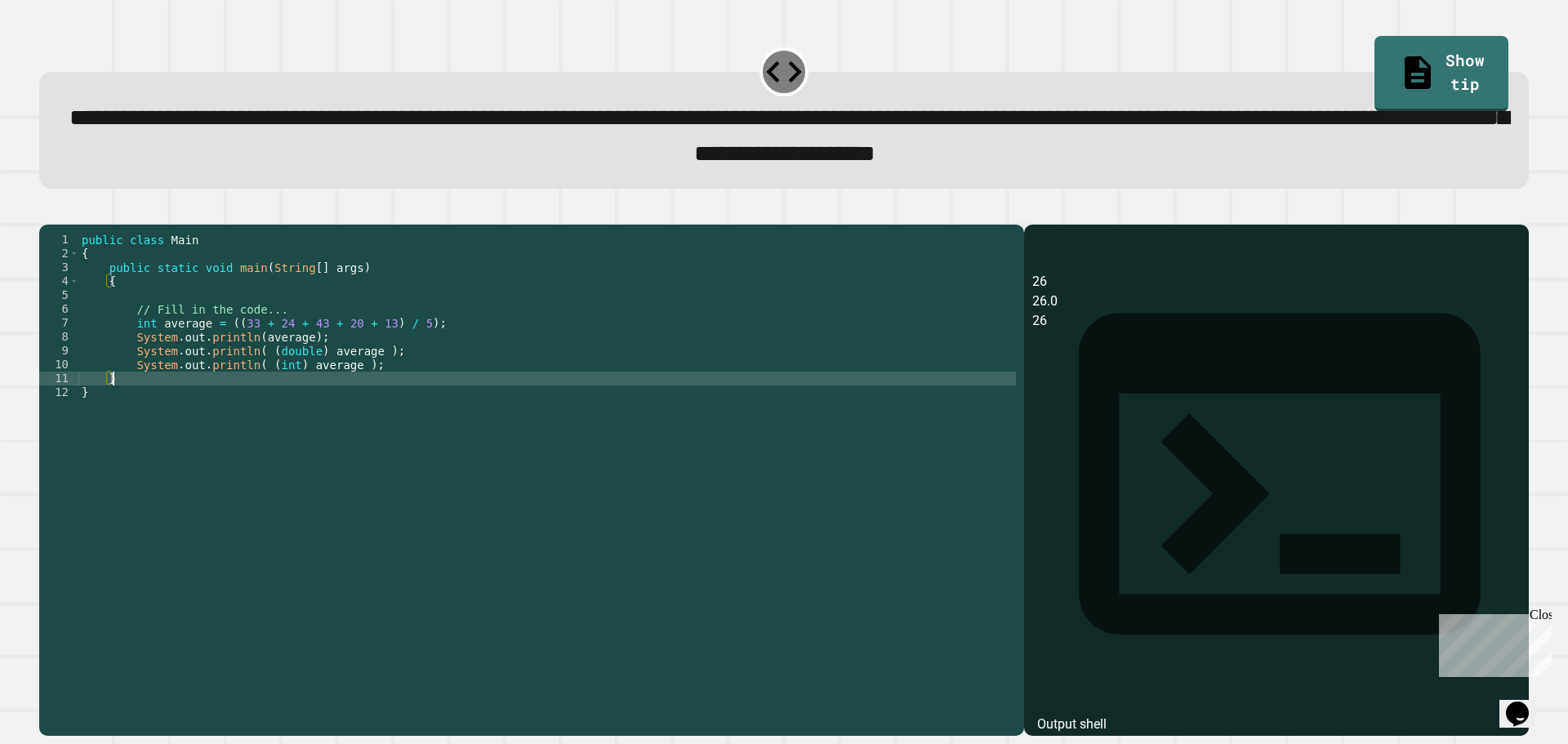
click at [342, 397] on div "public class Main { public static void main ( String [ ] args ) { // Fill in th…" at bounding box center [547, 462] width 938 height 458
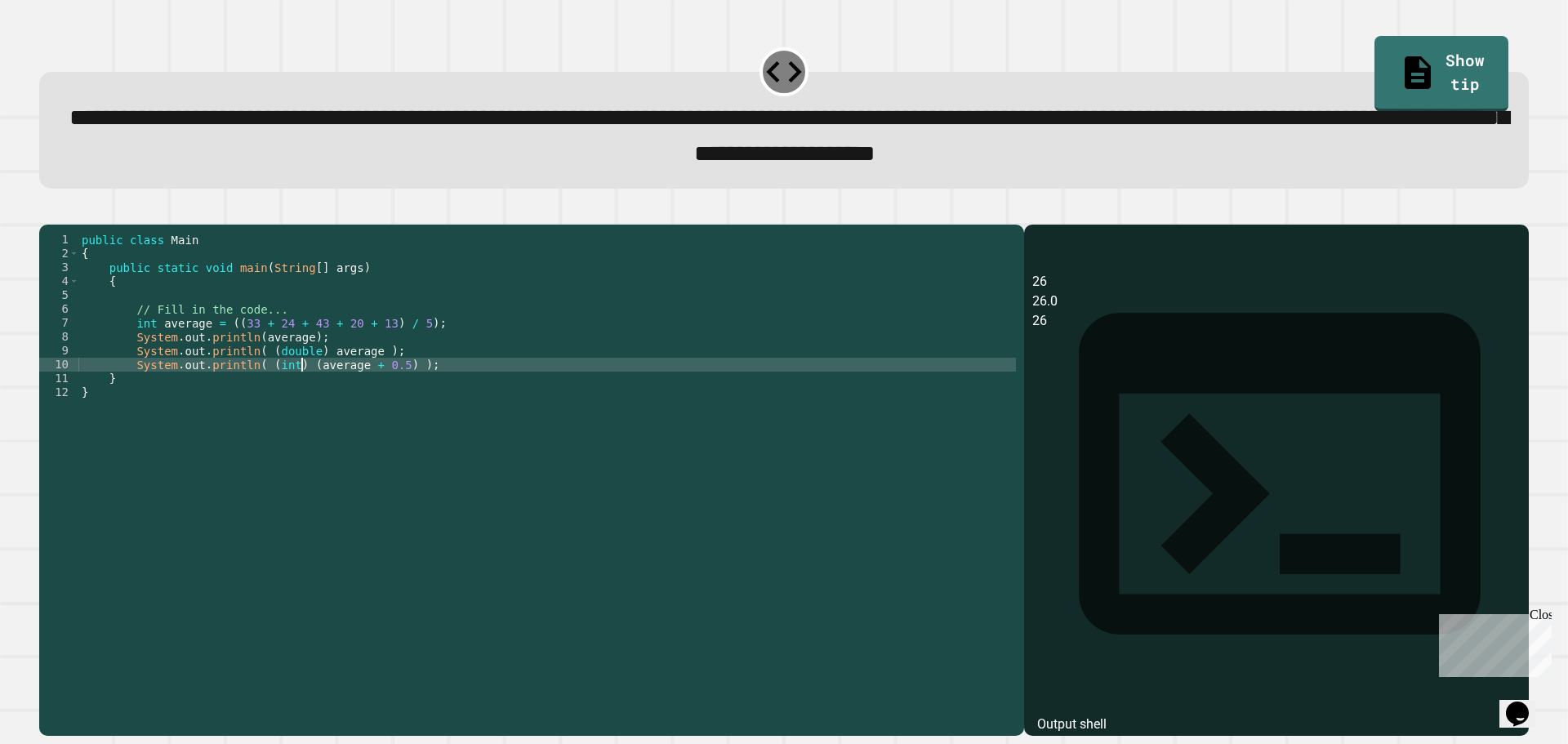
scroll to position [0, 16]
click at [47, 210] on icon "button" at bounding box center [47, 210] width 0 height 0
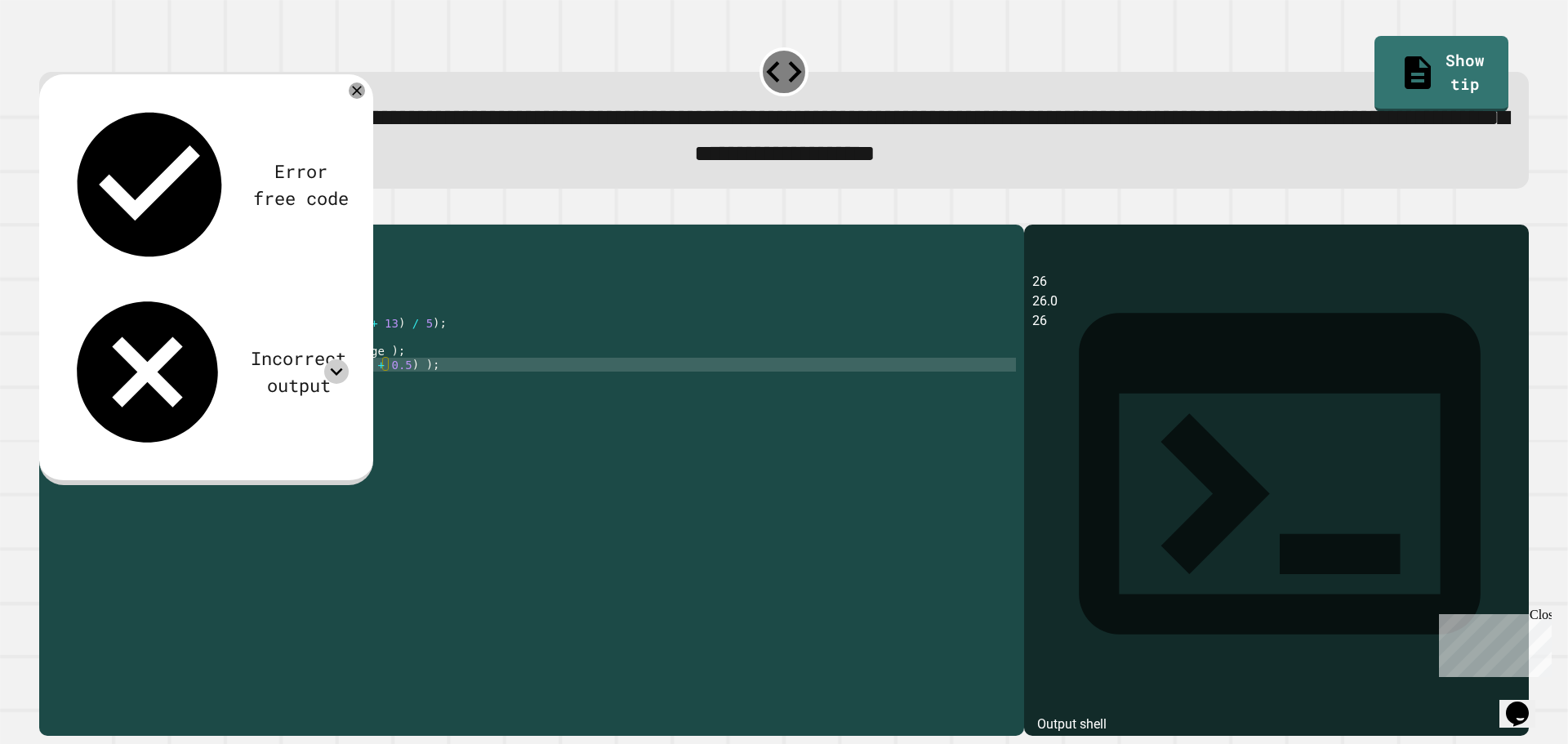
click at [336, 359] on icon at bounding box center [336, 371] width 25 height 25
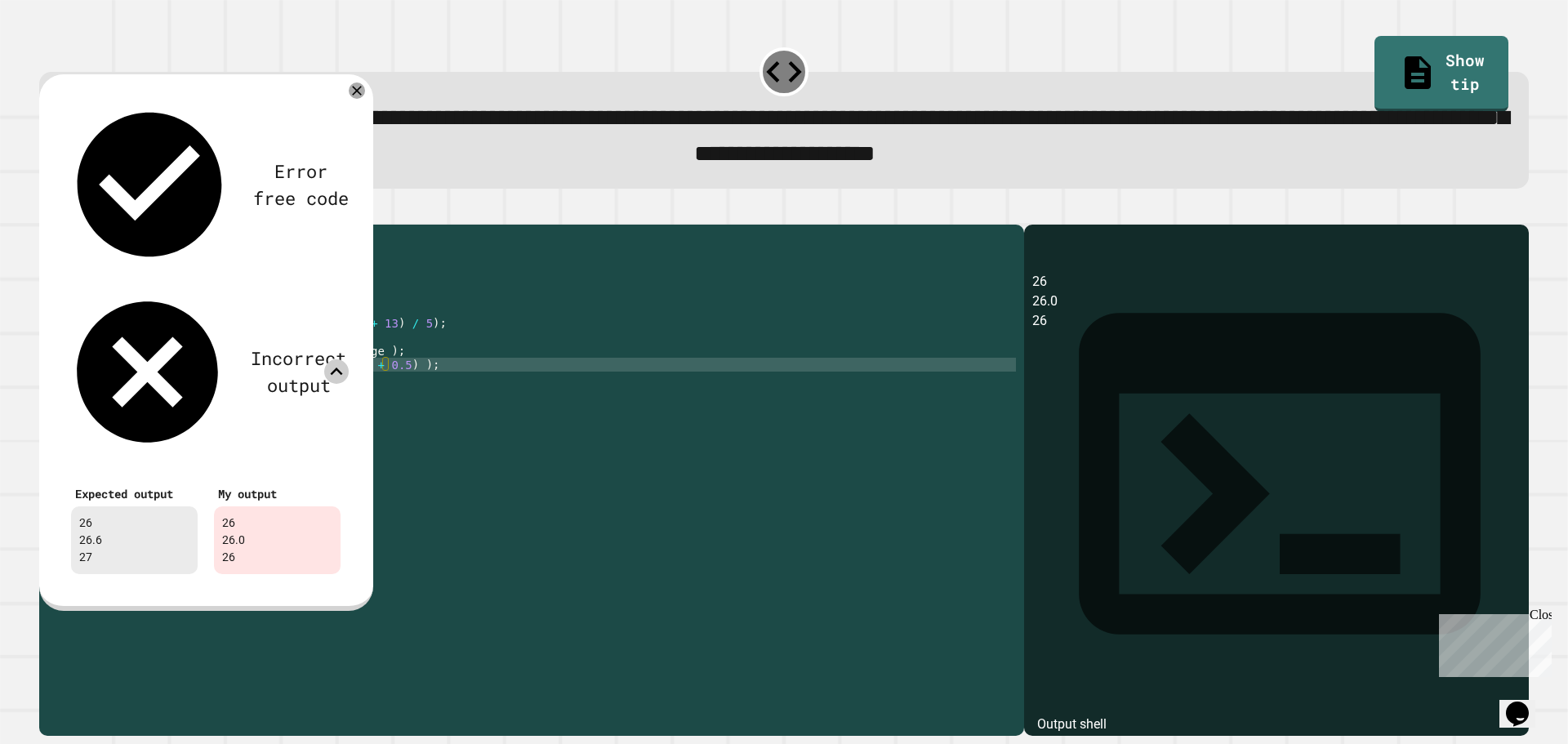
click at [334, 359] on icon at bounding box center [336, 371] width 25 height 25
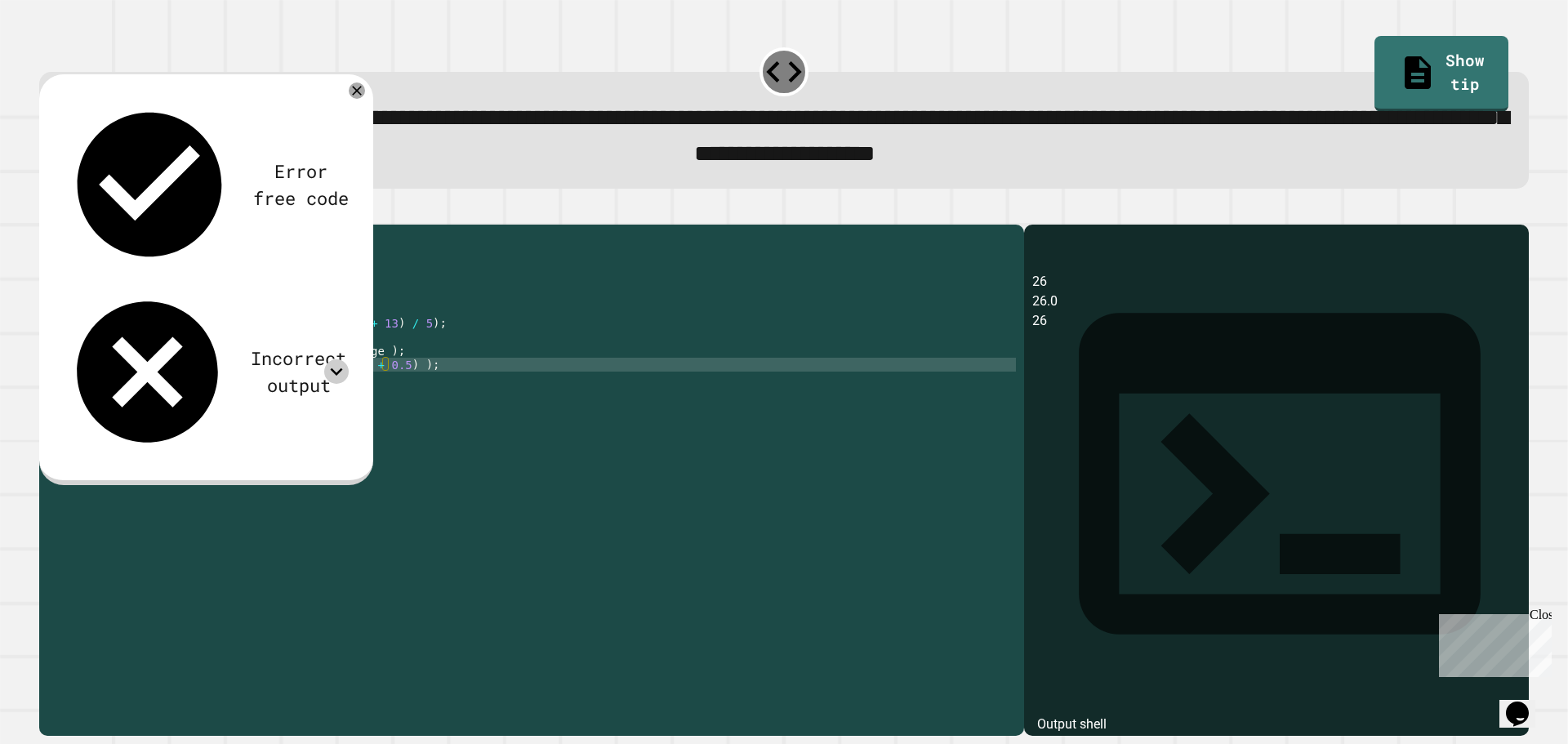
click at [329, 359] on icon at bounding box center [336, 371] width 25 height 25
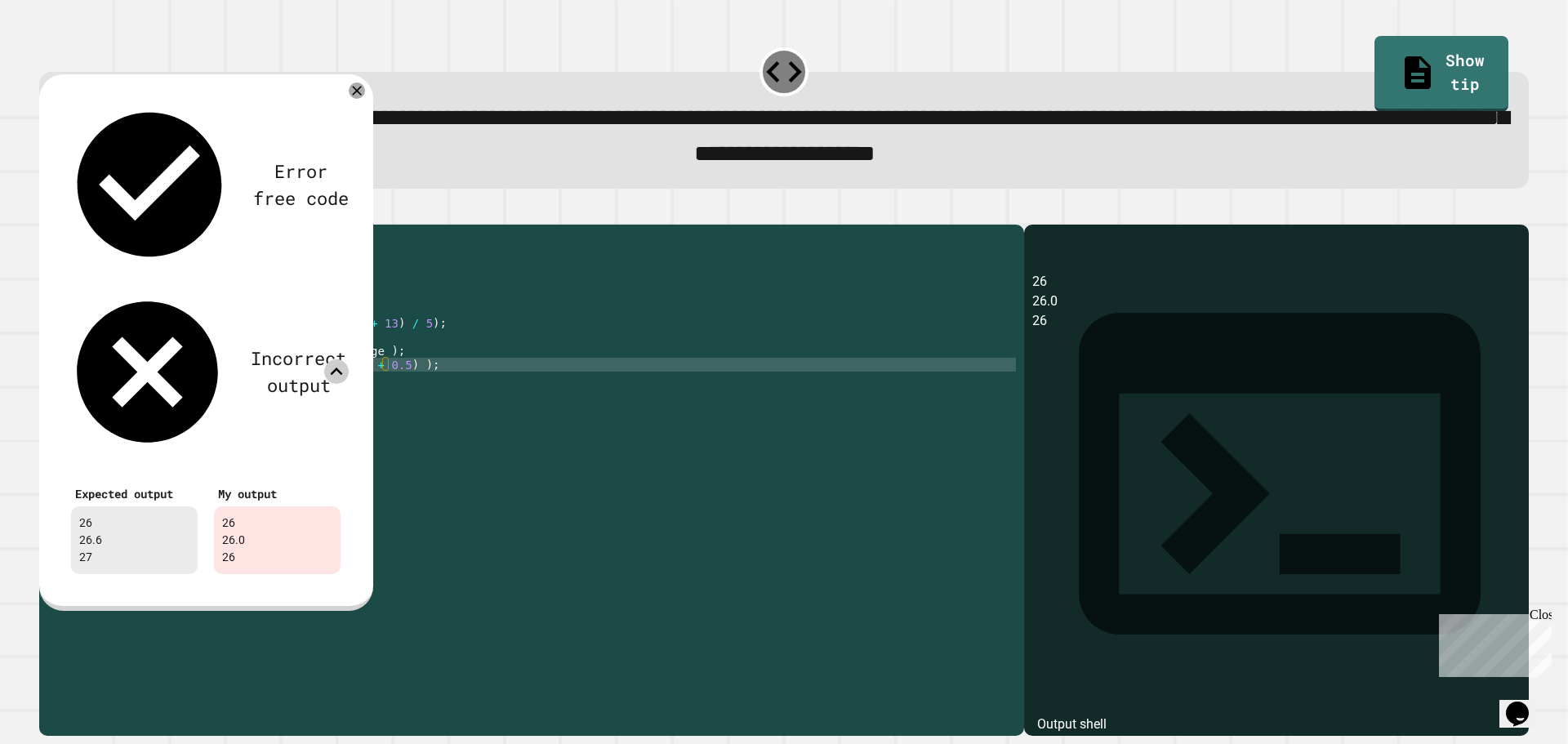
click at [435, 315] on div "public class Main { public static void main ( String [ ] args ) { // Fill in th…" at bounding box center [547, 462] width 938 height 458
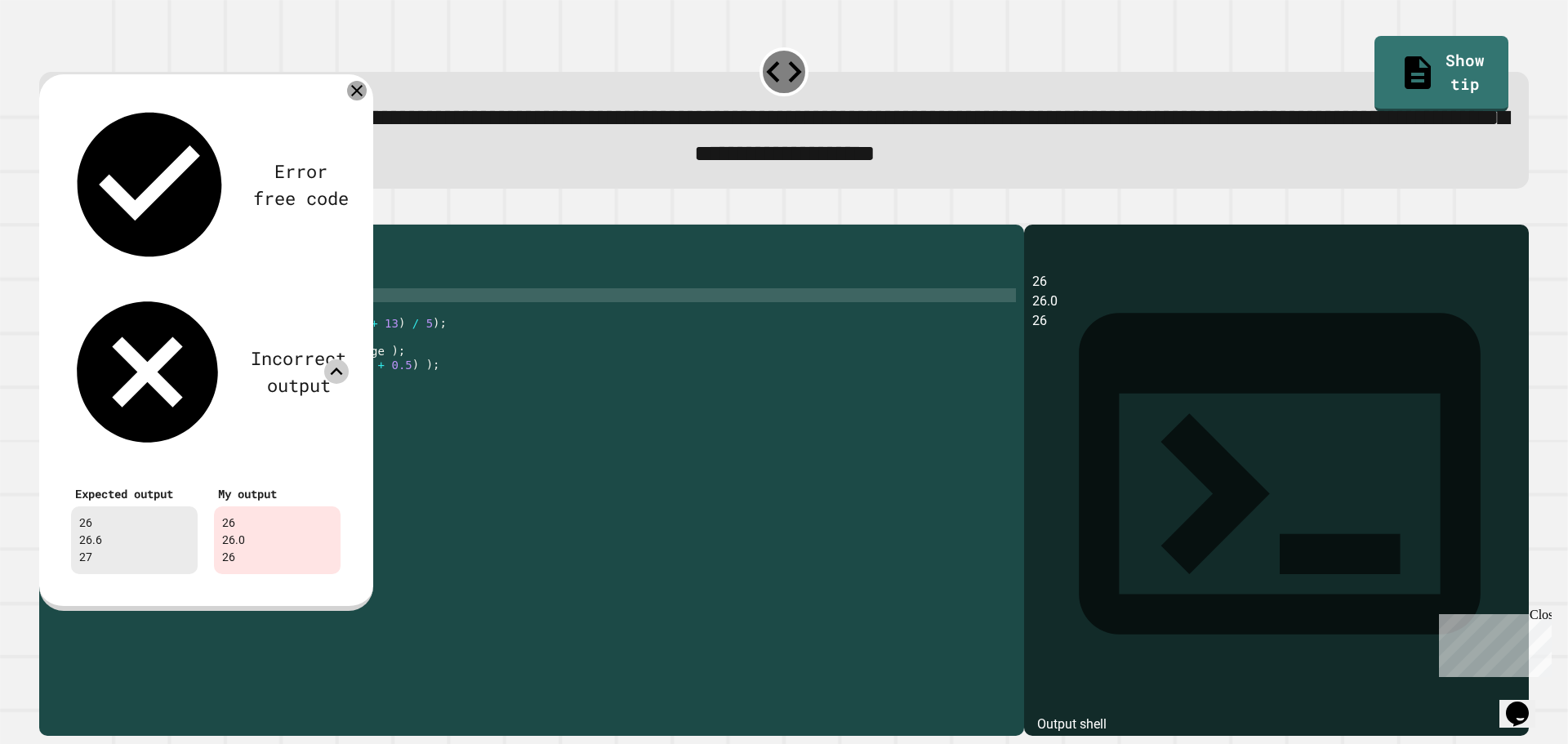
click at [352, 99] on icon at bounding box center [356, 90] width 19 height 19
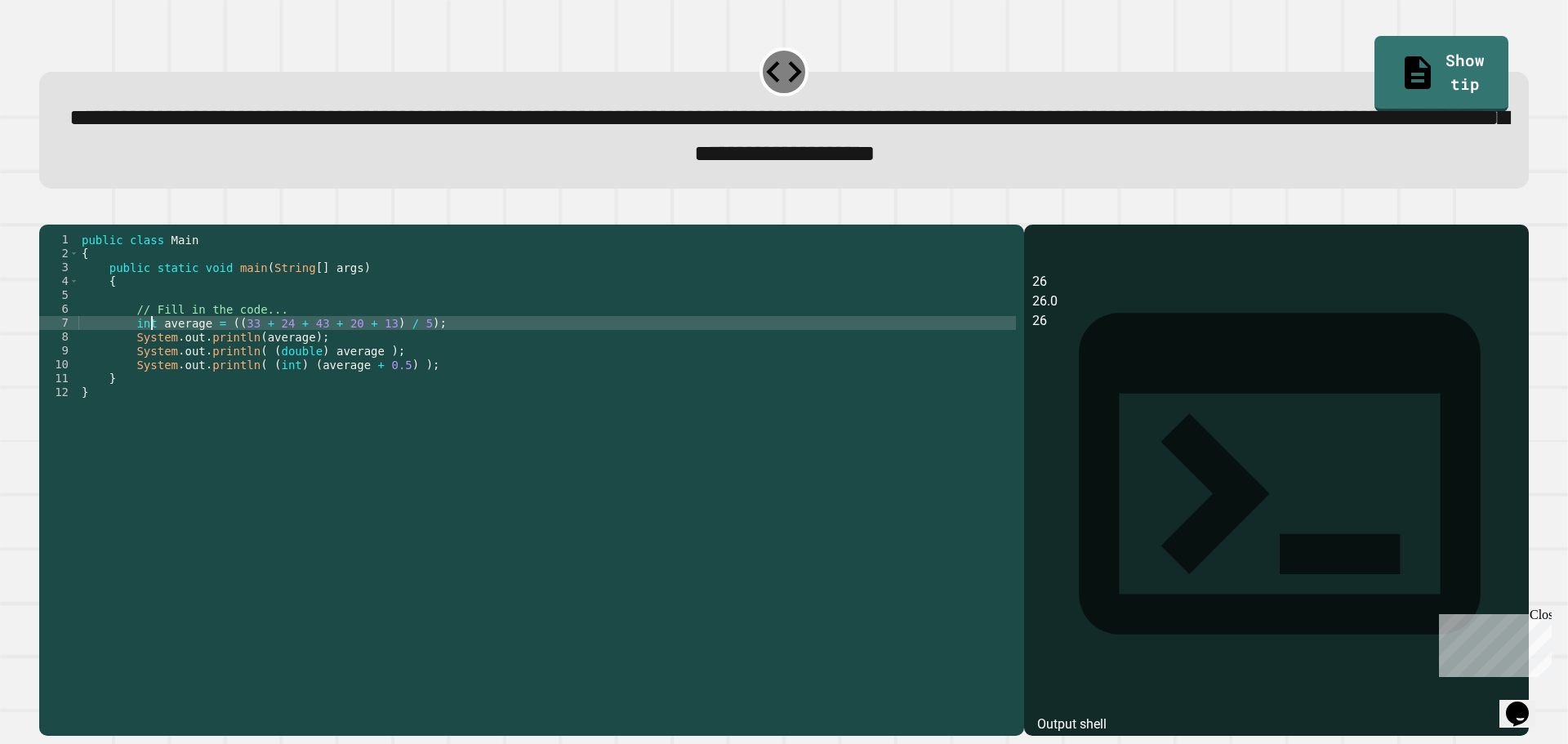
click at [149, 348] on div "public class Main { public static void main ( String [ ] args ) { // Fill in th…" at bounding box center [547, 462] width 938 height 458
click at [156, 350] on div "public class Main { public static void main ( String [ ] args ) { // Fill in th…" at bounding box center [547, 462] width 938 height 458
click at [437, 351] on div "public class Main { public static void main ( String [ ] args ) { // Fill in th…" at bounding box center [547, 462] width 938 height 458
type textarea "**********"
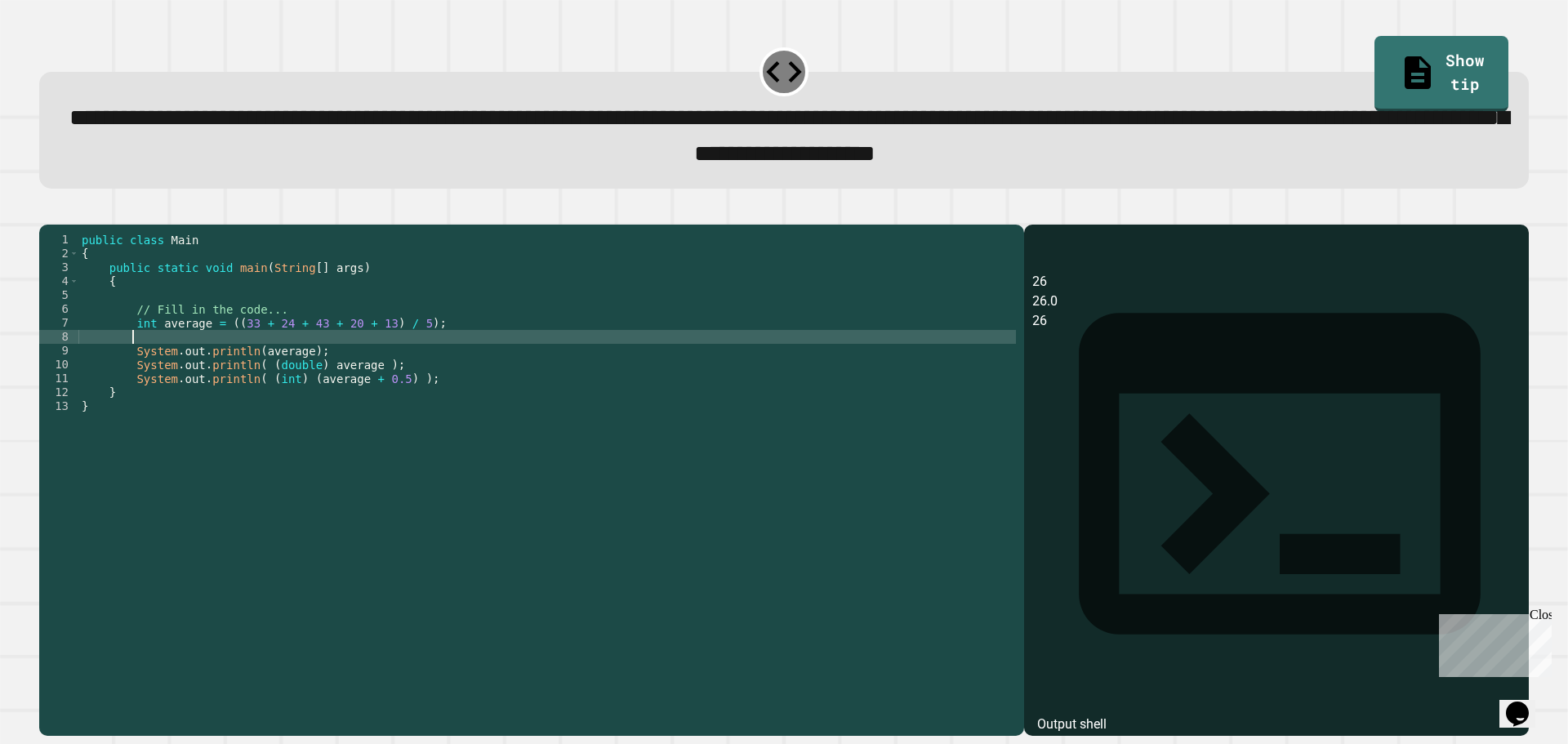
scroll to position [0, 3]
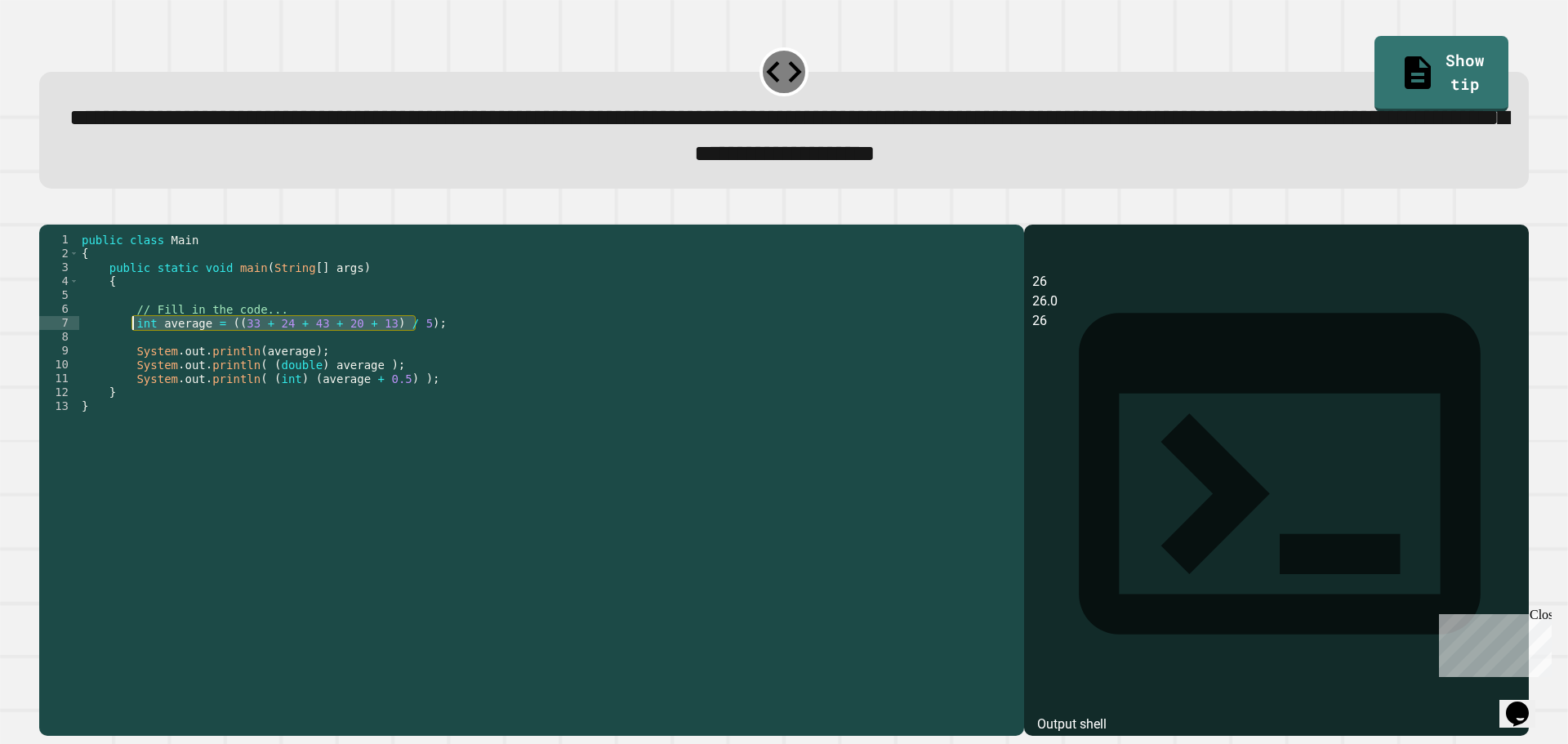
drag, startPoint x: 435, startPoint y: 350, endPoint x: 134, endPoint y: 346, distance: 301.0
click at [134, 346] on div "public class Main { public static void main ( String [ ] args ) { // Fill in th…" at bounding box center [547, 462] width 938 height 458
type textarea "**********"
click at [141, 361] on div "public class Main { public static void main ( String [ ] args ) { // Fill in th…" at bounding box center [547, 462] width 938 height 458
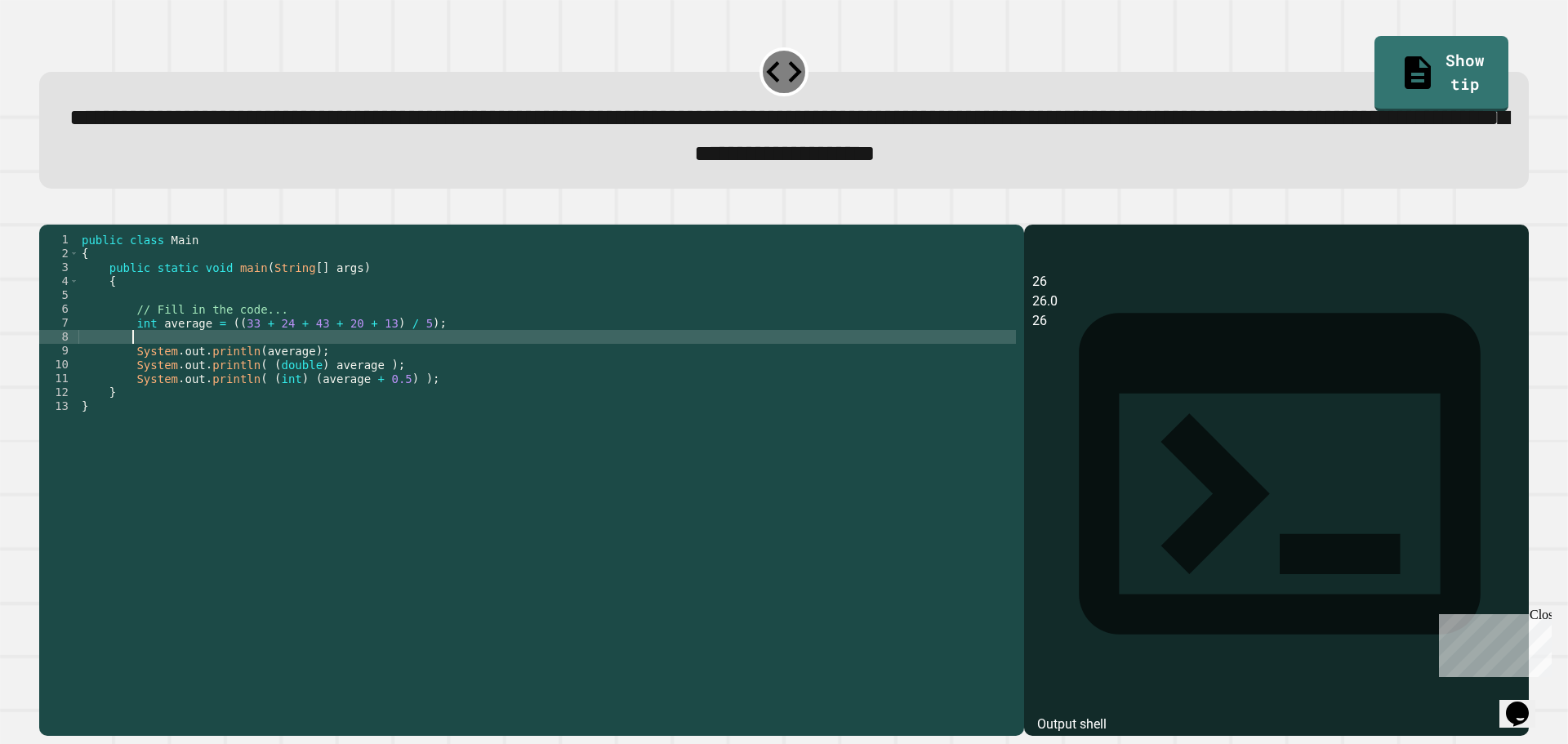
paste textarea "**********"
click at [140, 361] on div "public class Main { public static void main ( String [ ] args ) { // Fill in th…" at bounding box center [547, 462] width 938 height 458
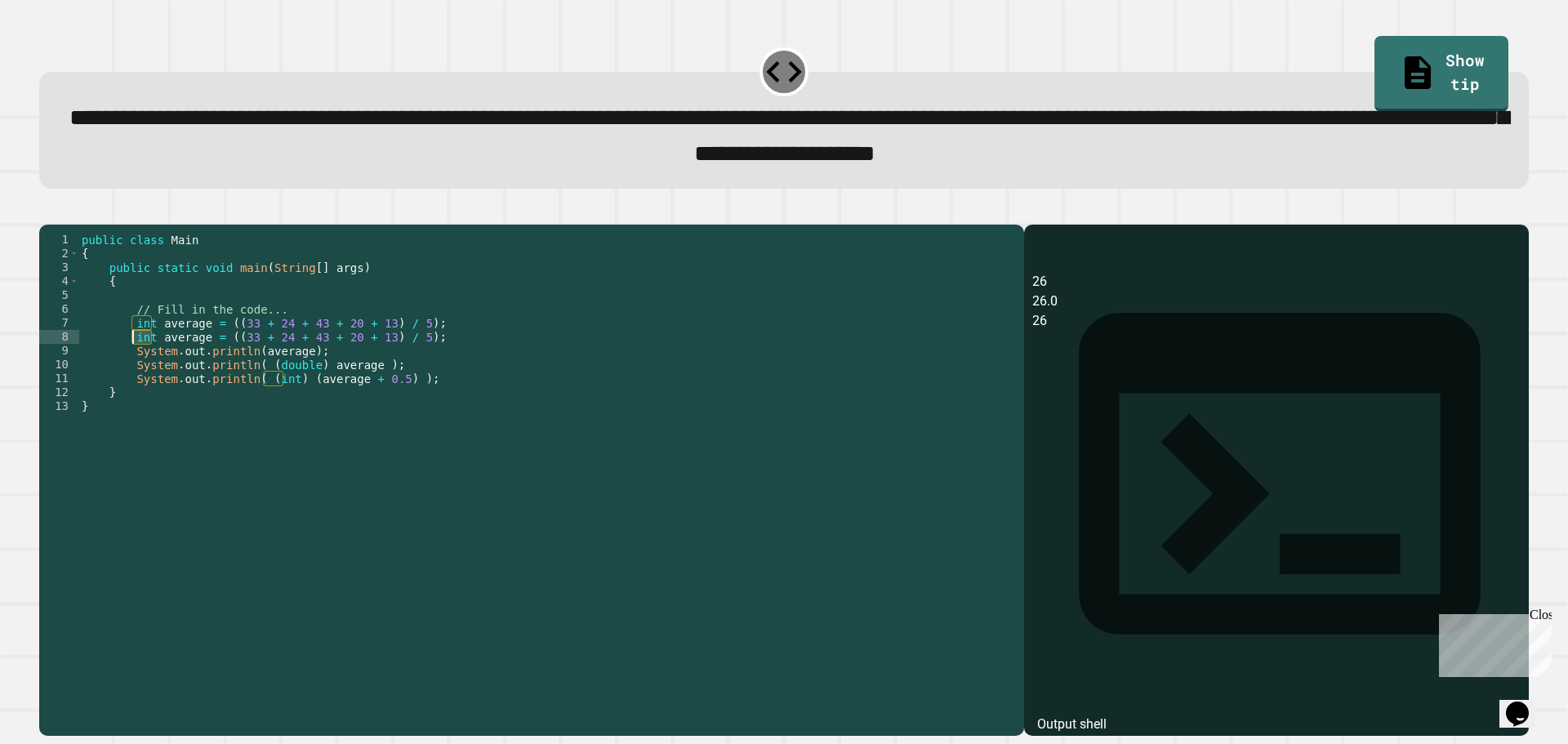
click at [140, 361] on div "public class Main { public static void main ( String [ ] args ) { // Fill in th…" at bounding box center [547, 462] width 938 height 458
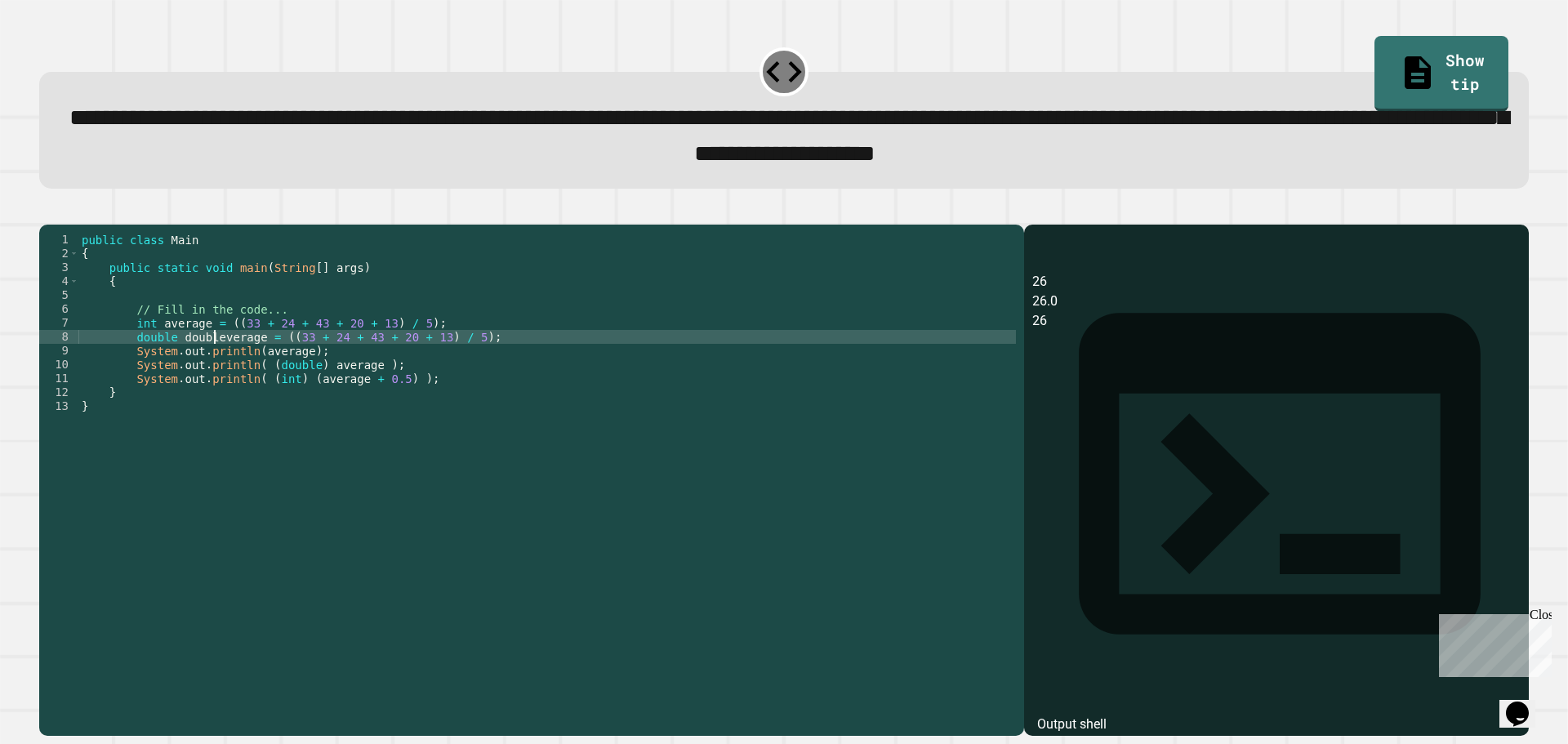
scroll to position [0, 10]
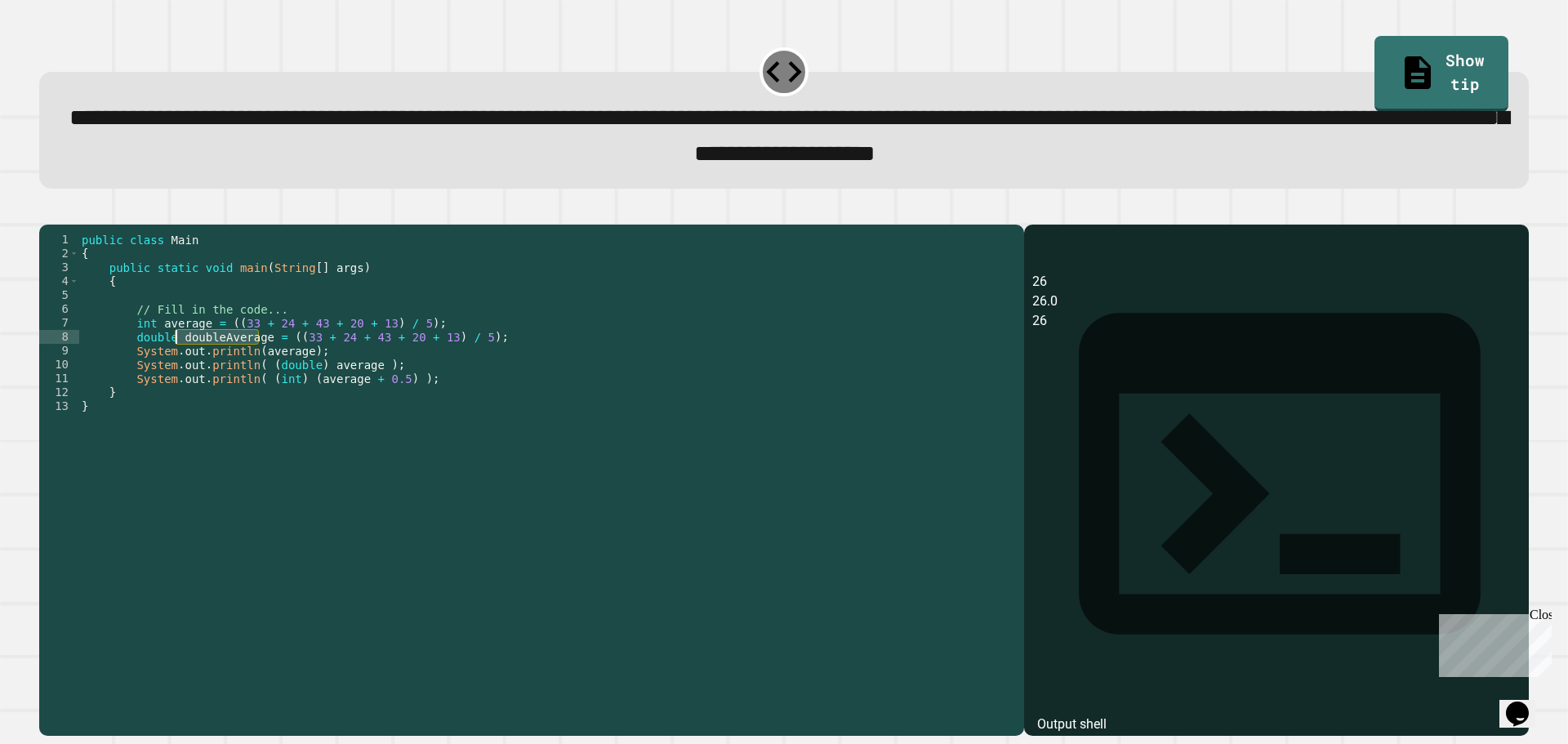
drag, startPoint x: 256, startPoint y: 365, endPoint x: 178, endPoint y: 361, distance: 78.1
click at [178, 361] on div "public class Main { public static void main ( String [ ] args ) { // Fill in th…" at bounding box center [547, 462] width 938 height 458
drag, startPoint x: 358, startPoint y: 390, endPoint x: 257, endPoint y: 387, distance: 101.0
click at [257, 387] on div "public class Main { public static void main ( String [ ] args ) { // Fill in th…" at bounding box center [547, 462] width 938 height 458
paste textarea "Cursor at row 10"
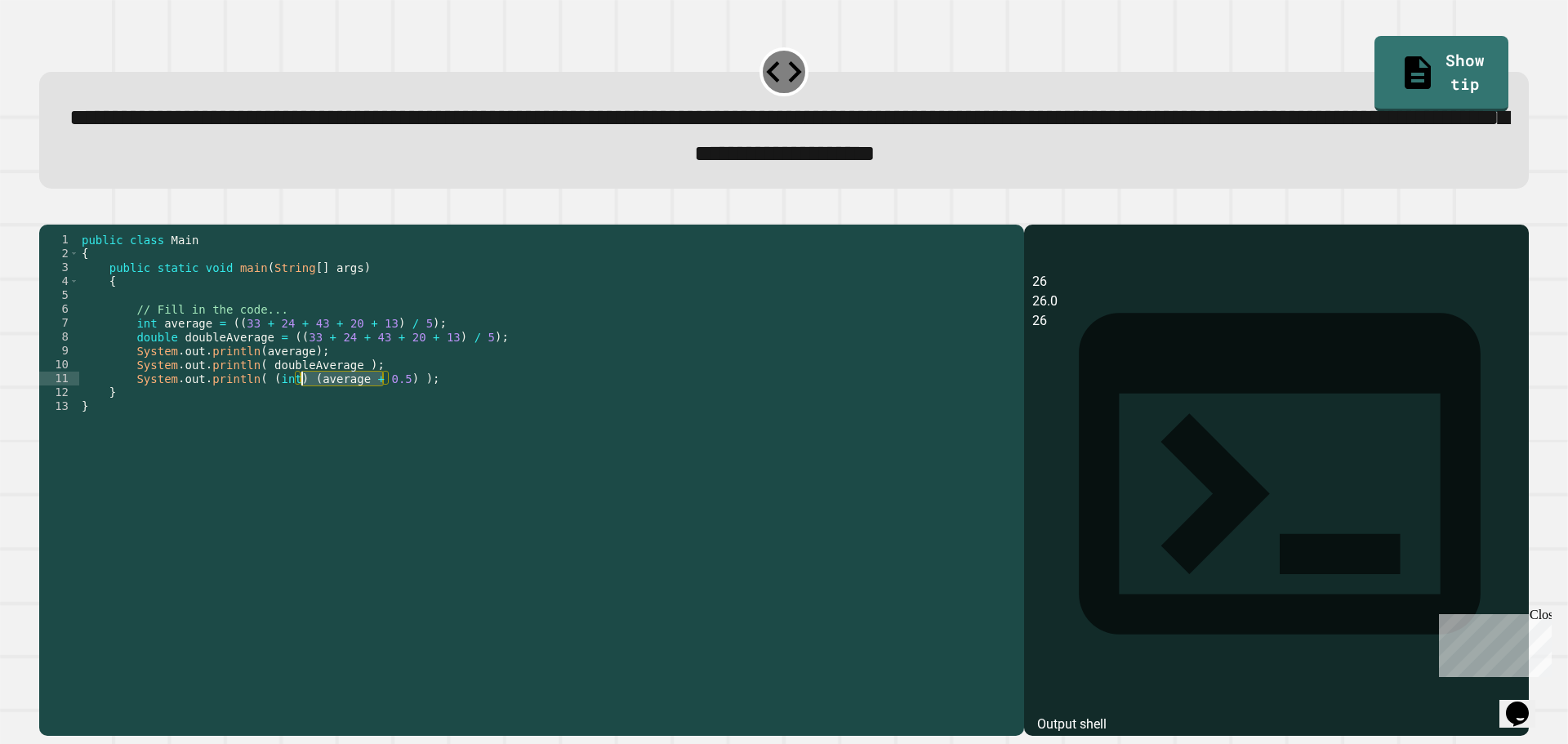
drag, startPoint x: 383, startPoint y: 406, endPoint x: 301, endPoint y: 406, distance: 82.0
click at [301, 406] on div "public class Main { public static void main ( String [ ] args ) { // Fill in th…" at bounding box center [547, 462] width 938 height 458
paste textarea "Cursor at row 11"
click at [47, 210] on icon "button" at bounding box center [47, 210] width 0 height 0
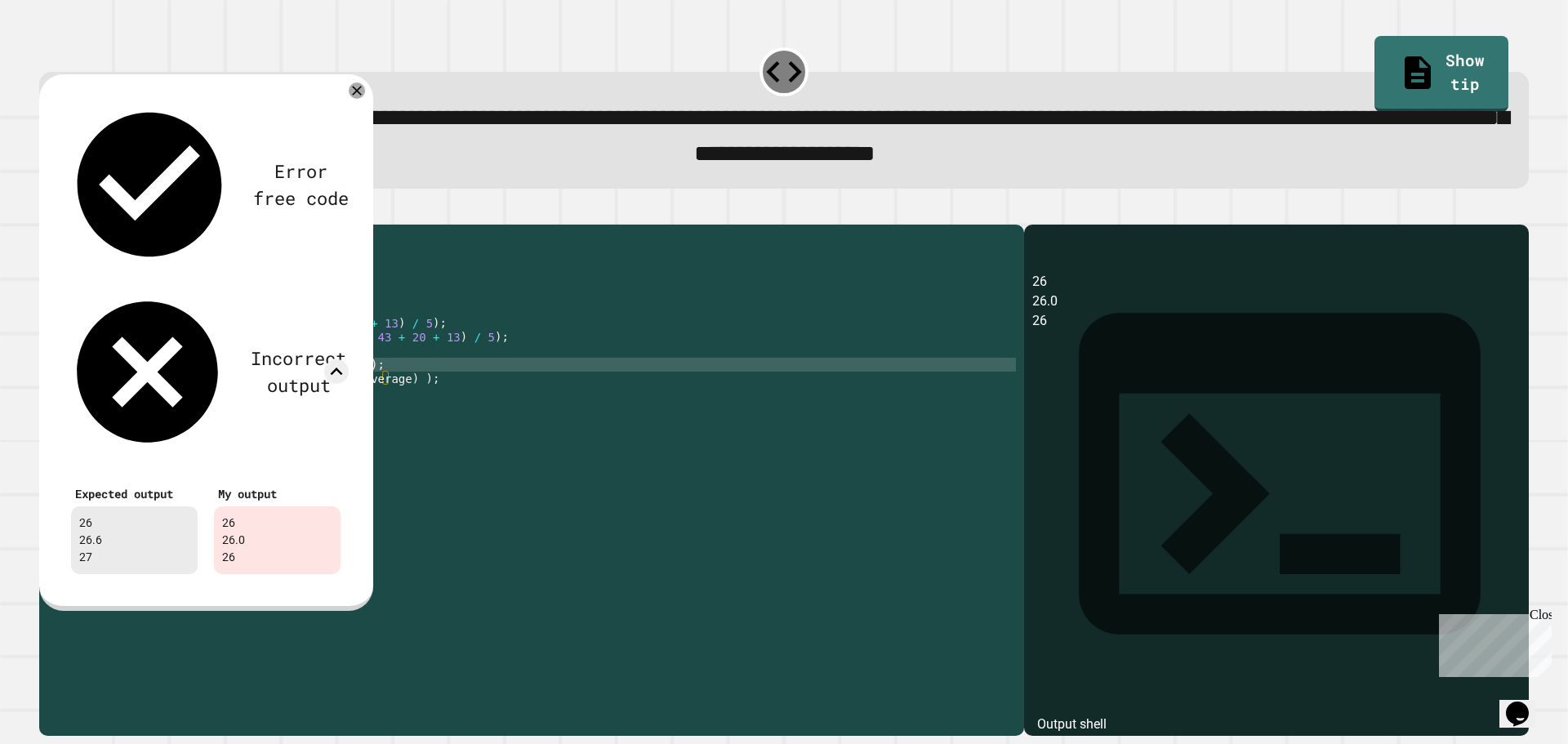
click at [484, 385] on div "public class Main { public static void main ( String [ ] args ) { // Fill in th…" at bounding box center [547, 462] width 938 height 458
click at [341, 383] on div "public class Main { public static void main ( String [ ] args ) { // Fill in th…" at bounding box center [547, 462] width 938 height 458
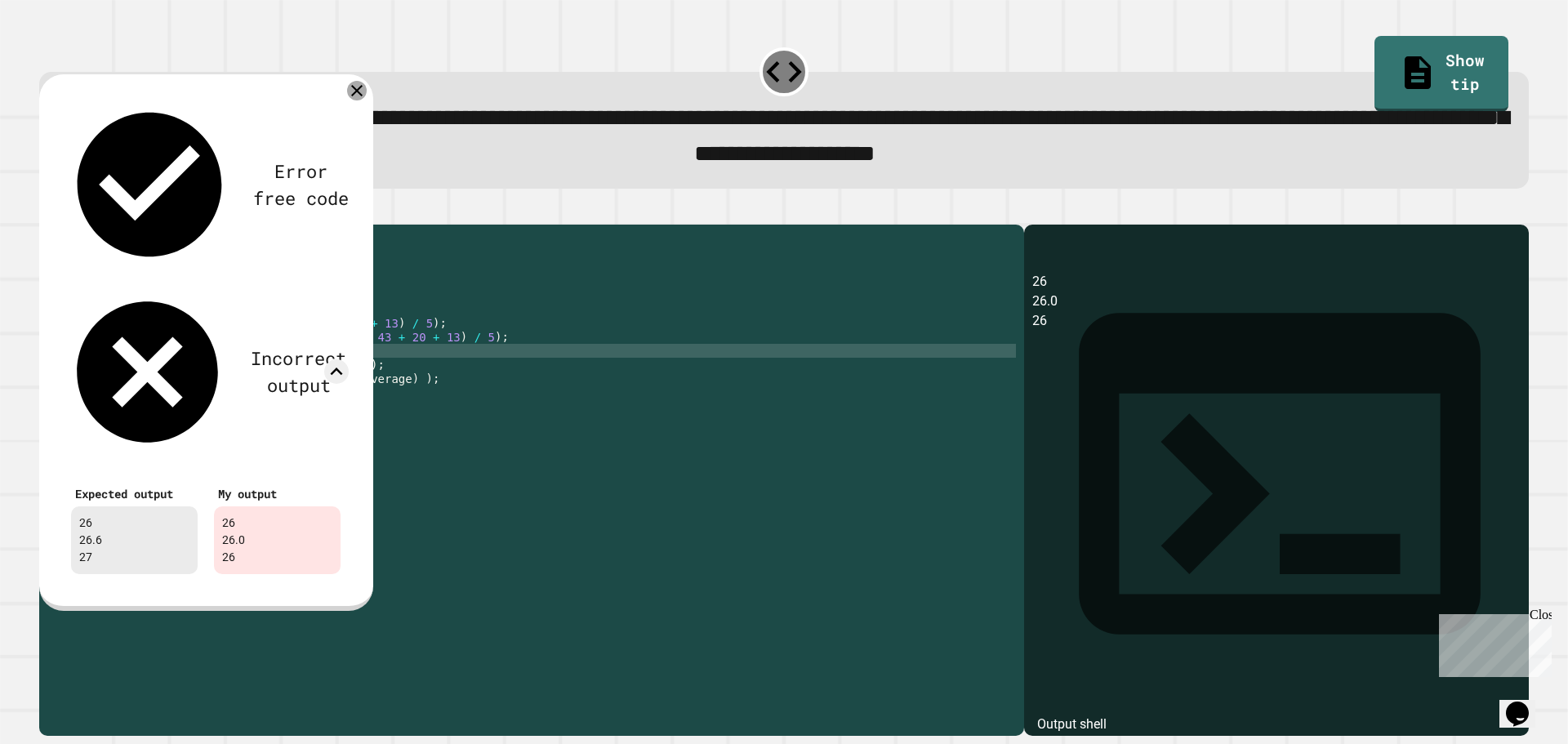
click at [351, 99] on icon at bounding box center [356, 90] width 19 height 19
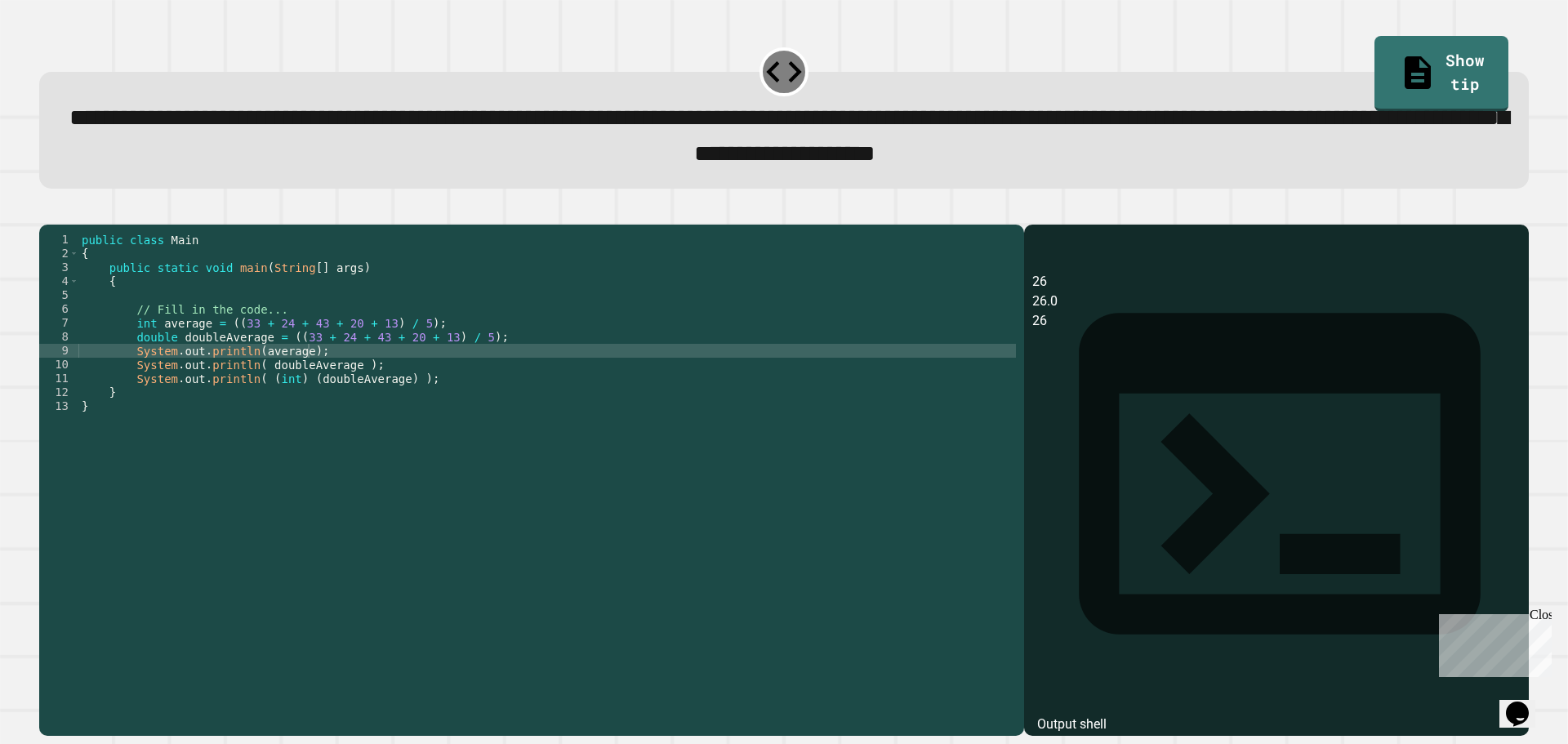
click at [256, 391] on div "public class Main { public static void main ( String [ ] args ) { // Fill in th…" at bounding box center [547, 462] width 938 height 458
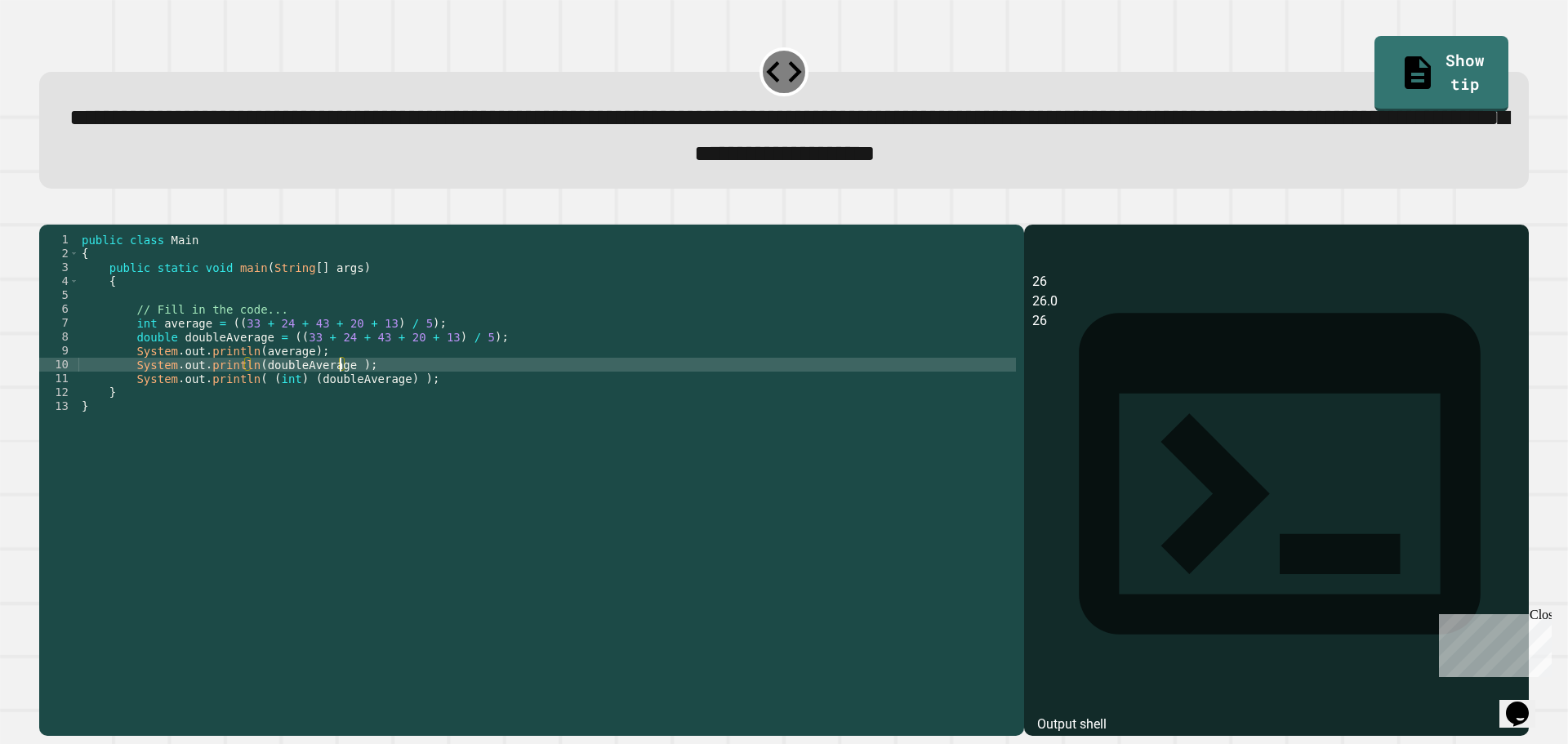
click at [341, 393] on div "public class Main { public static void main ( String [ ] args ) { // Fill in th…" at bounding box center [547, 462] width 938 height 458
click at [47, 210] on icon "button" at bounding box center [47, 210] width 0 height 0
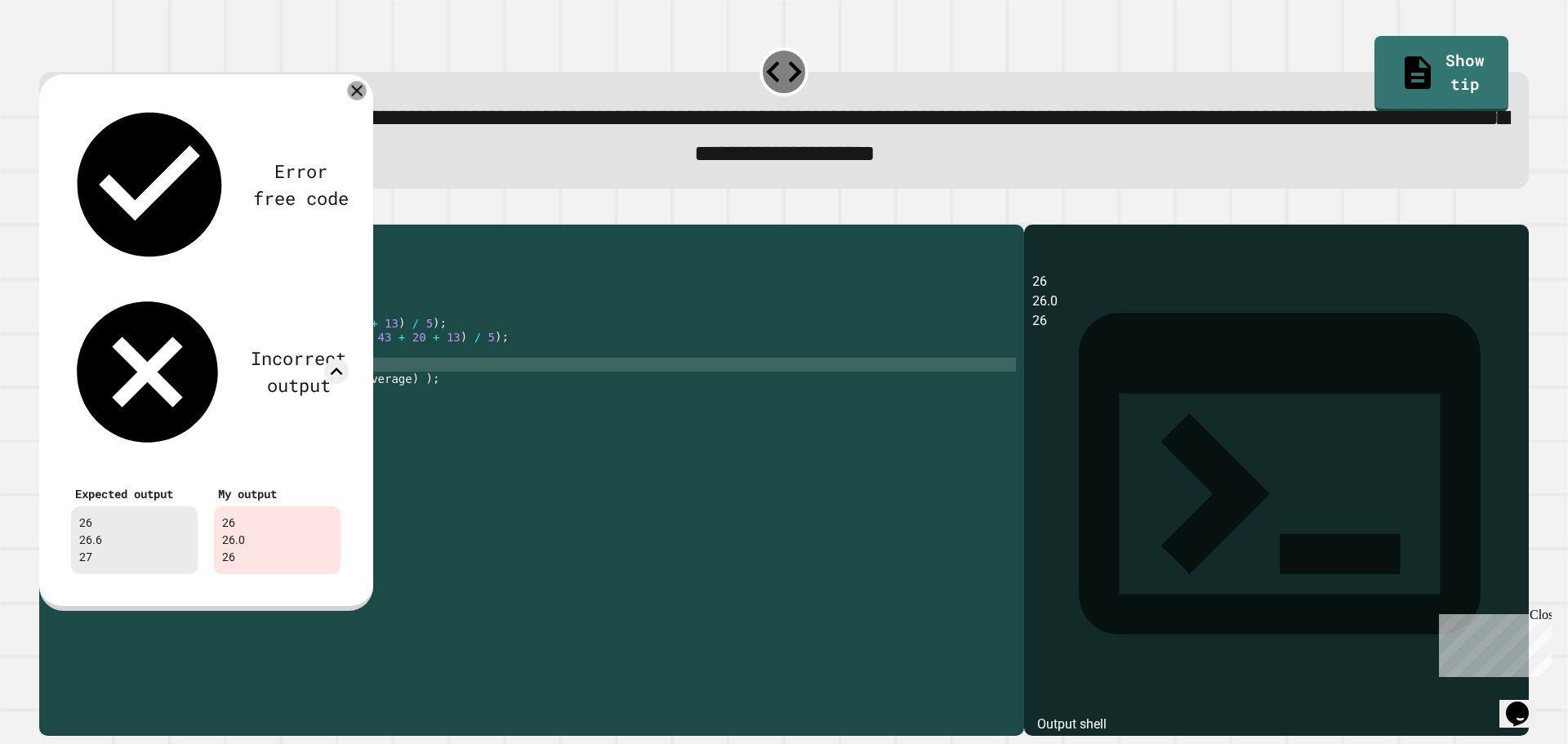
click at [352, 92] on icon at bounding box center [356, 90] width 18 height 18
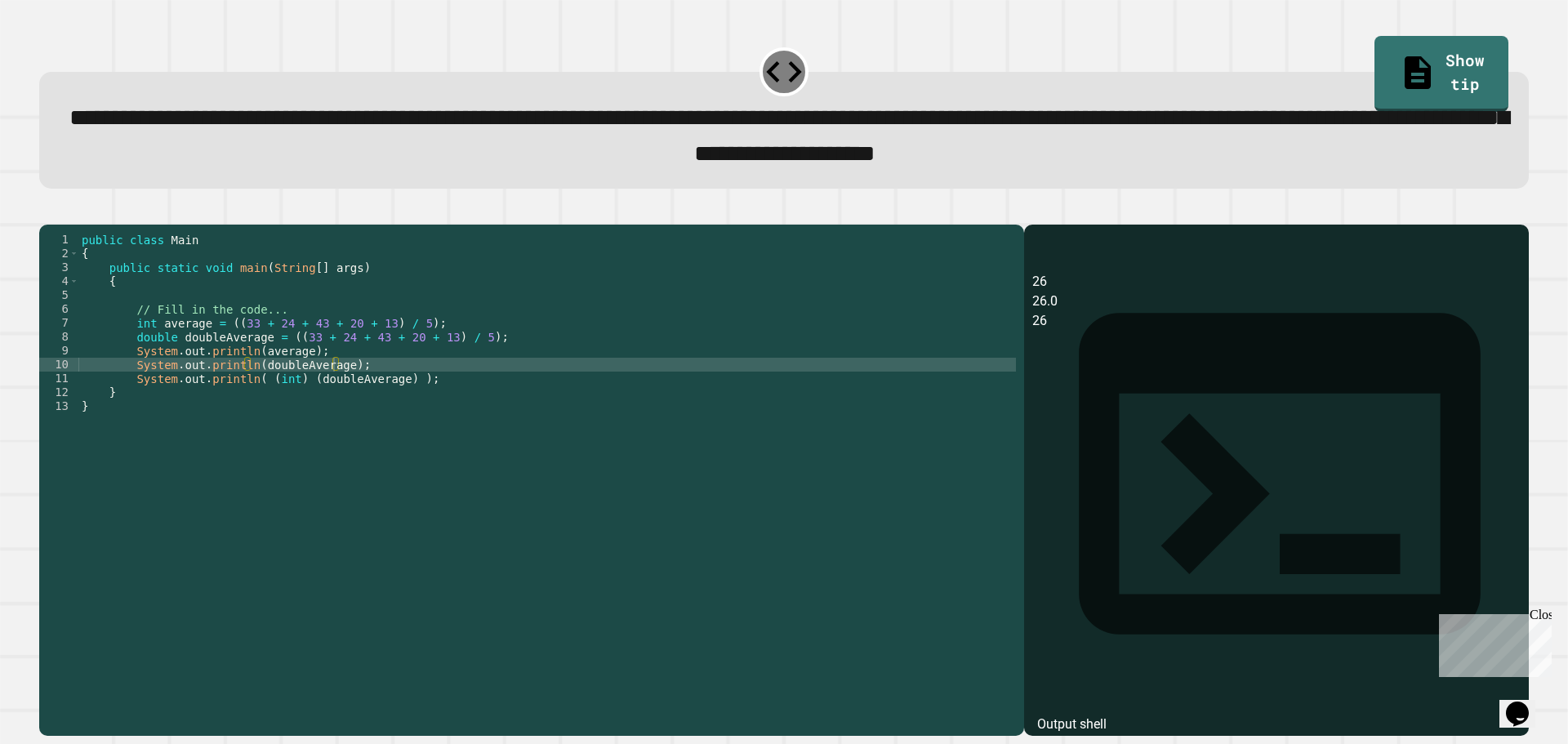
click at [285, 366] on div "public class Main { public static void main ( String [ ] args ) { // Fill in th…" at bounding box center [547, 462] width 938 height 458
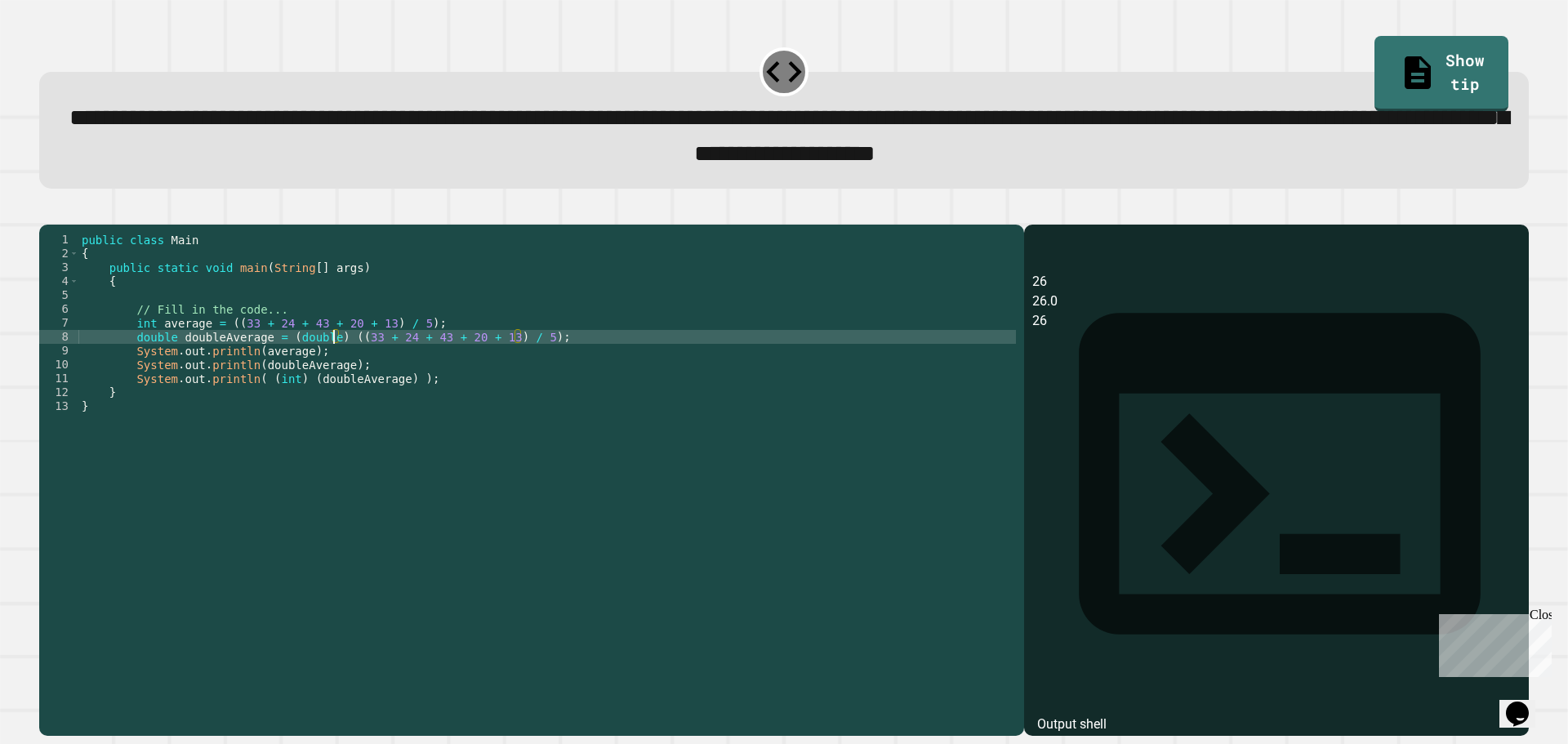
scroll to position [0, 18]
click at [47, 210] on icon "button" at bounding box center [47, 210] width 0 height 0
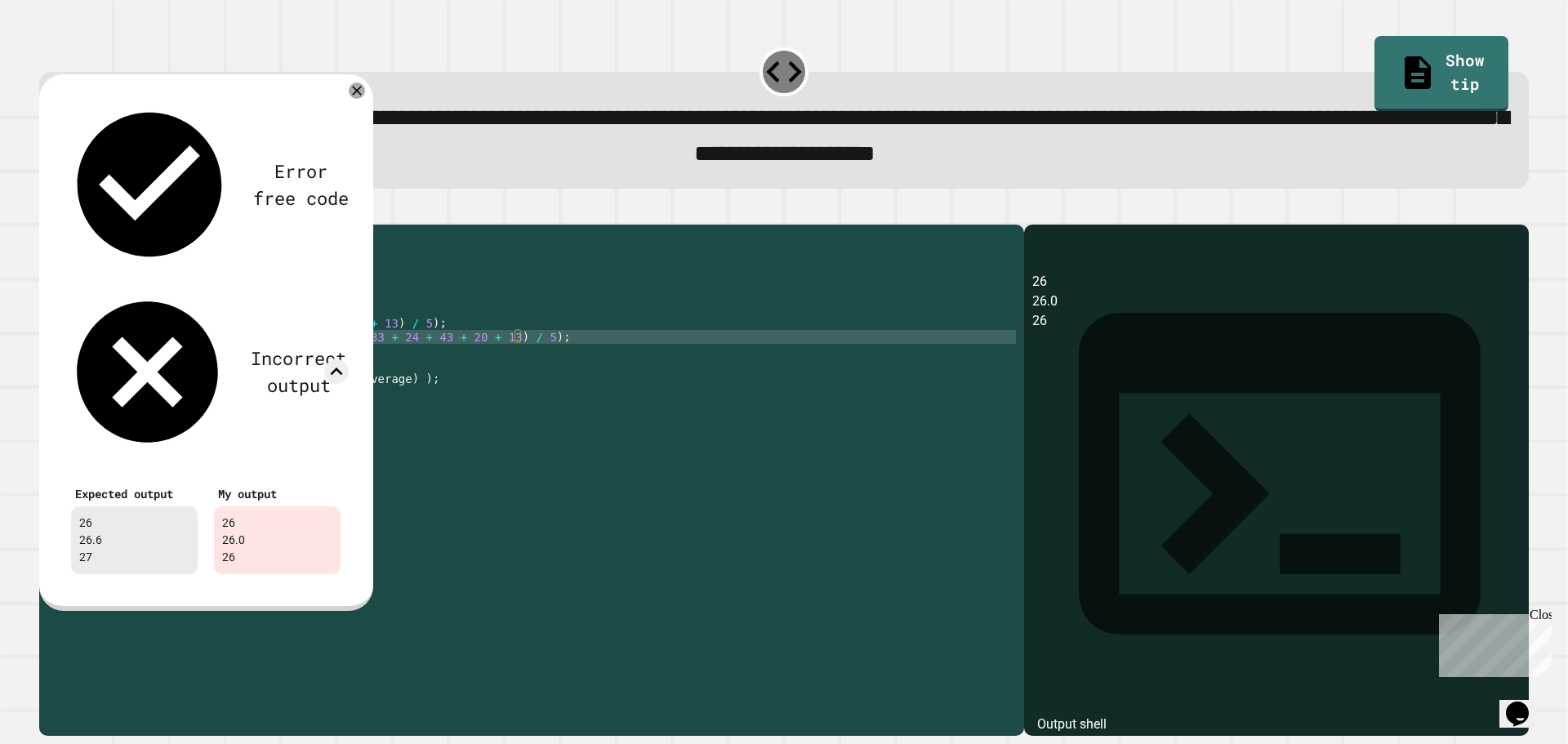
scroll to position [0, 16]
click at [315, 372] on div "public class Main { public static void main ( String [ ] args ) { // Fill in th…" at bounding box center [547, 462] width 938 height 458
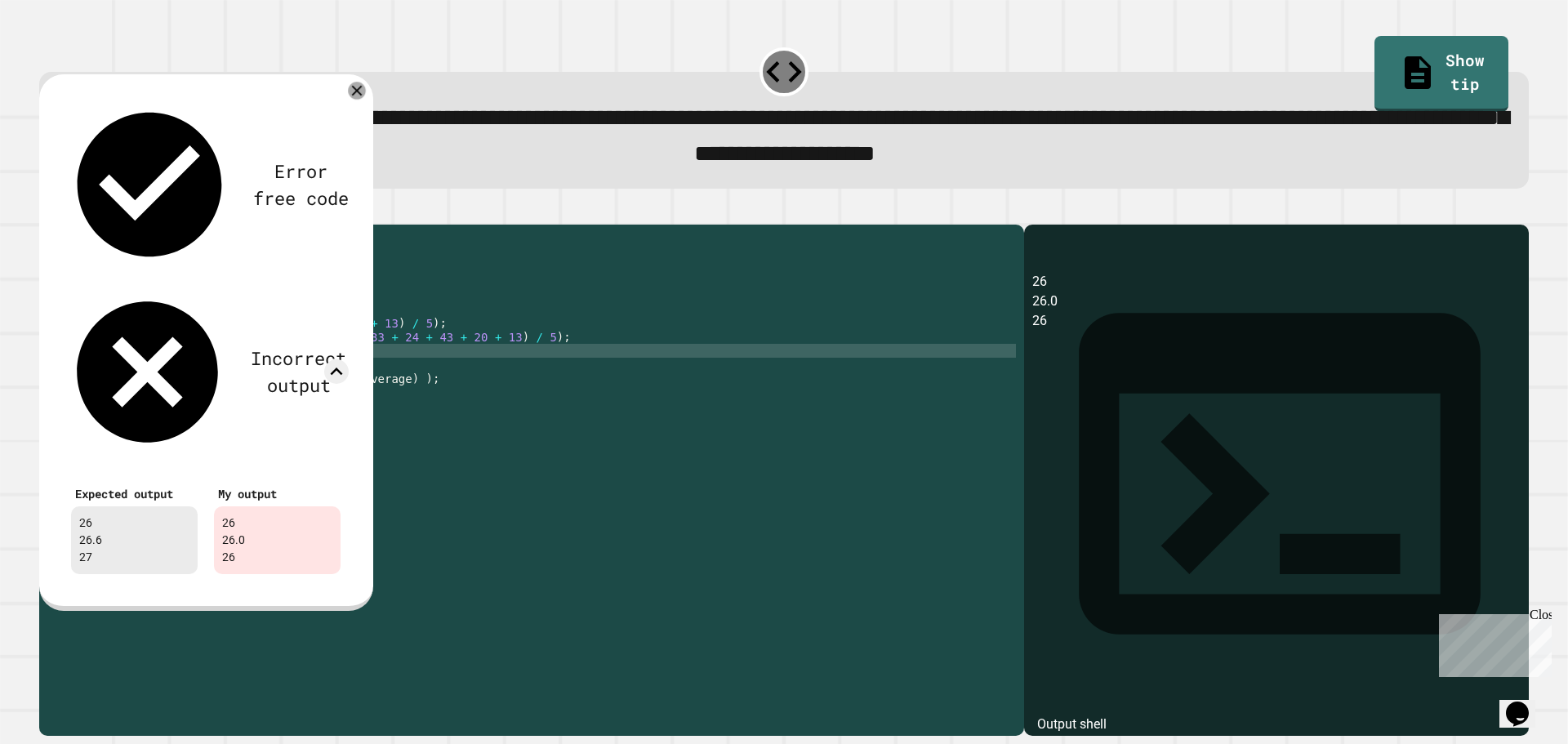
click at [365, 94] on div at bounding box center [356, 90] width 18 height 18
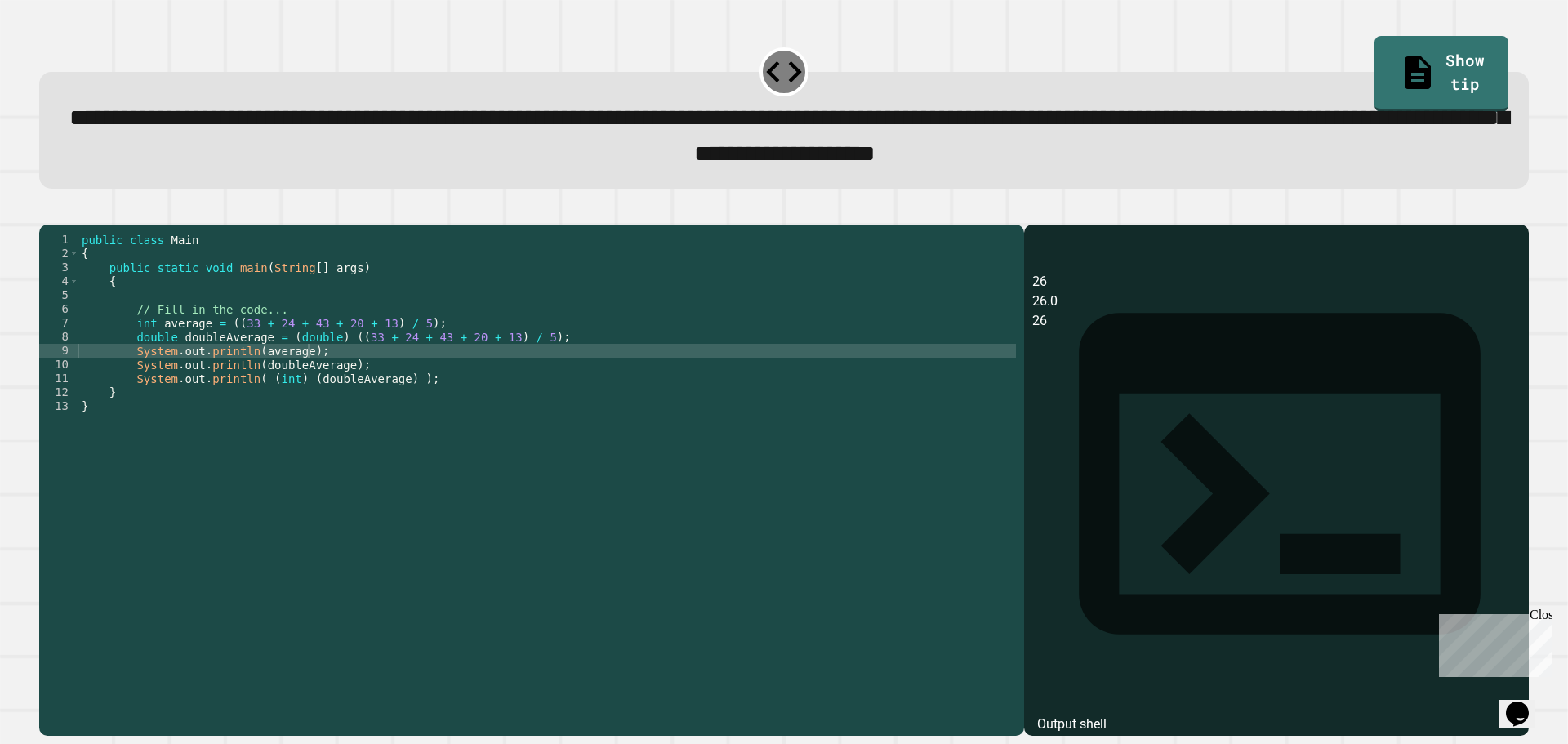
click at [515, 355] on div "public class Main { public static void main ( String [ ] args ) { // Fill in th…" at bounding box center [547, 462] width 938 height 458
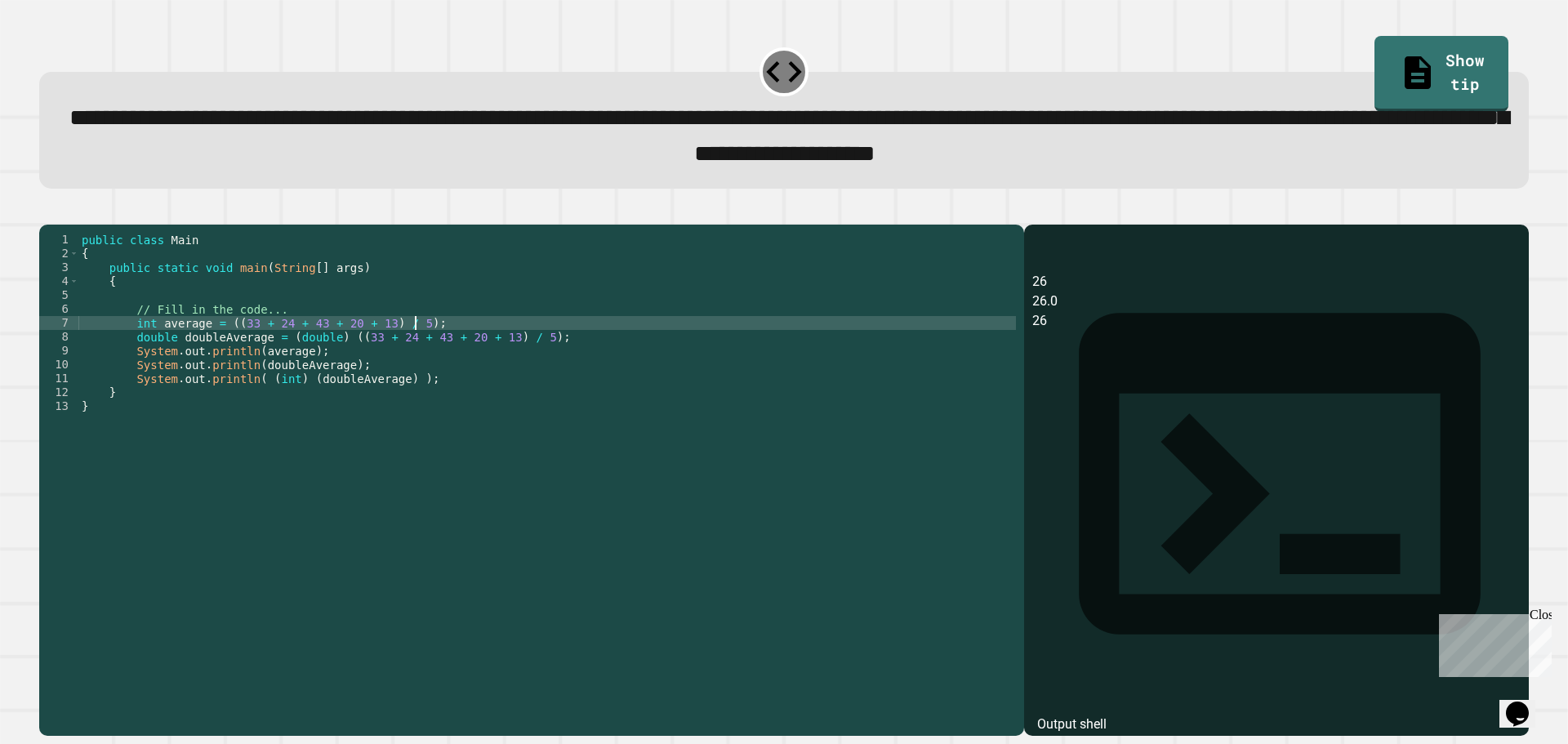
click at [522, 365] on div "public class Main { public static void main ( String [ ] args ) { // Fill in th…" at bounding box center [547, 462] width 938 height 458
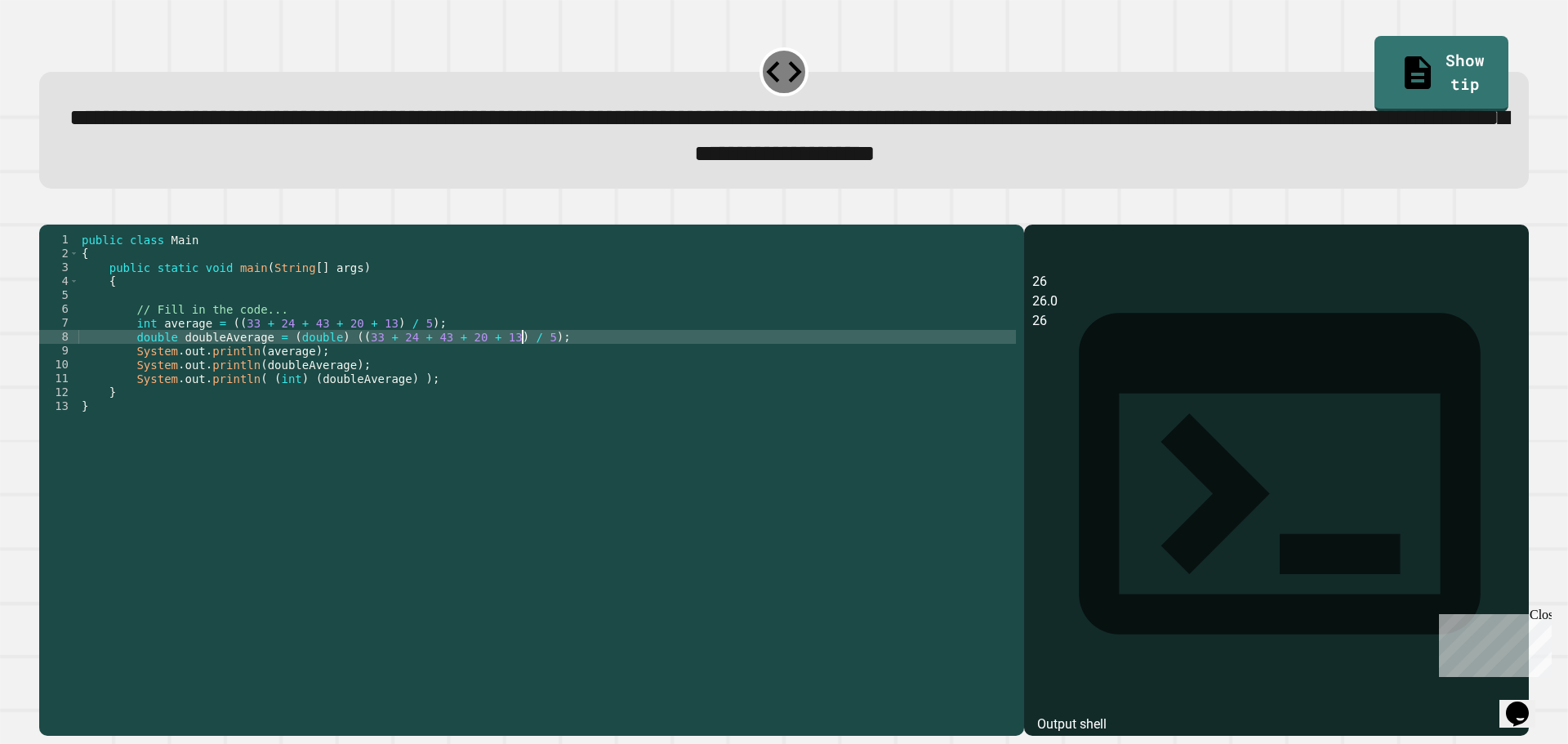
scroll to position [0, 31]
click at [330, 390] on div "public class Main { public static void main ( String [ ] args ) { // Fill in th…" at bounding box center [547, 462] width 938 height 458
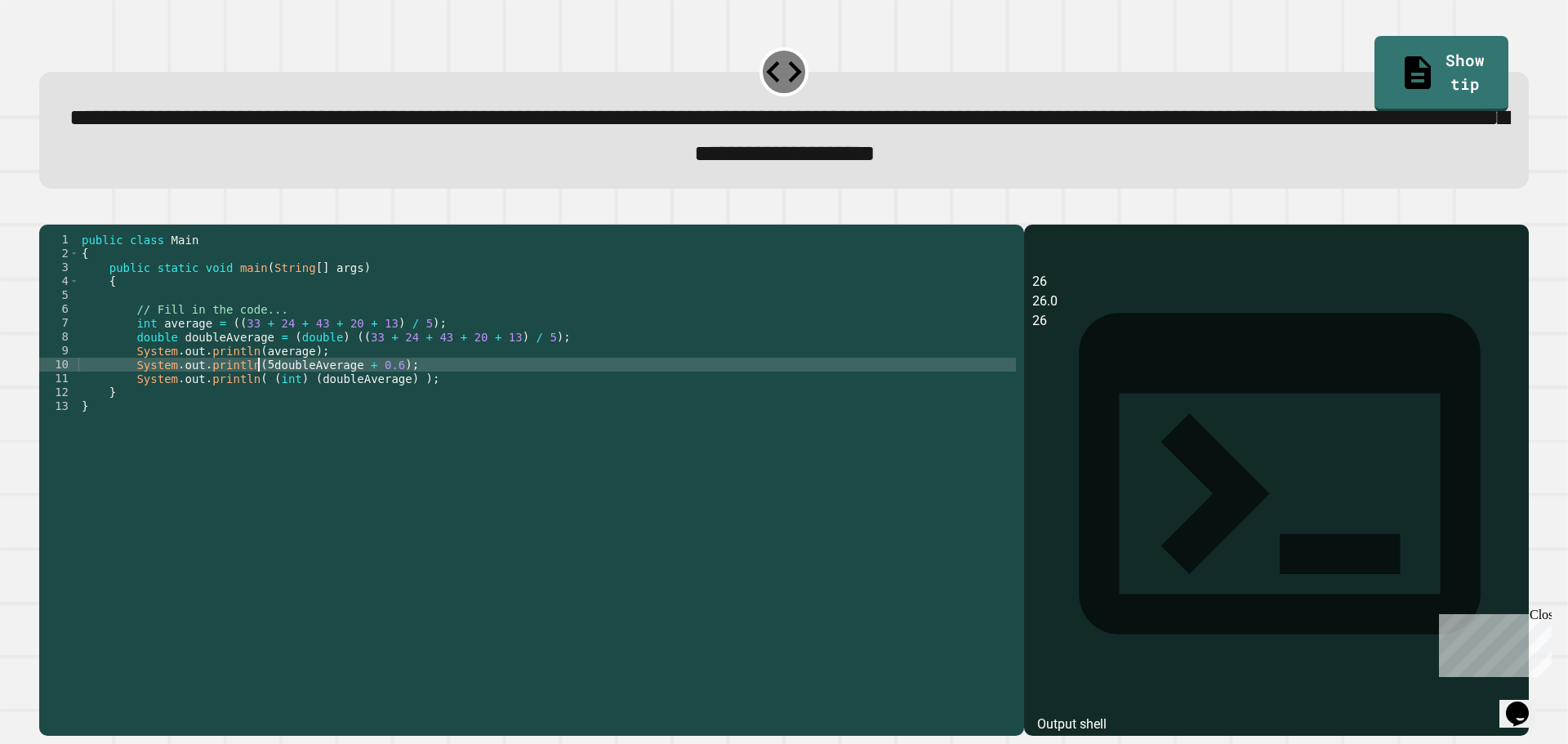
scroll to position [0, 12]
click at [372, 393] on div "public class Main { public static void main ( String [ ] args ) { // Fill in th…" at bounding box center [547, 462] width 938 height 458
type textarea "**********"
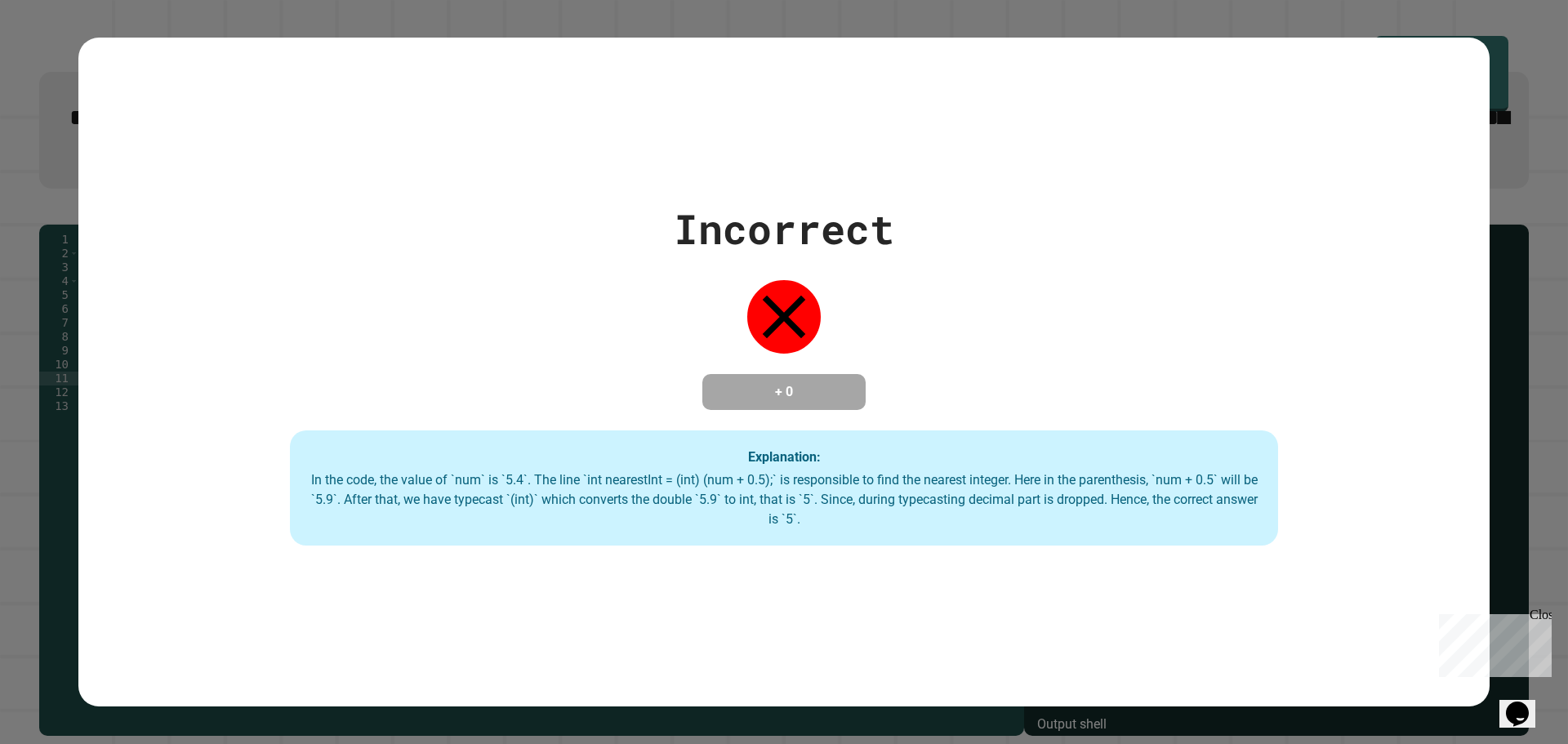
click at [391, 407] on div "**********" at bounding box center [784, 372] width 1568 height 744
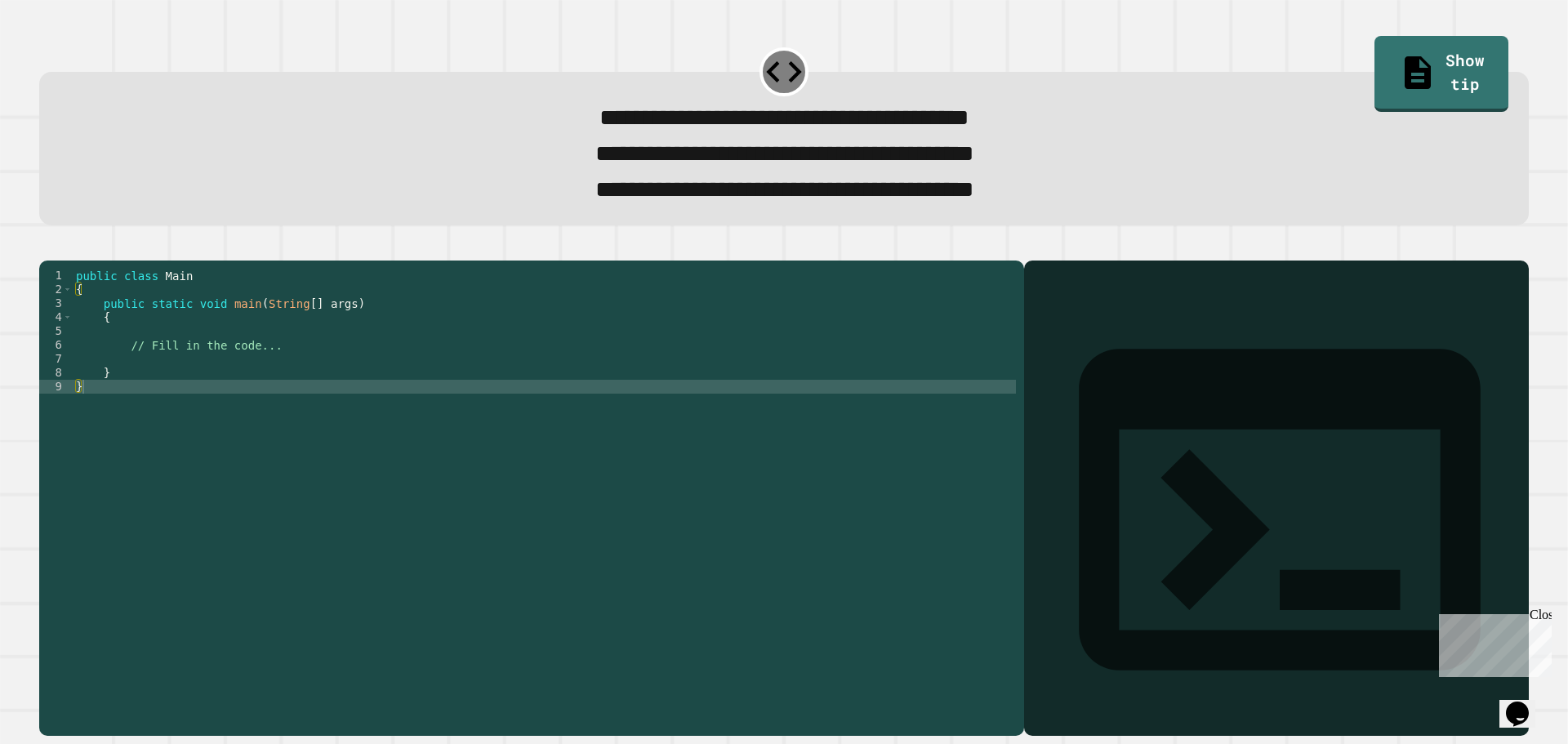
click at [266, 388] on div "public class Main { public static void main ( String [ ] args ) { // Fill in th…" at bounding box center [545, 476] width 943 height 416
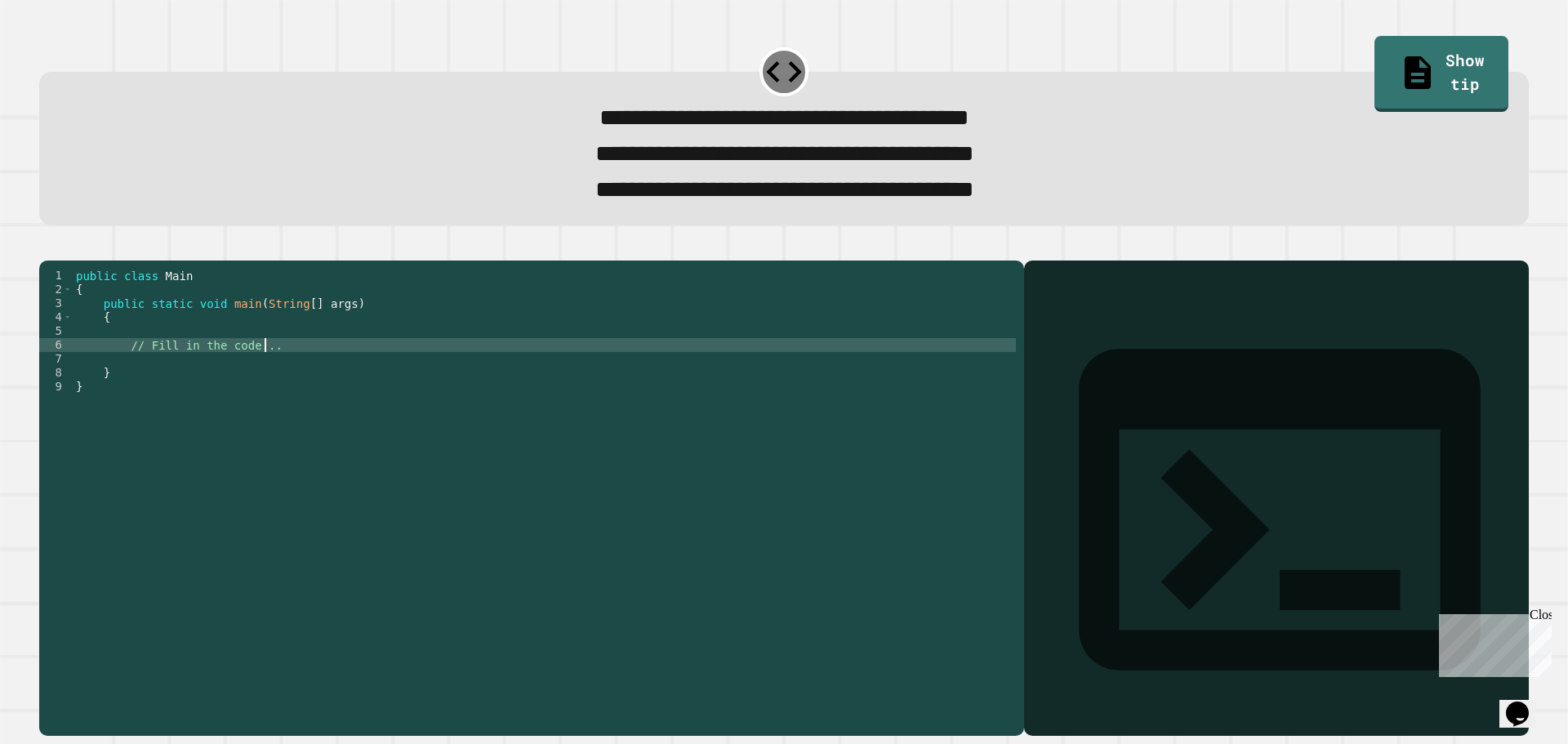
click at [281, 378] on div "public class Main { public static void main ( String [ ] args ) { // Fill in th…" at bounding box center [545, 476] width 943 height 416
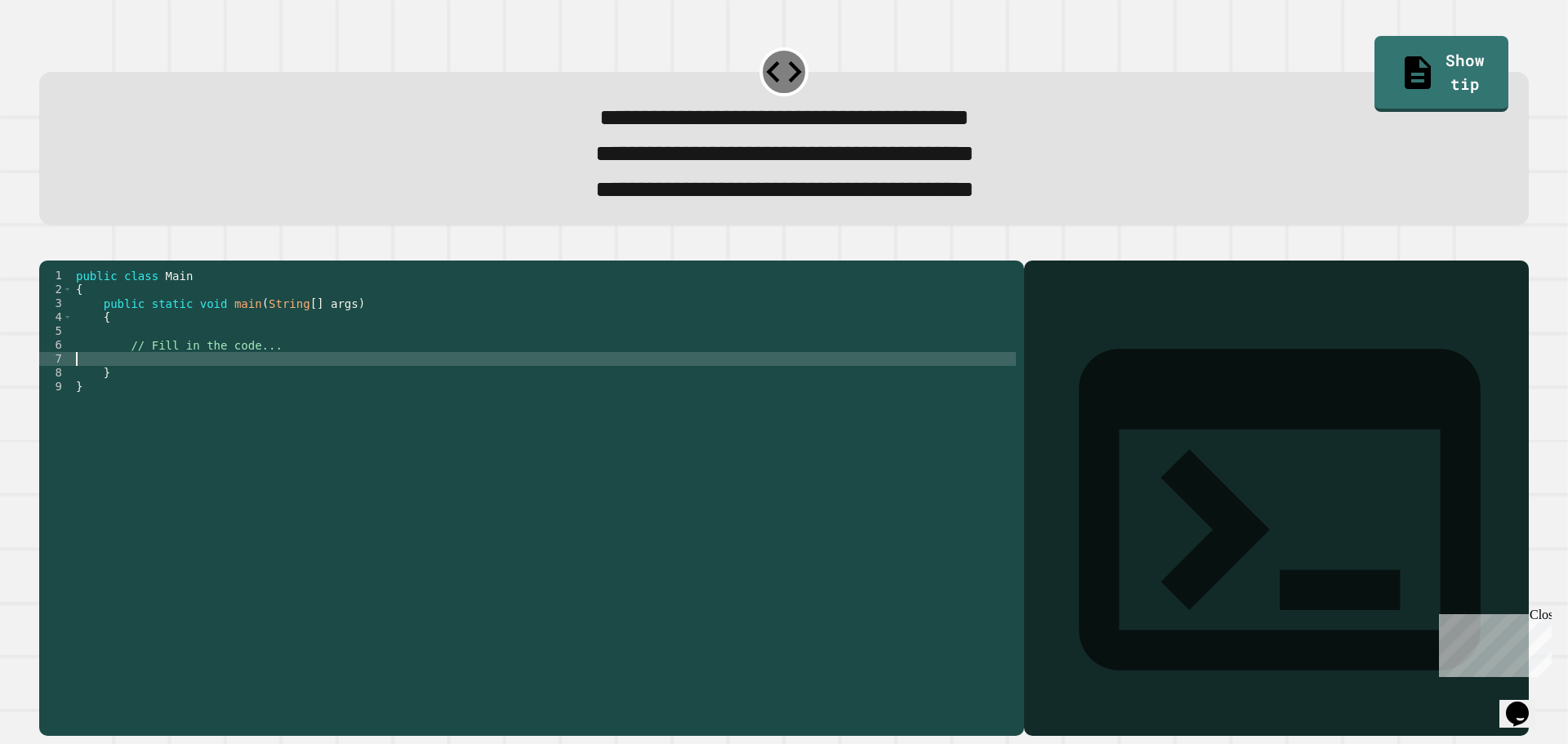
click at [257, 385] on div "public class Main { public static void main ( String [ ] args ) { // Fill in th…" at bounding box center [545, 476] width 943 height 416
type textarea "*"
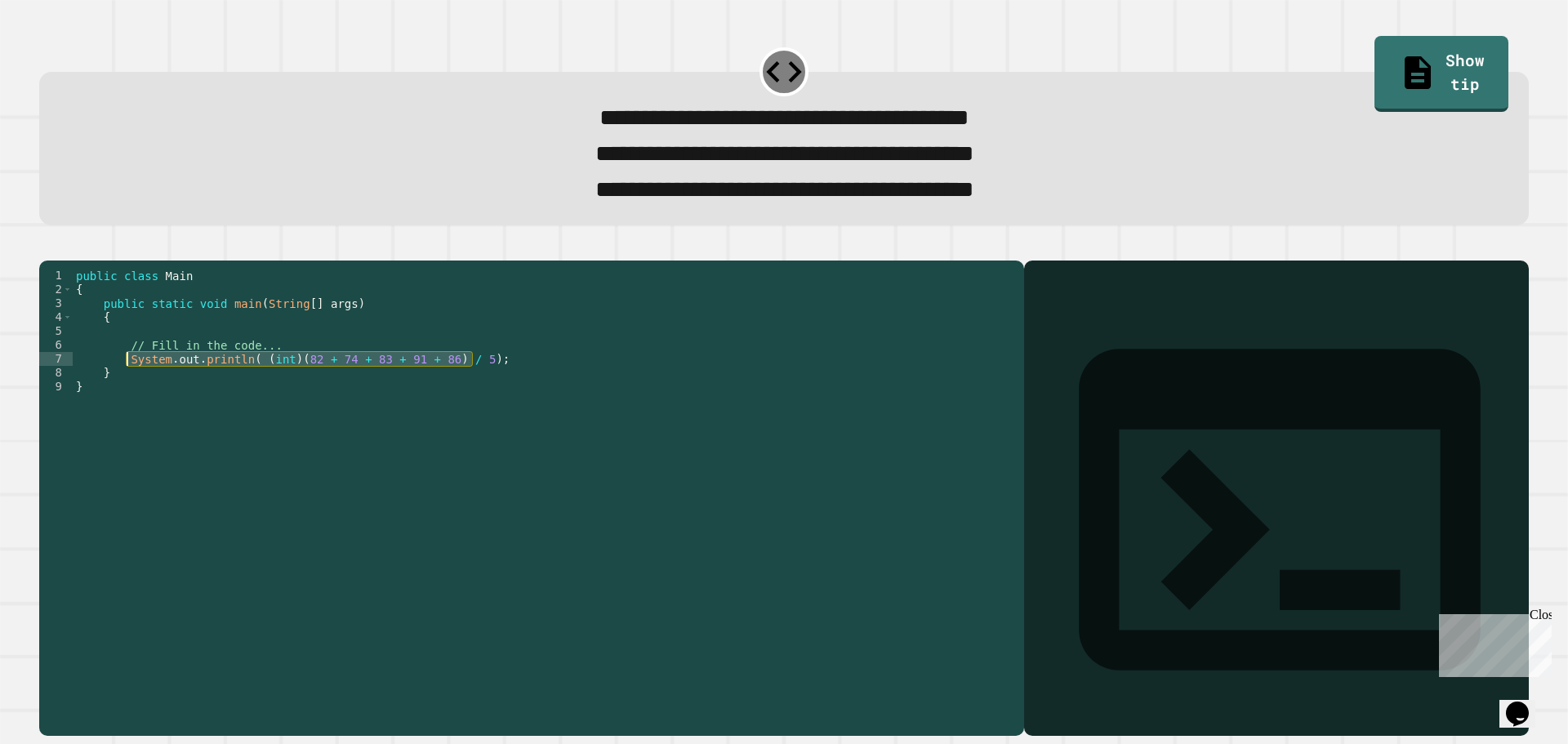
drag, startPoint x: 517, startPoint y: 393, endPoint x: 126, endPoint y: 391, distance: 391.0
click at [126, 391] on div "public class Main { public static void main ( String [ ] args ) { // Fill in th…" at bounding box center [545, 476] width 943 height 416
type textarea "**********"
click at [478, 386] on div "public class Main { public static void main ( String [ ] args ) { // Fill in th…" at bounding box center [545, 462] width 943 height 389
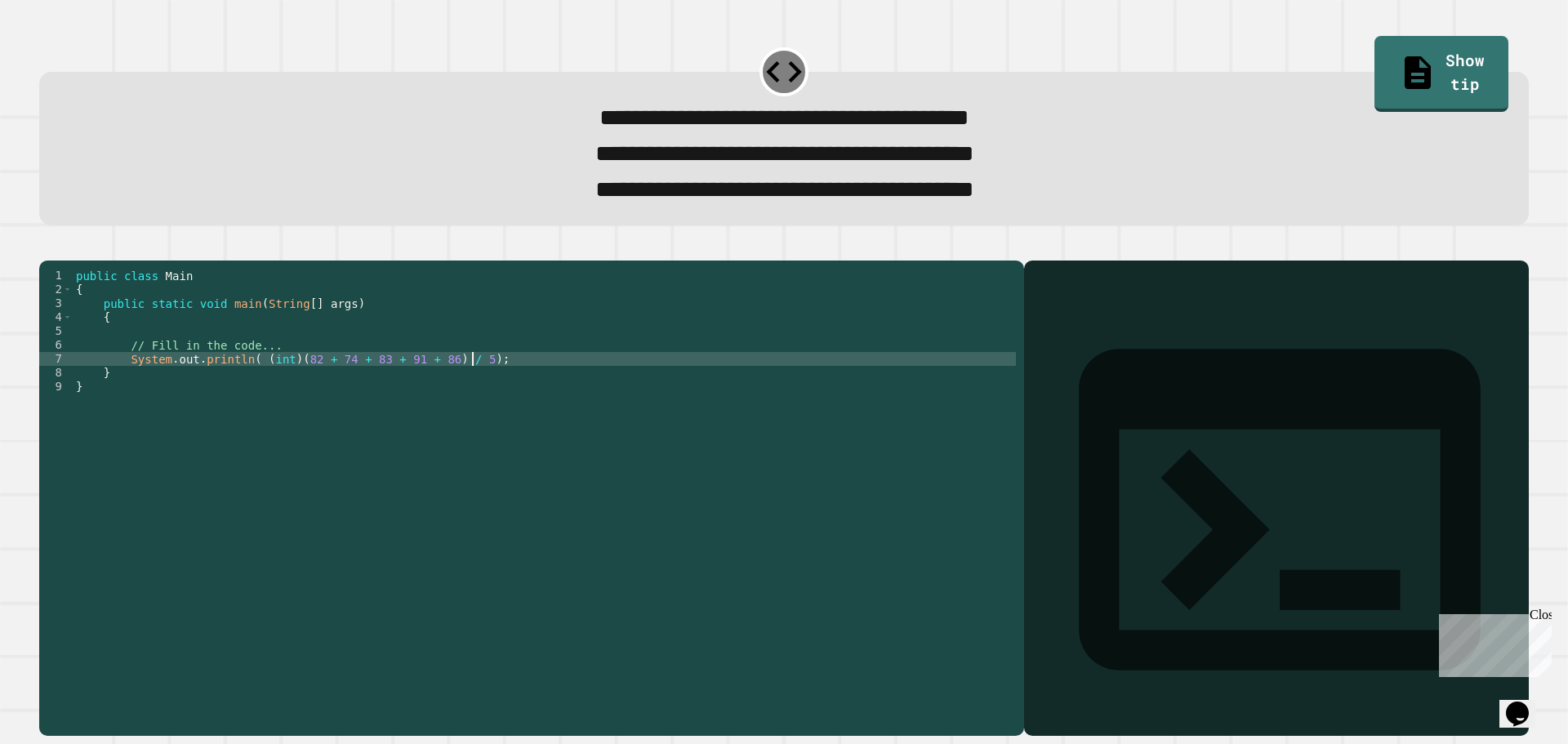
scroll to position [0, 3]
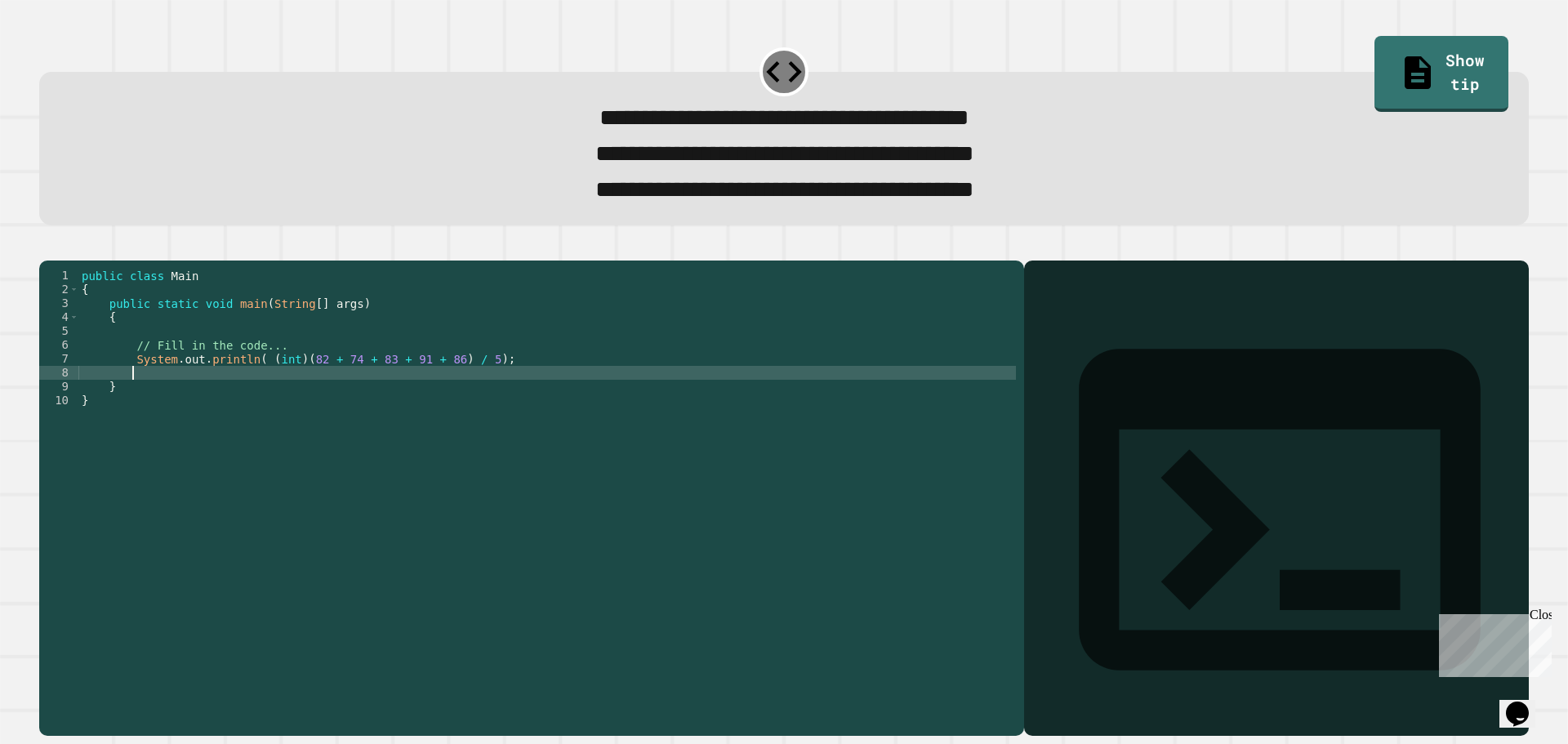
paste textarea "**********"
click at [270, 403] on div "public class Main { public static void main ( String [ ] args ) { // Fill in th…" at bounding box center [547, 476] width 938 height 416
type textarea "**********"
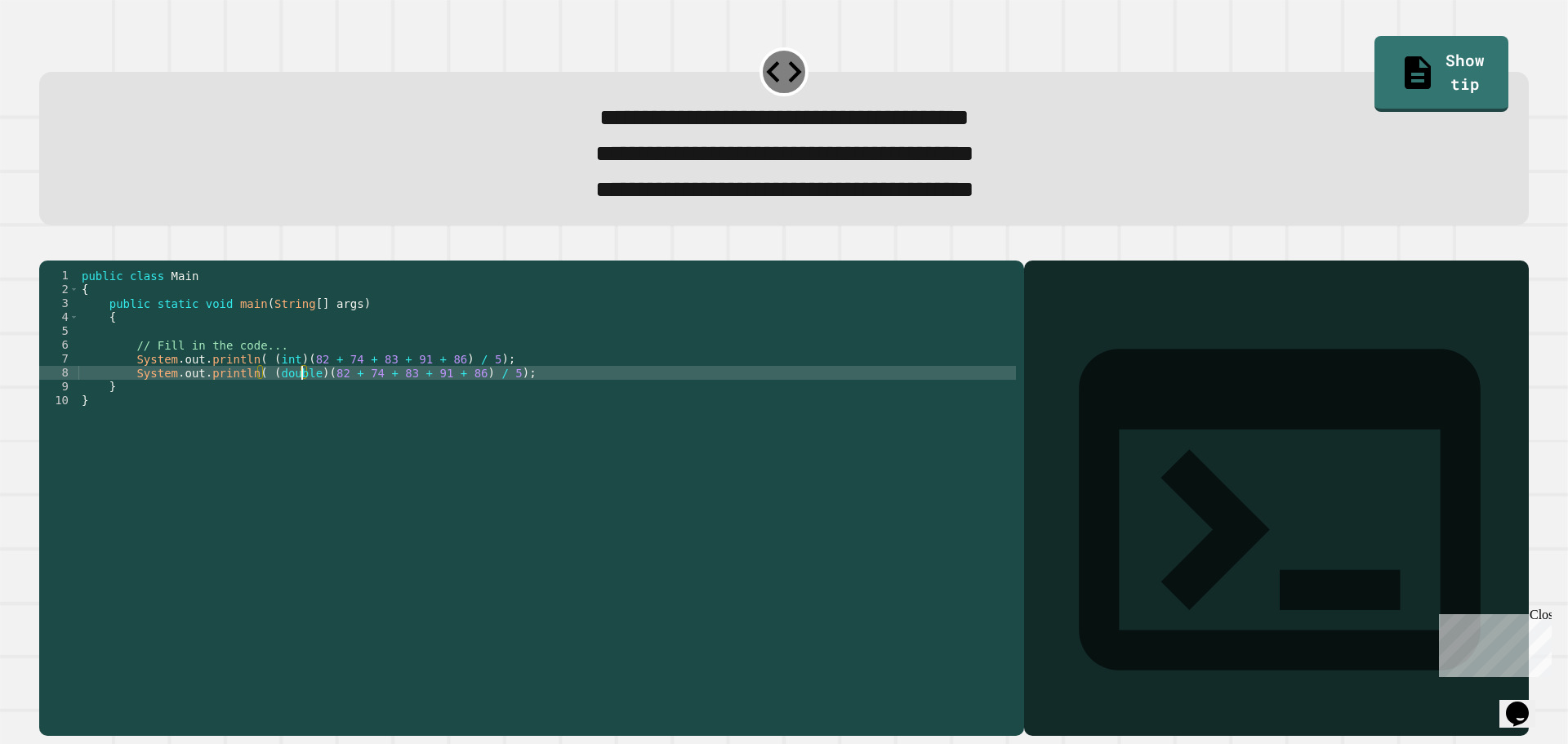
click at [38, 258] on div "**********" at bounding box center [784, 488] width 1504 height 511
click at [47, 246] on icon "button" at bounding box center [47, 246] width 0 height 0
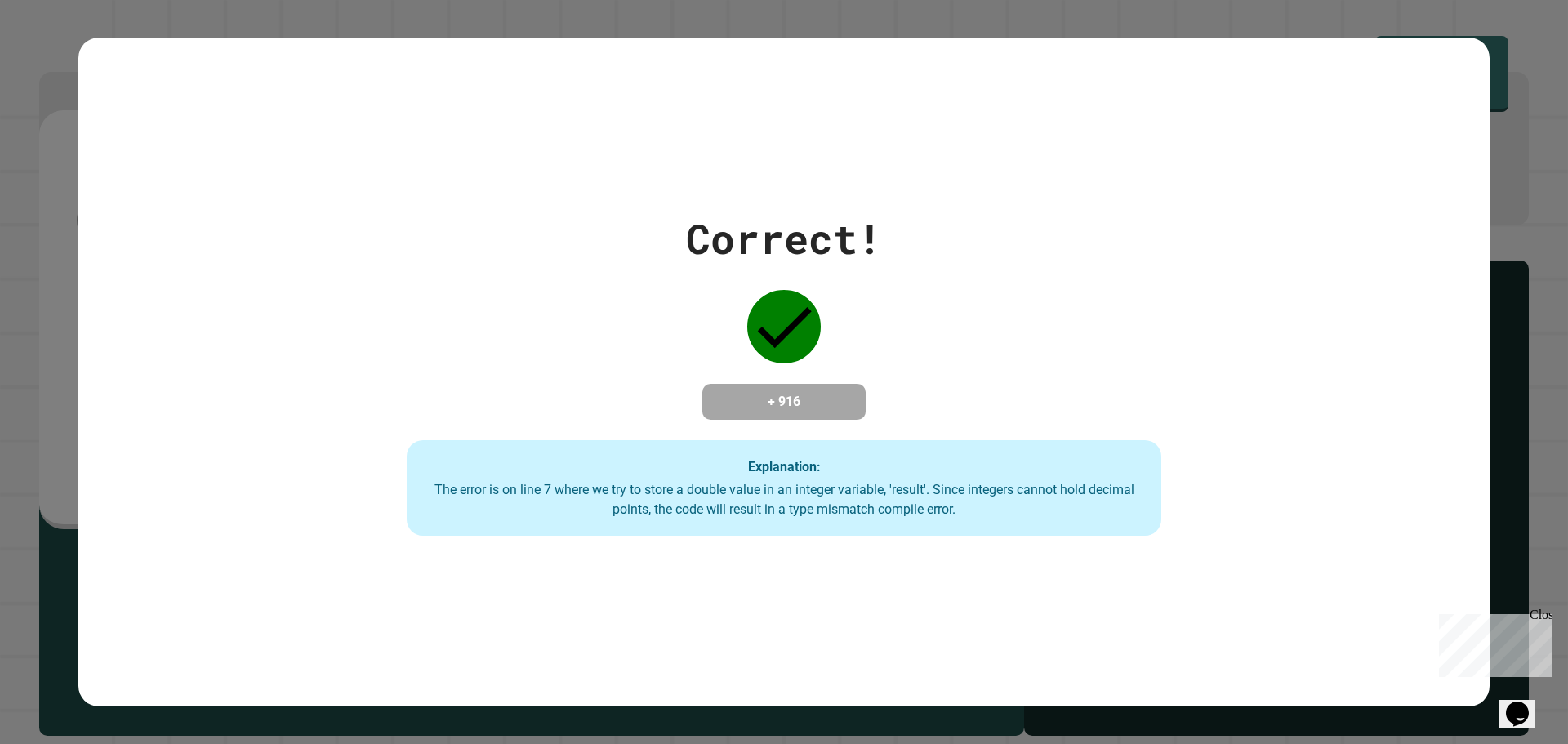
click at [1531, 138] on div "Correct! + 916 Explanation: The error is on line 7 where we try to store a doub…" at bounding box center [784, 372] width 1568 height 744
click at [45, 383] on div "Correct! + 916 Explanation: The error is on line 7 where we try to store a doub…" at bounding box center [784, 372] width 1568 height 744
click at [31, 396] on div "Correct! + 916 Explanation: The error is on line 7 where we try to store a doub…" at bounding box center [784, 372] width 1568 height 744
click at [25, 405] on div "Correct! + 916 Explanation: The error is on line 7 where we try to store a doub…" at bounding box center [784, 372] width 1568 height 744
